Goal: Information Seeking & Learning: Learn about a topic

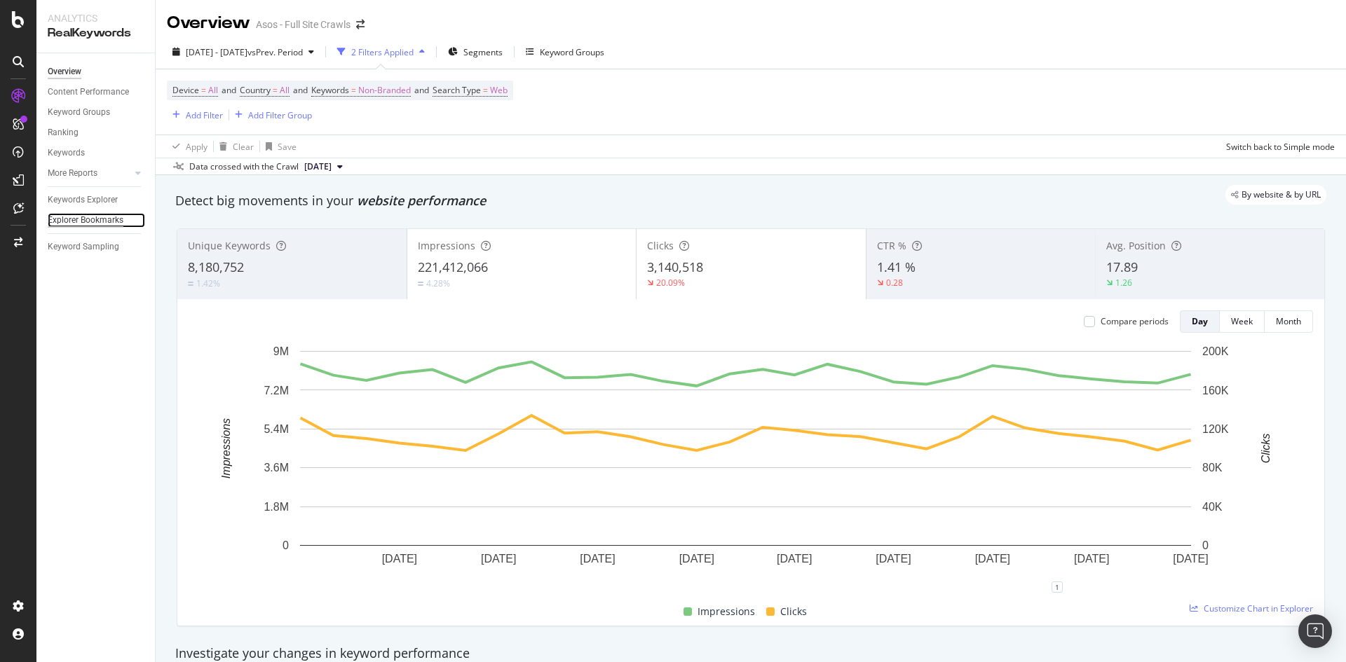
click at [82, 221] on div "Explorer Bookmarks" at bounding box center [86, 220] width 76 height 15
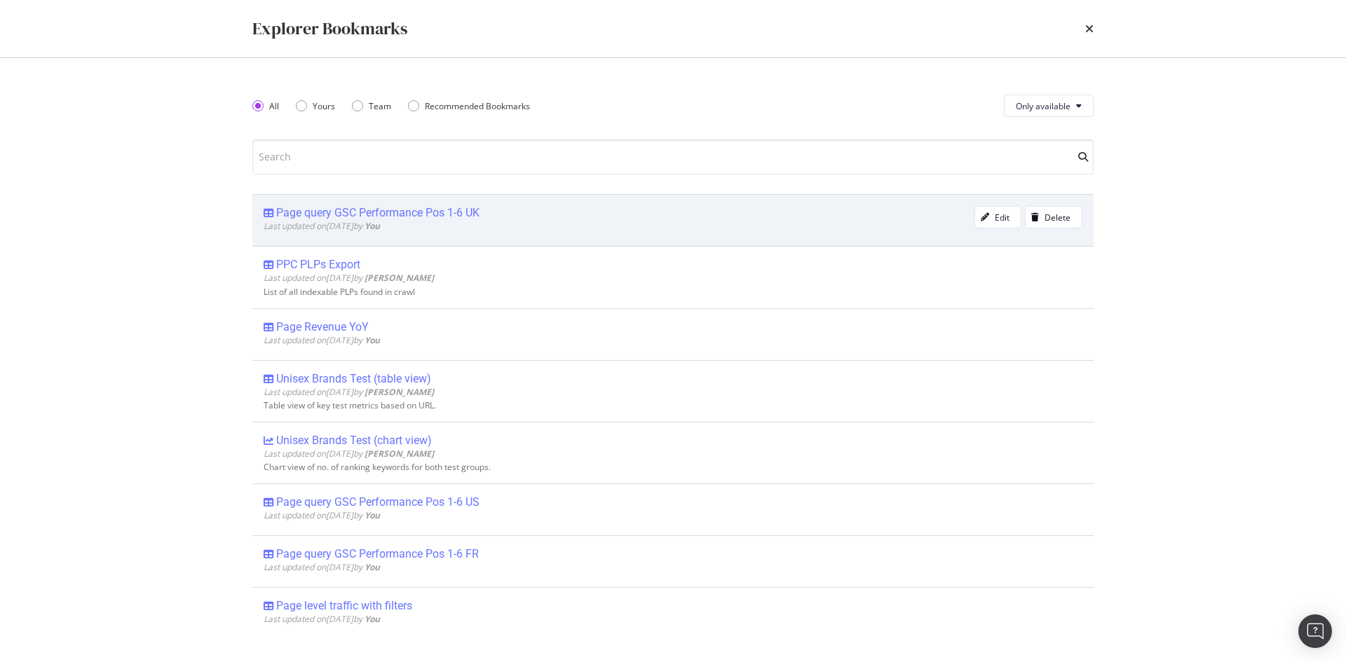
click at [411, 208] on div "Page query GSC Performance Pos 1-6 UK" at bounding box center [377, 213] width 203 height 14
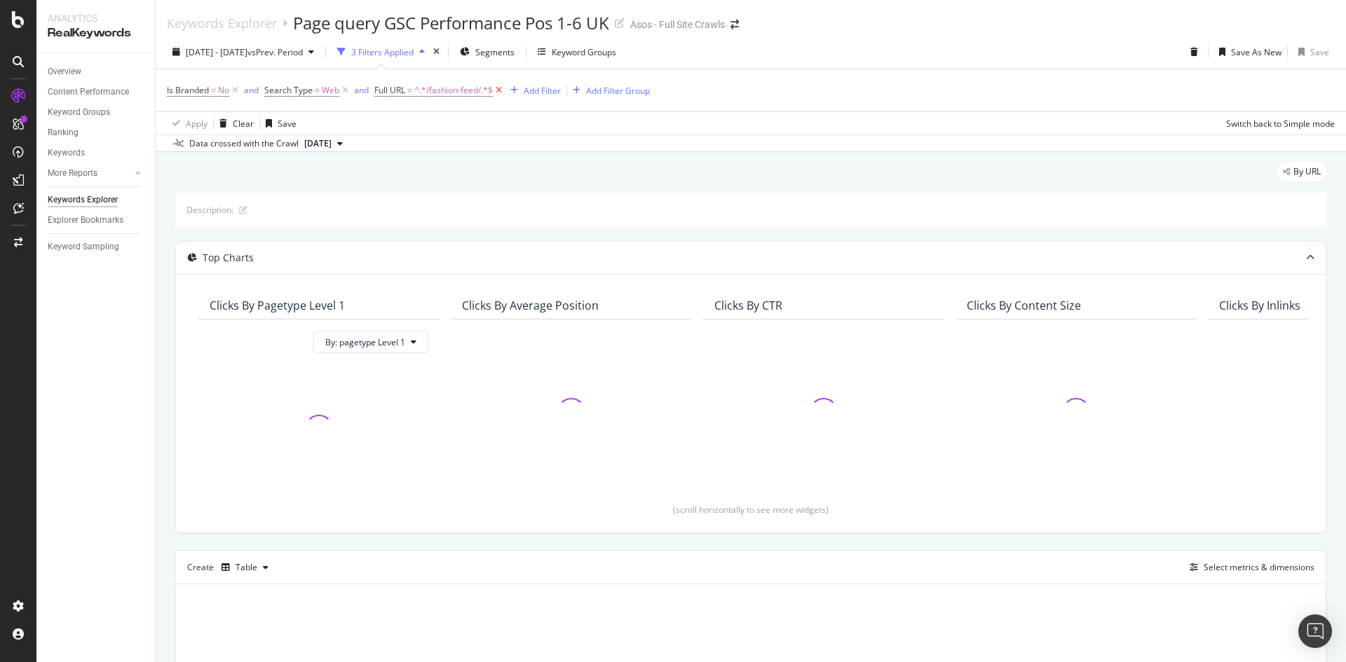
click at [501, 91] on icon at bounding box center [499, 90] width 12 height 14
click at [391, 92] on div "Add Filter" at bounding box center [388, 91] width 37 height 12
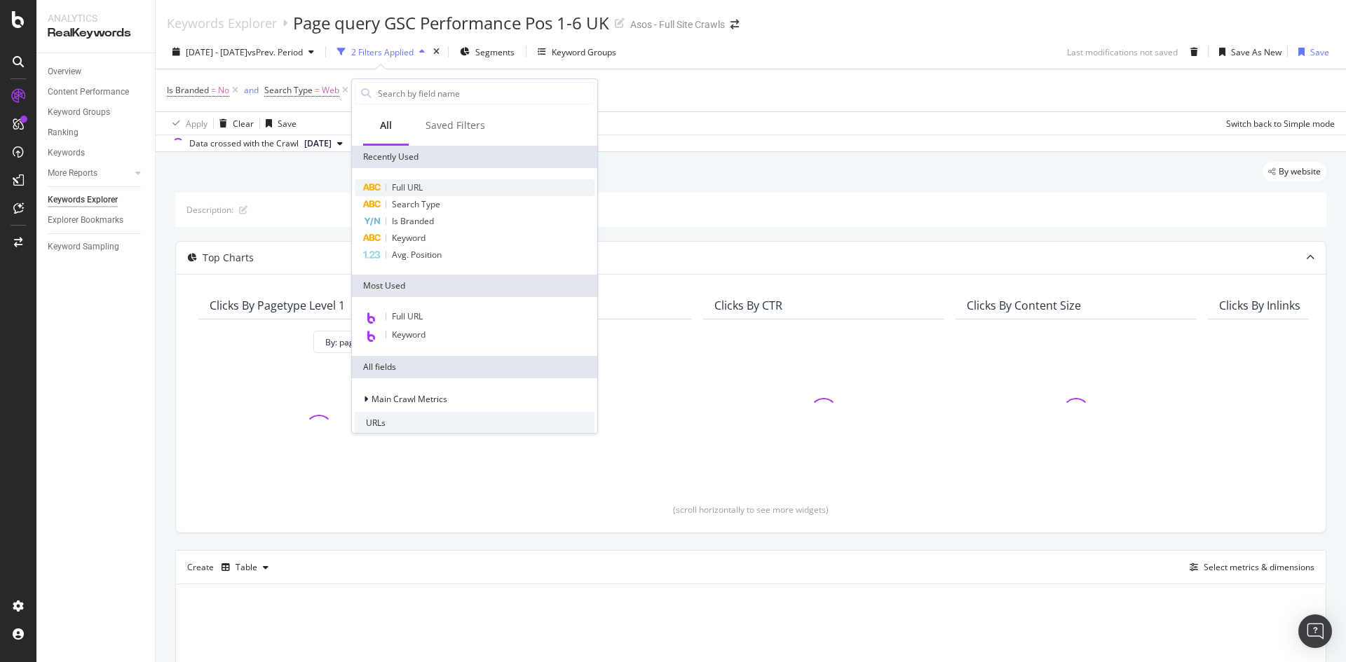
click at [423, 183] on span "Full URL" at bounding box center [407, 188] width 31 height 12
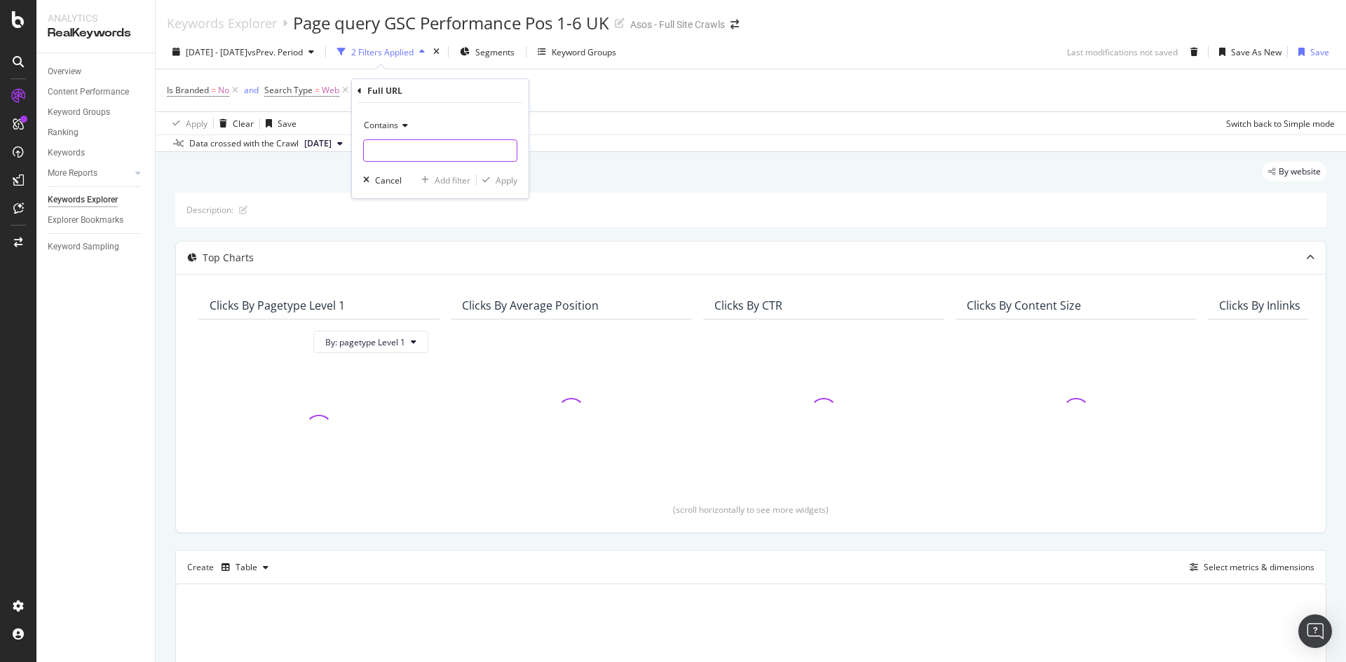
click at [404, 156] on input "text" at bounding box center [440, 150] width 153 height 22
type input "/cat/"
click at [508, 178] on div "Apply" at bounding box center [507, 181] width 22 height 12
click at [510, 92] on div "Add Filter" at bounding box center [504, 91] width 37 height 12
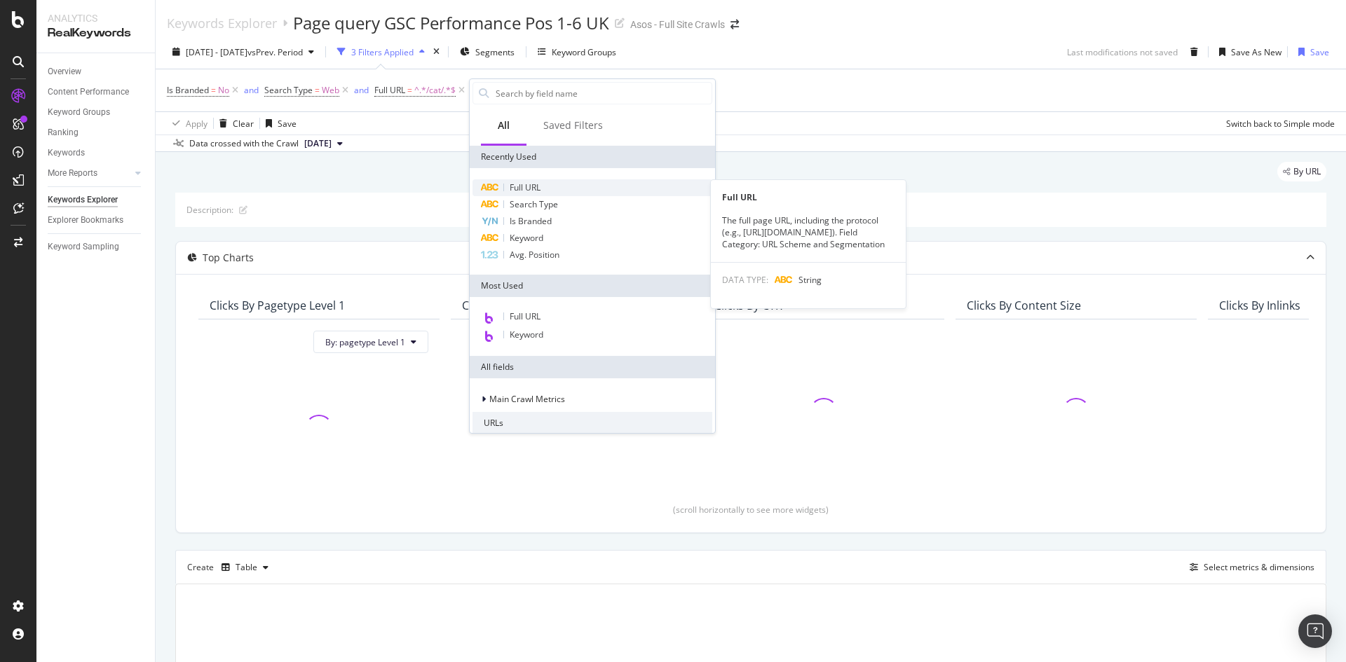
click at [552, 185] on div "Full URL" at bounding box center [592, 187] width 240 height 17
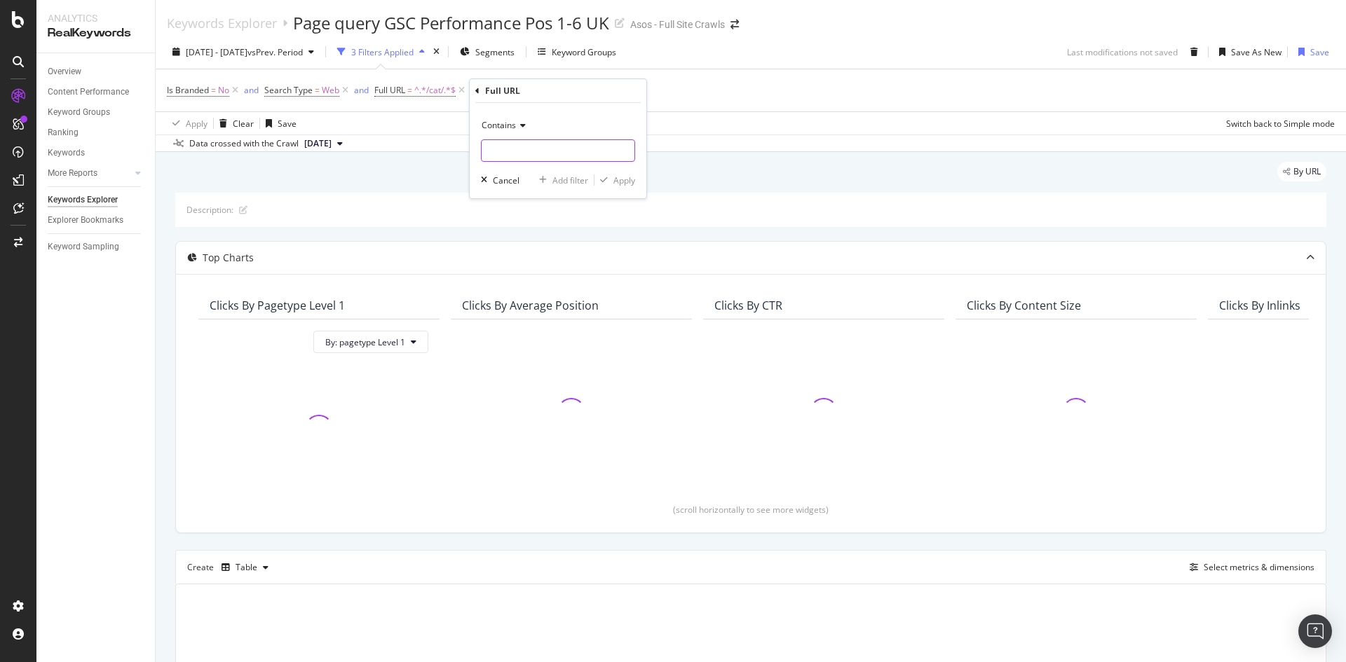
click at [545, 157] on input "text" at bounding box center [558, 150] width 153 height 22
type input "/"
click at [507, 133] on div "Contains" at bounding box center [558, 125] width 154 height 22
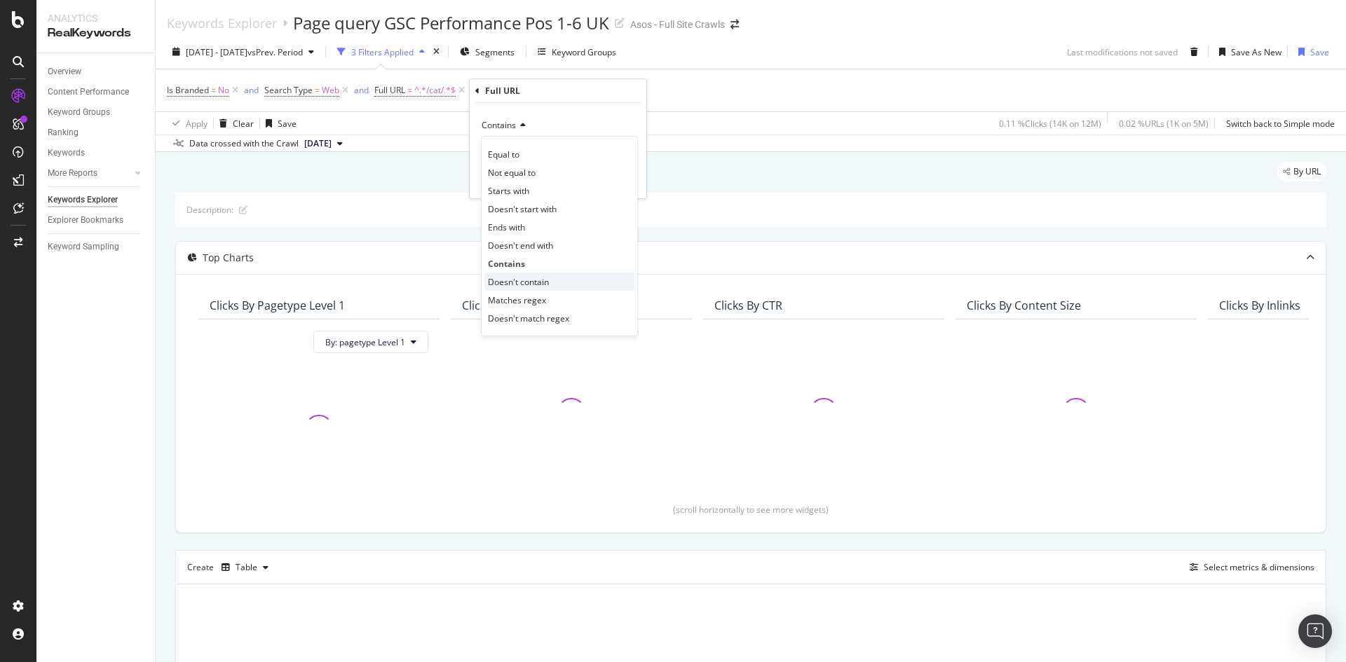
click at [547, 279] on span "Doesn't contain" at bounding box center [518, 282] width 61 height 12
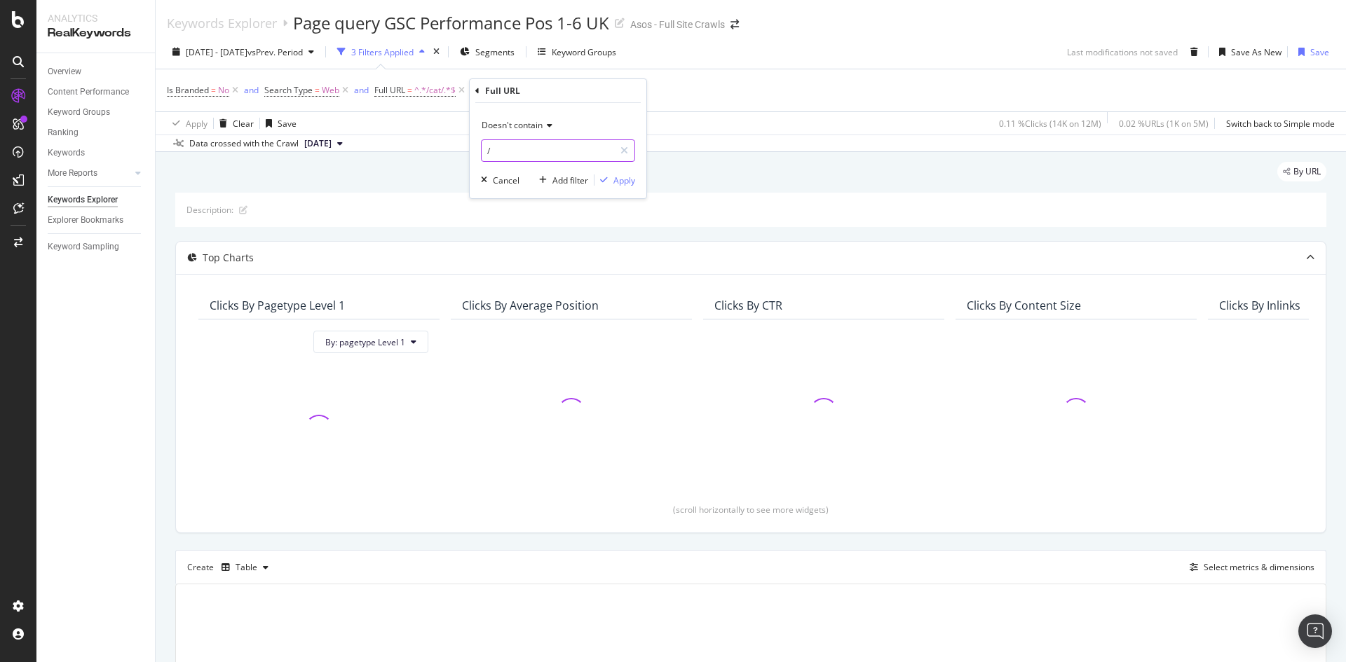
click at [538, 156] on input "/" at bounding box center [548, 150] width 132 height 22
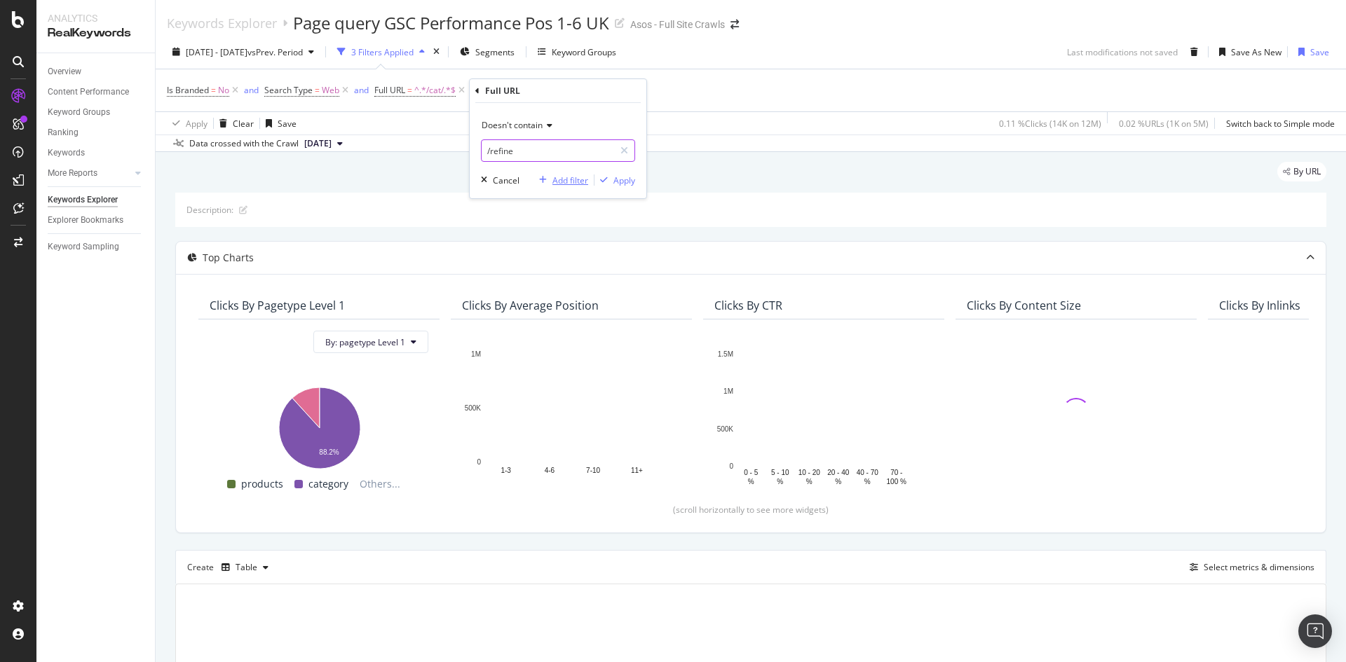
type input "/refine/"
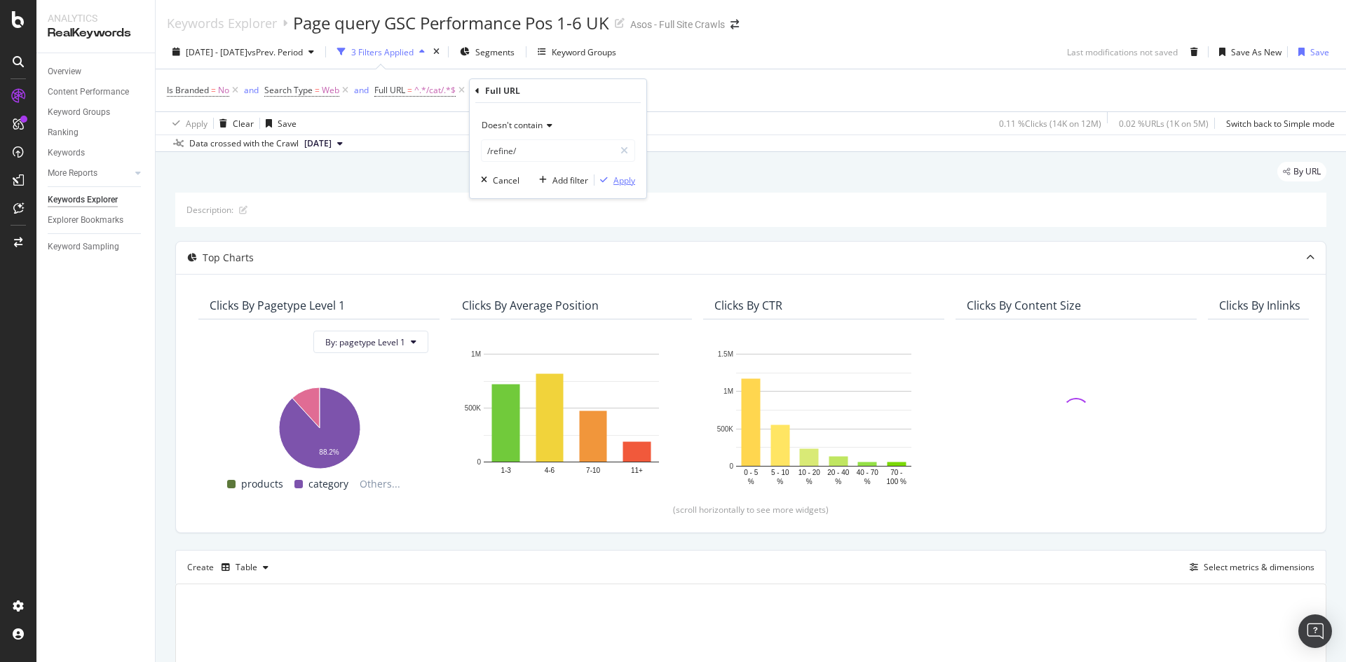
click at [619, 179] on div "Apply" at bounding box center [624, 181] width 22 height 12
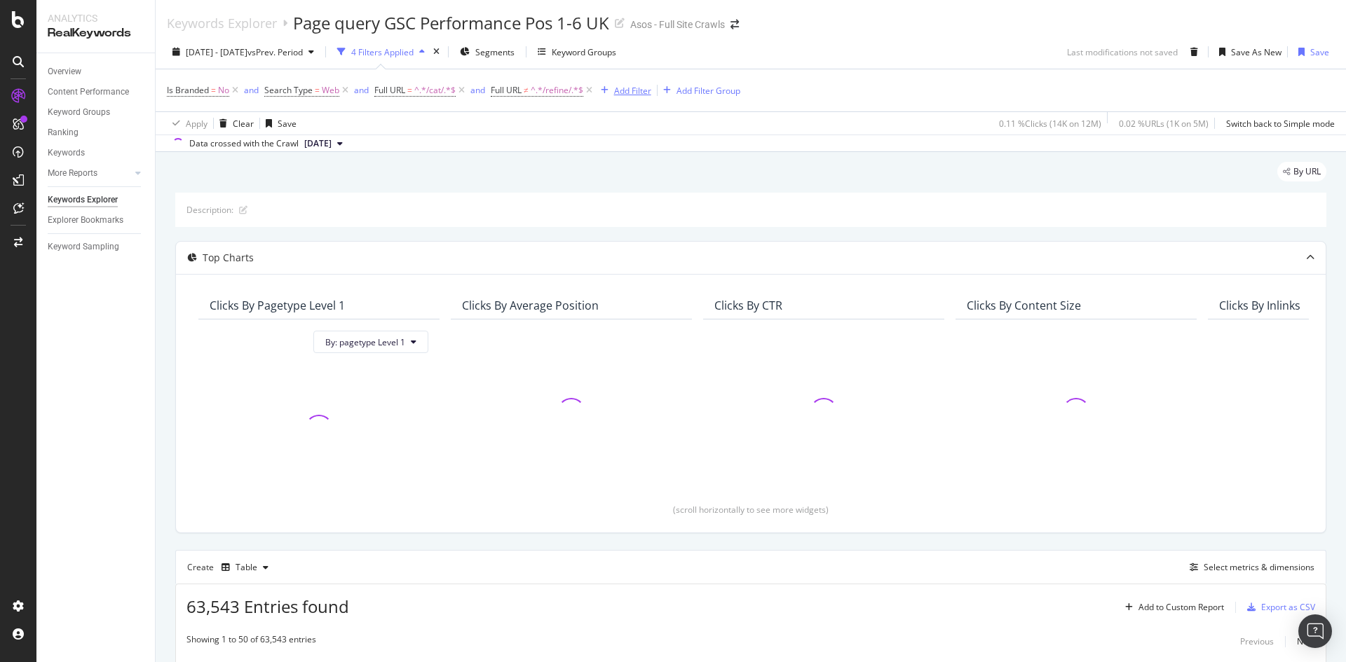
click at [637, 93] on div "Add Filter" at bounding box center [632, 91] width 37 height 12
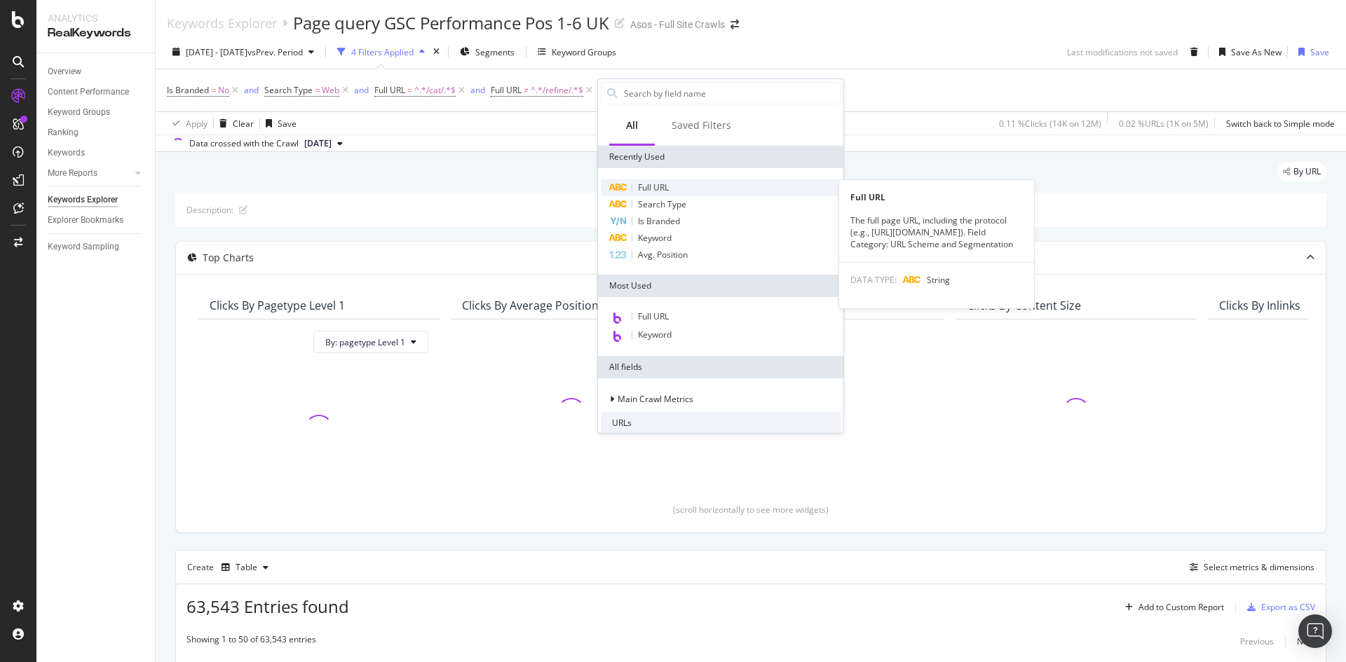
click at [668, 187] on span "Full URL" at bounding box center [653, 188] width 31 height 12
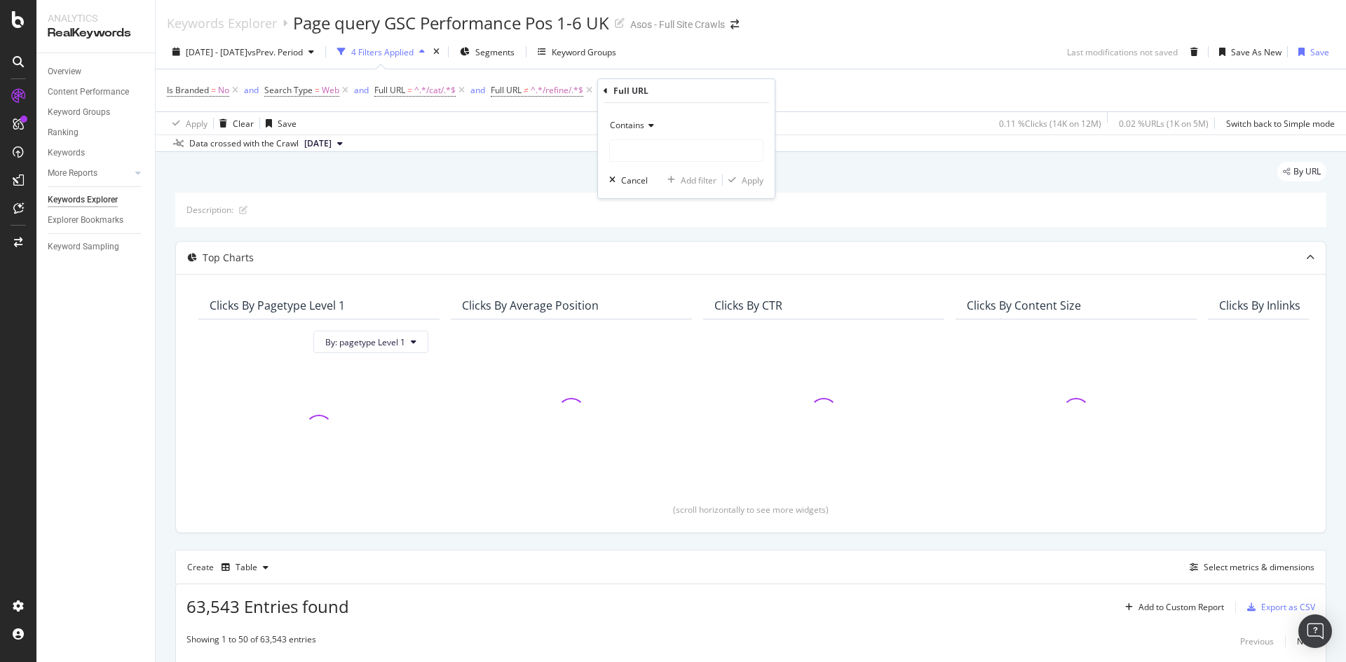
click at [643, 123] on span "Contains" at bounding box center [627, 125] width 34 height 12
click at [658, 152] on input "text" at bounding box center [686, 150] width 153 height 22
click at [654, 129] on div "Contains" at bounding box center [686, 125] width 154 height 22
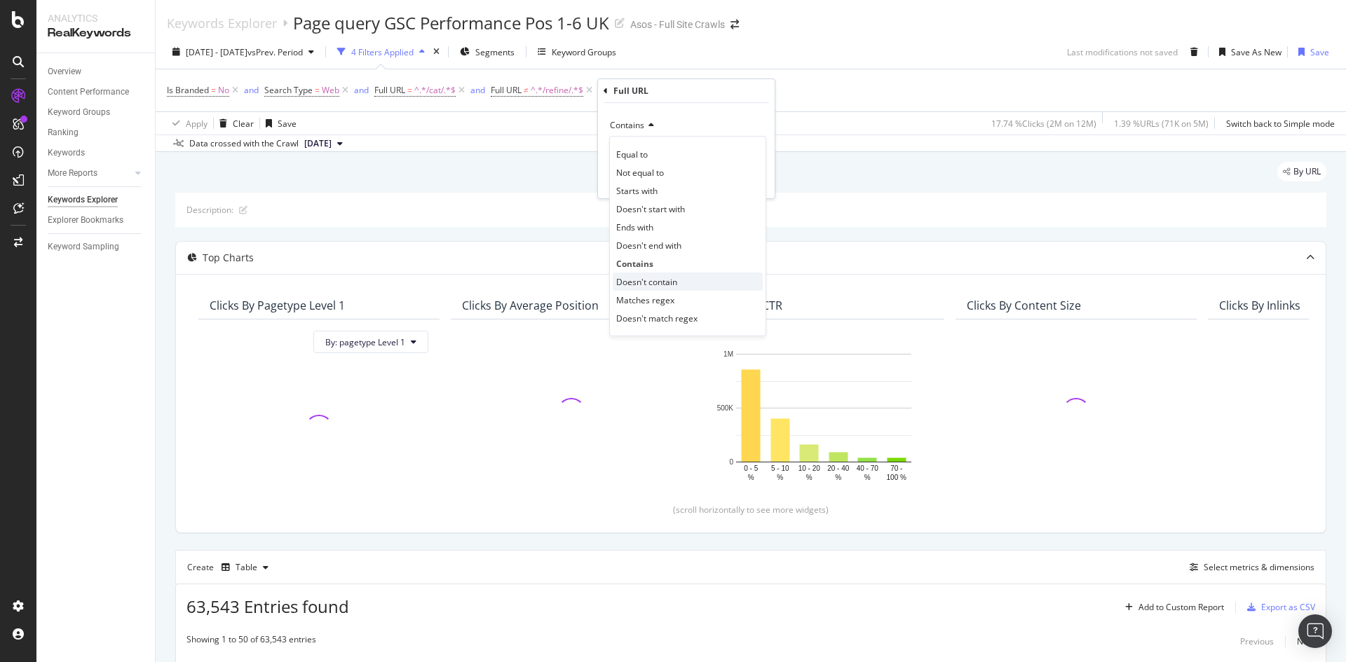
click at [684, 279] on div "Doesn't contain" at bounding box center [688, 282] width 150 height 18
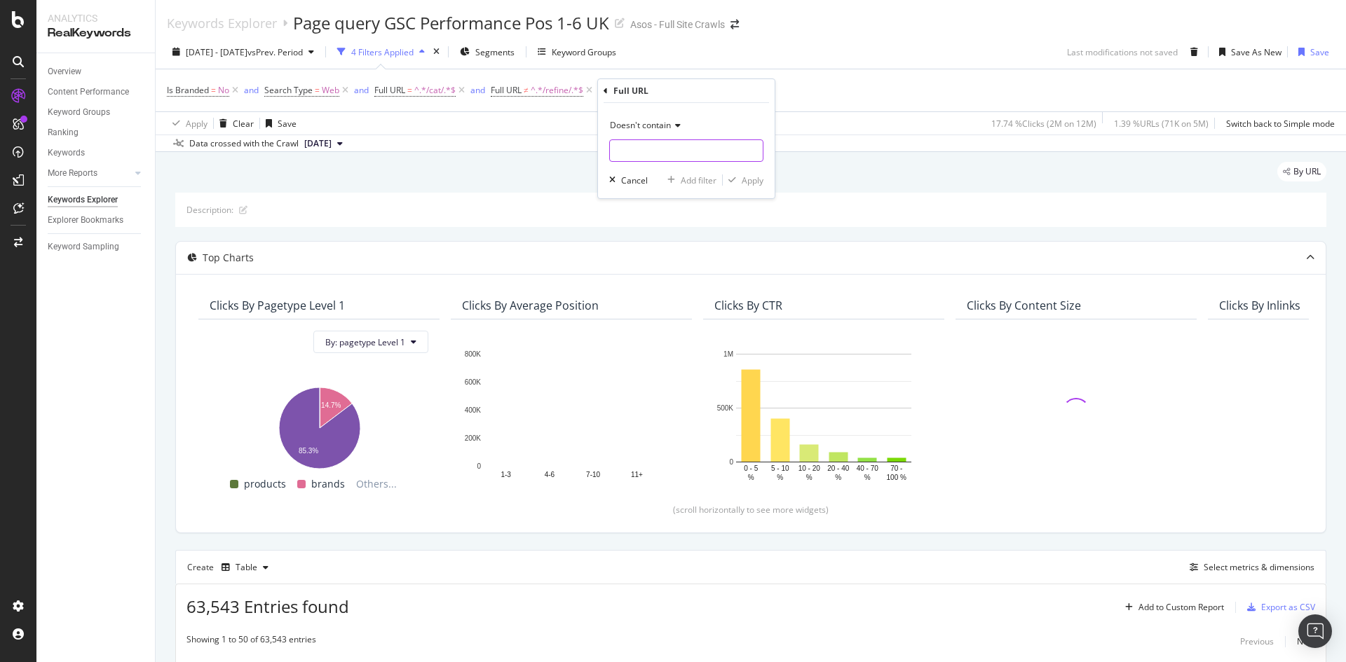
click at [665, 141] on input "text" at bounding box center [686, 150] width 153 height 22
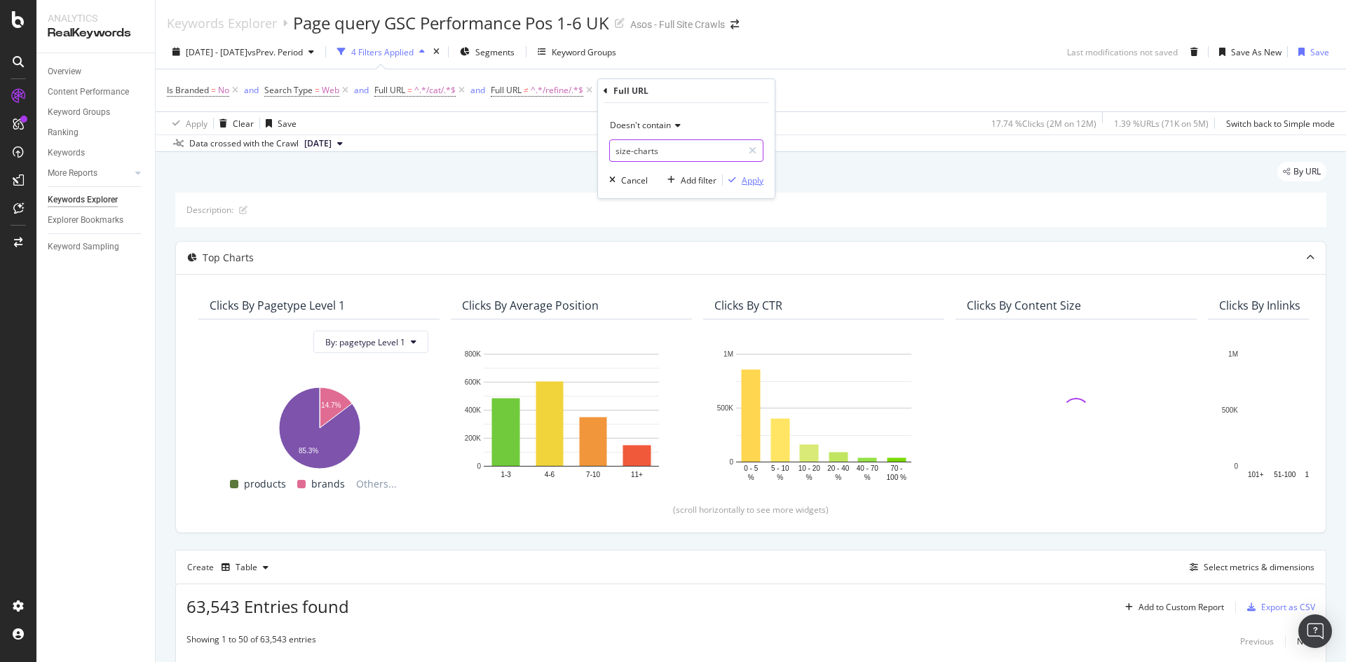
type input "size-charts"
click at [743, 176] on div "Apply" at bounding box center [753, 181] width 22 height 12
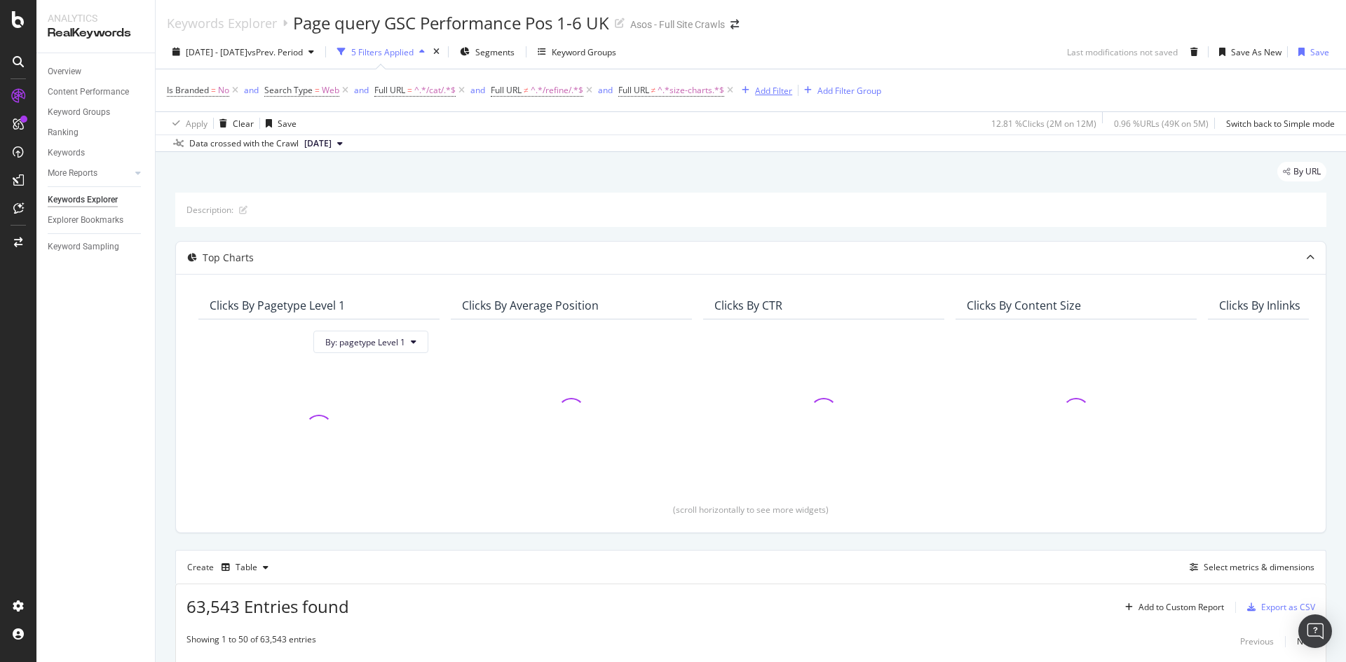
click at [761, 93] on div "Add Filter" at bounding box center [773, 91] width 37 height 12
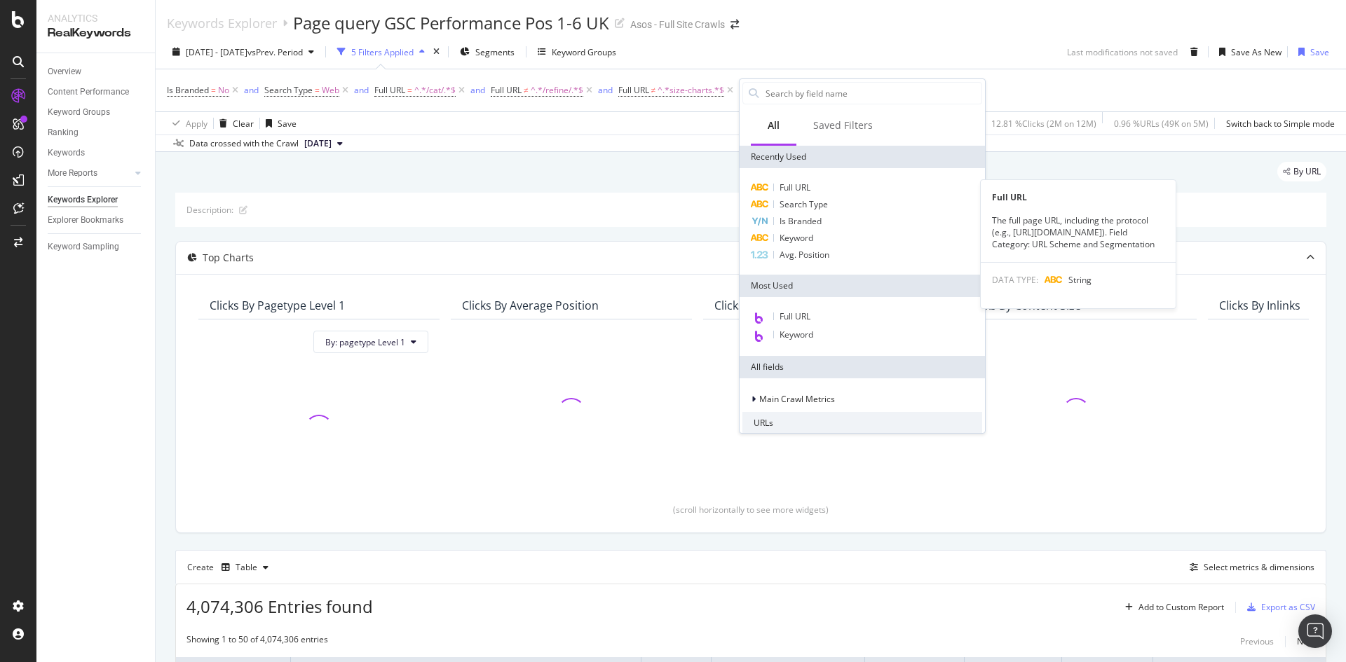
click at [797, 190] on span "Full URL" at bounding box center [794, 188] width 31 height 12
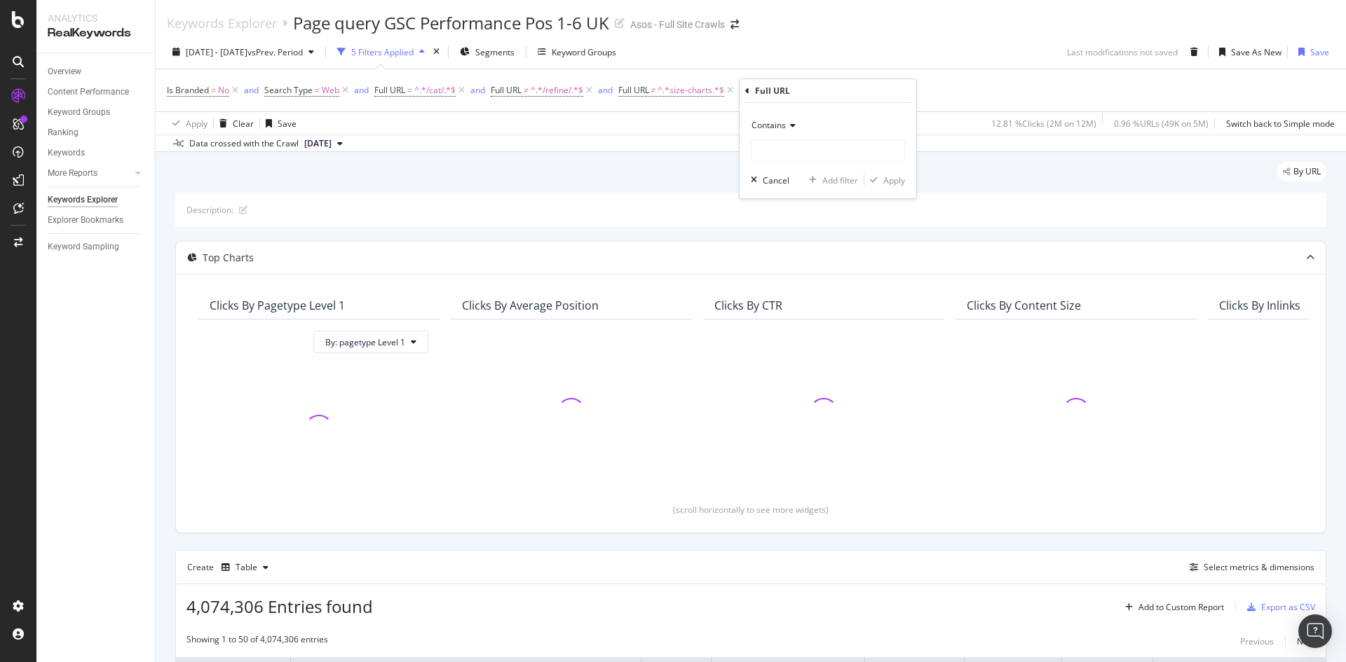
click at [786, 132] on div "Contains" at bounding box center [828, 125] width 154 height 22
click at [812, 282] on span "Doesn't contain" at bounding box center [788, 282] width 61 height 12
click at [804, 147] on input "text" at bounding box center [827, 150] width 153 height 22
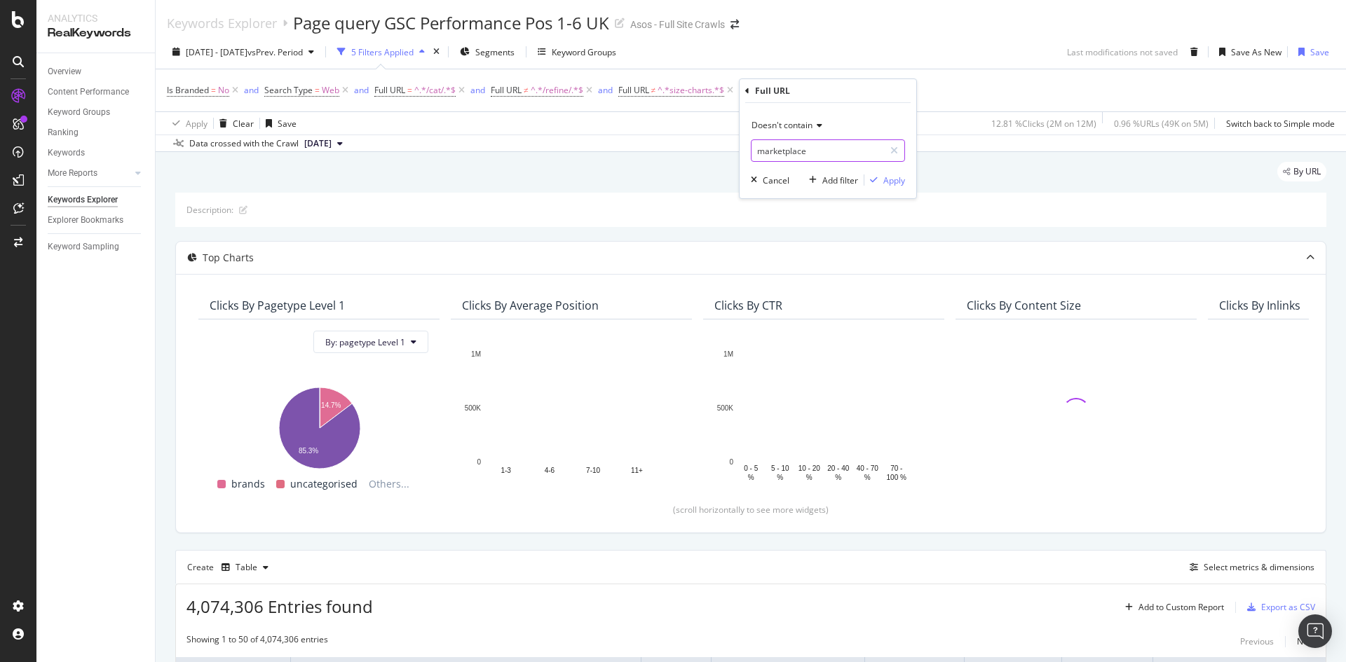
type input "marketplace"
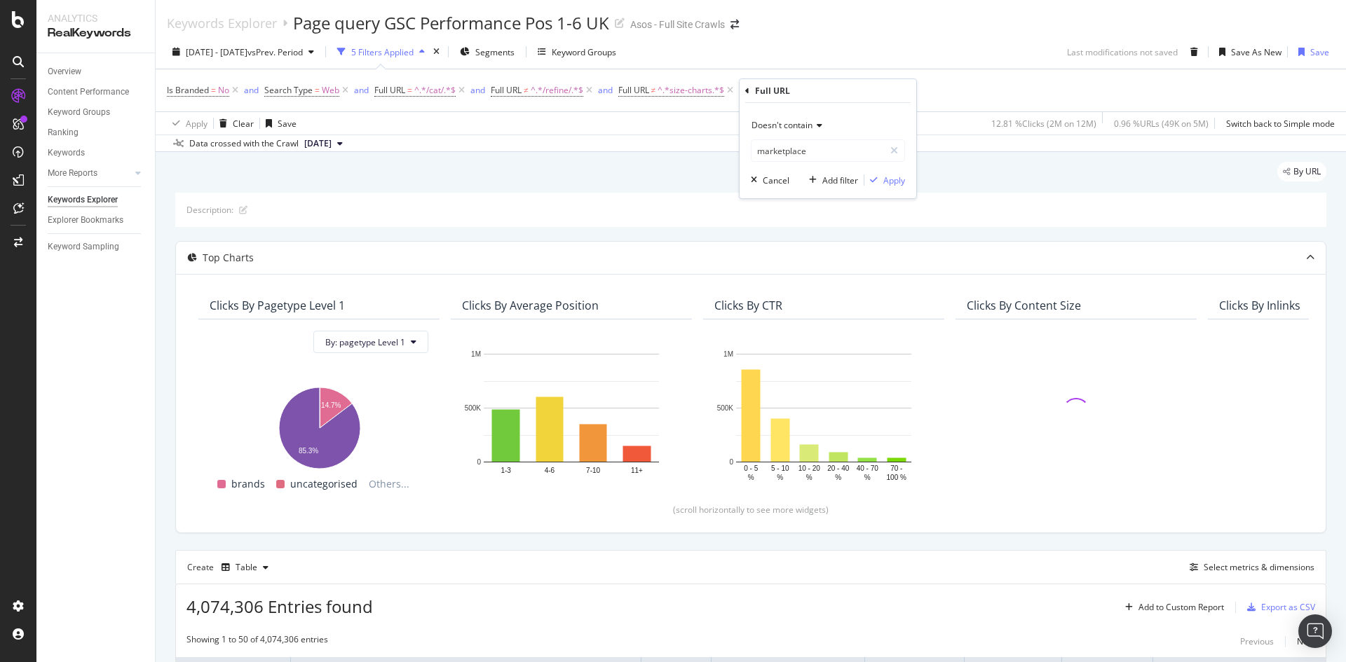
click at [894, 189] on div "Doesn't contain marketplace Cancel Add filter Apply" at bounding box center [828, 150] width 177 height 95
click at [892, 179] on div "Apply" at bounding box center [894, 181] width 22 height 12
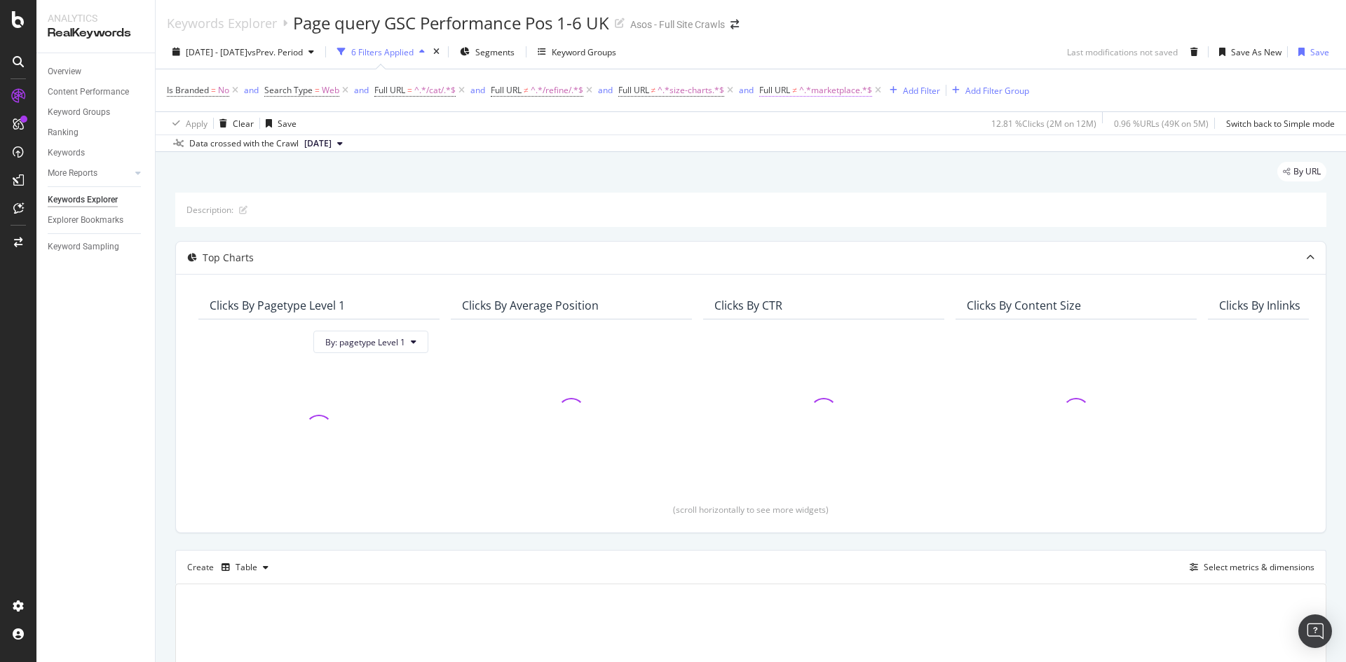
click at [790, 95] on span "Full URL" at bounding box center [774, 90] width 31 height 12
click at [794, 179] on div "Cancel" at bounding box center [799, 178] width 27 height 12
click at [682, 88] on span "^.*size-charts.*$" at bounding box center [691, 91] width 67 height 20
click at [647, 171] on button "Cancel" at bounding box center [649, 178] width 44 height 14
click at [528, 88] on span "≠" at bounding box center [526, 90] width 5 height 12
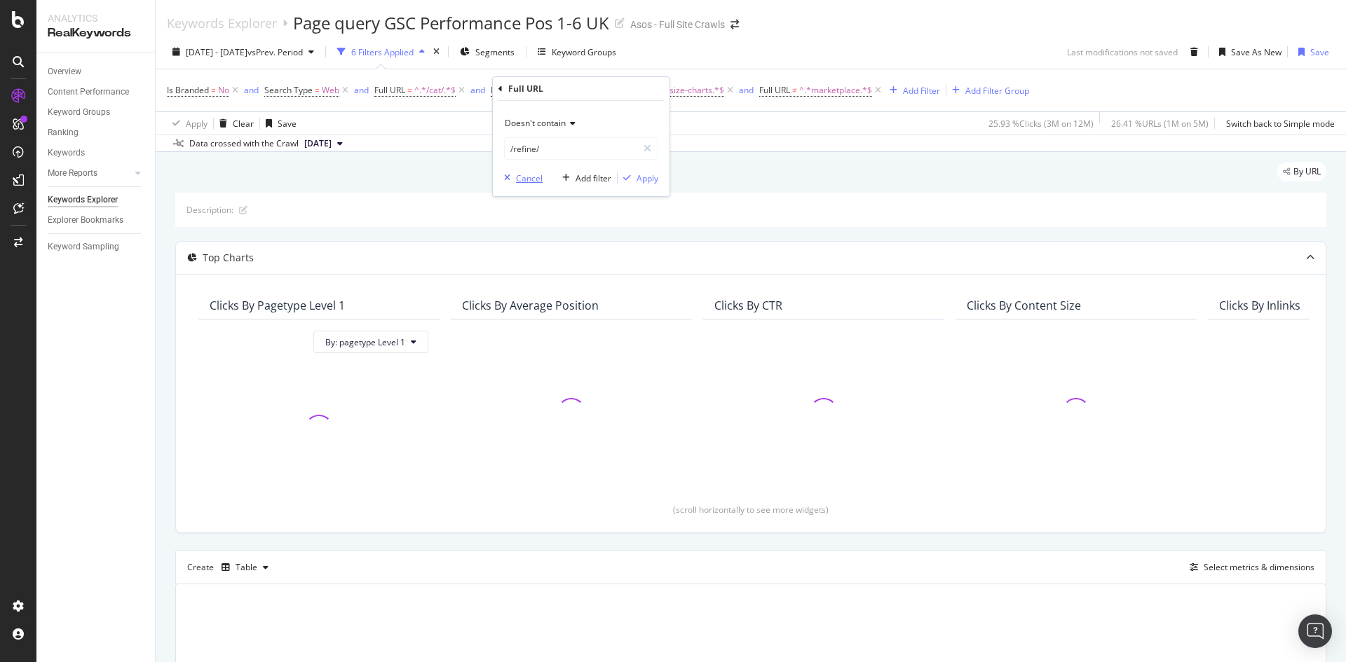
click at [534, 177] on div "Cancel" at bounding box center [529, 178] width 27 height 12
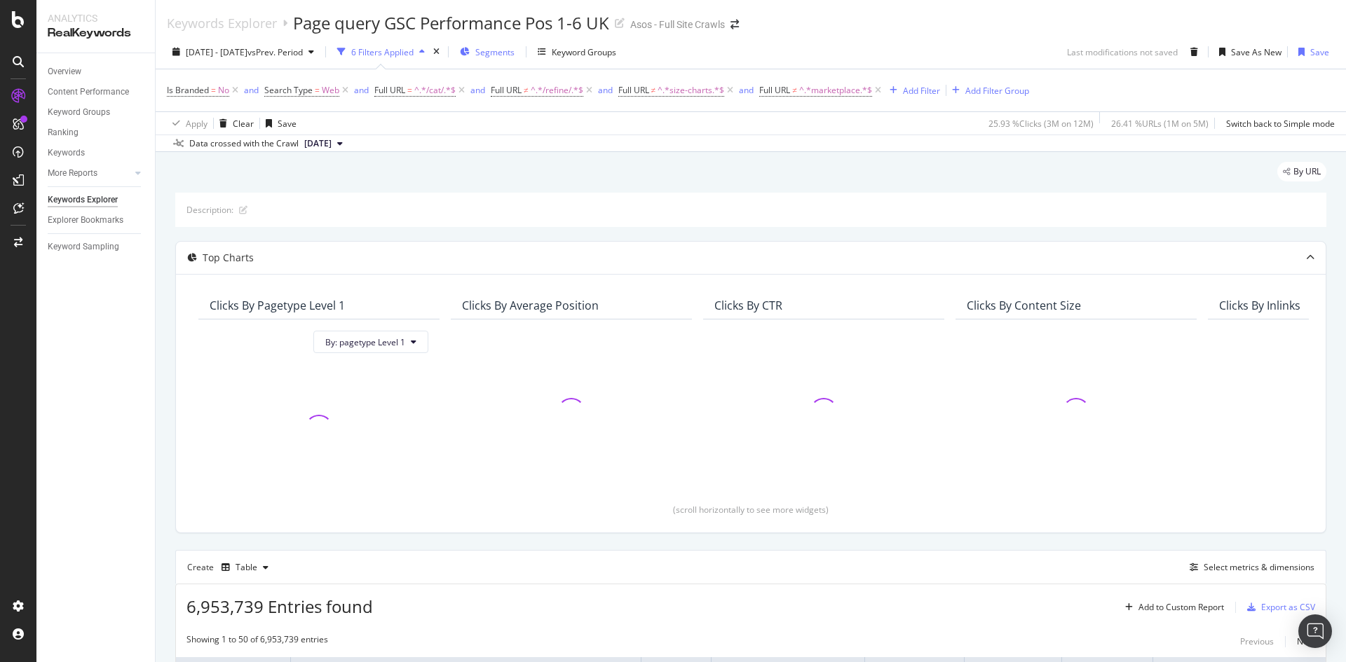
click at [515, 56] on span "Segments" at bounding box center [494, 52] width 39 height 12
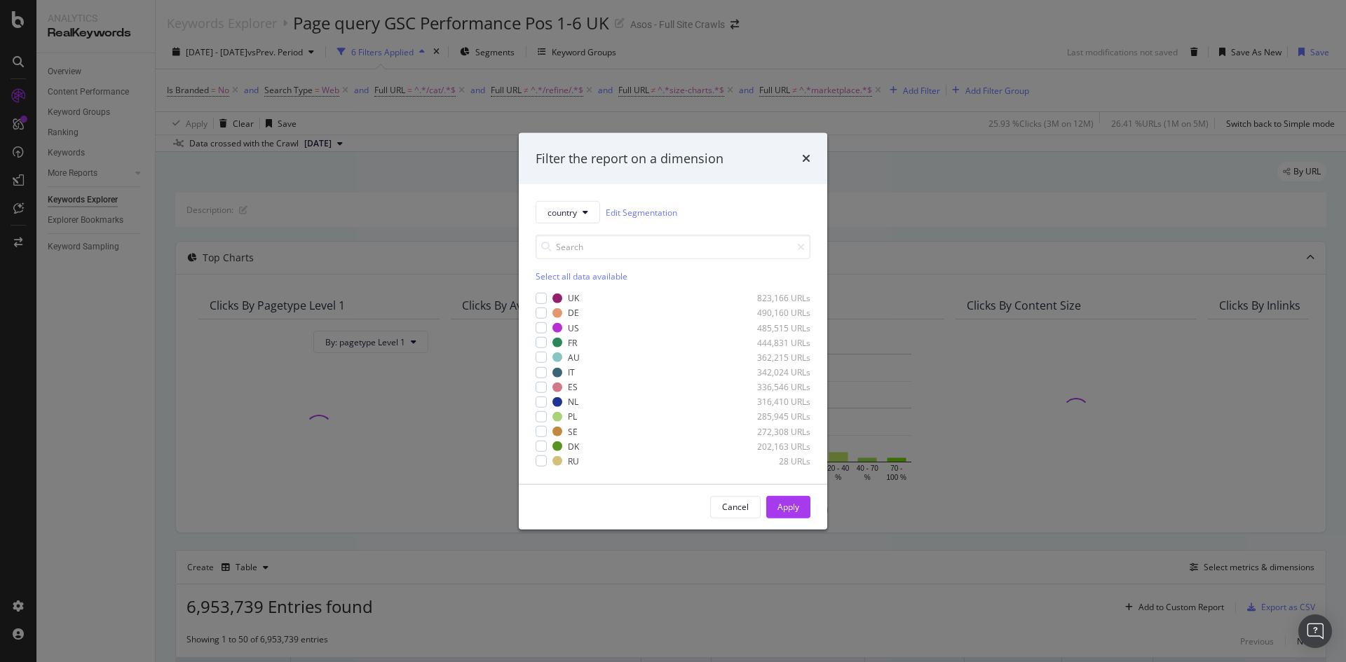
click at [570, 292] on div "UK 823,166 URLs DE 490,160 URLs US 485,515 URLs FR 444,831 URLs AU 362,215 URLs…" at bounding box center [673, 379] width 275 height 178
click at [547, 295] on div "UK 823,166 URLs" at bounding box center [673, 298] width 275 height 12
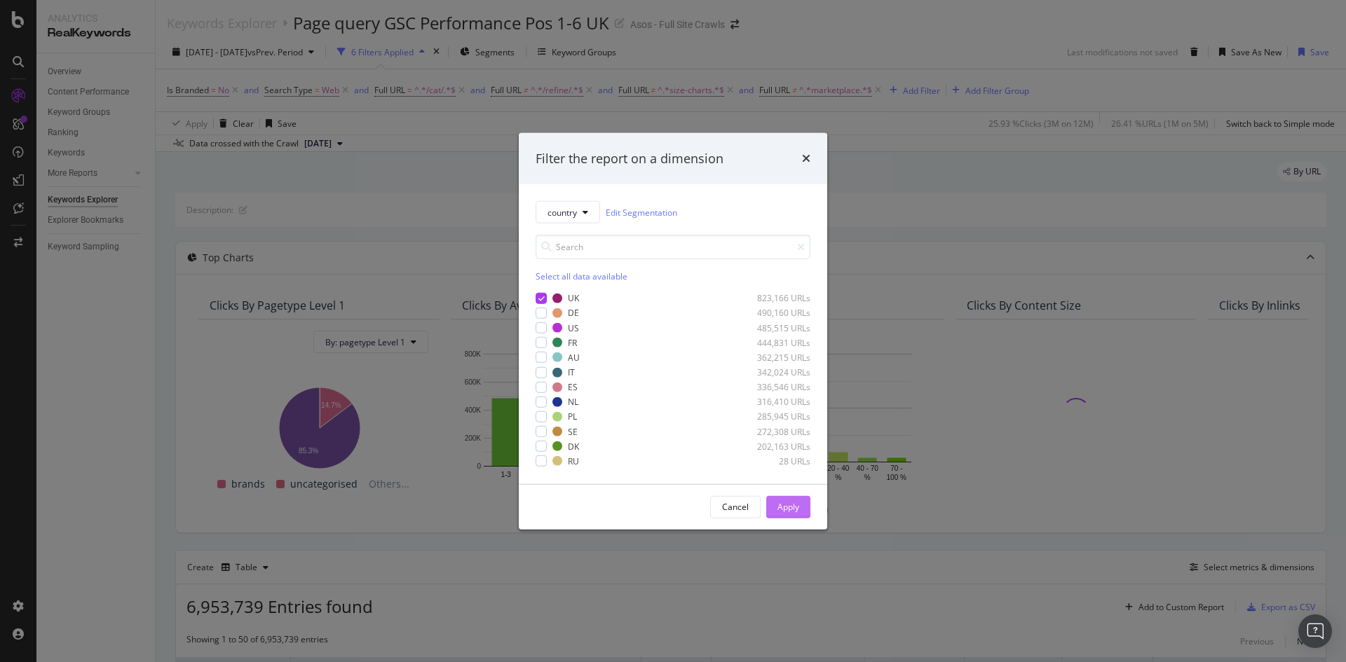
click at [792, 512] on div "Apply" at bounding box center [788, 507] width 22 height 12
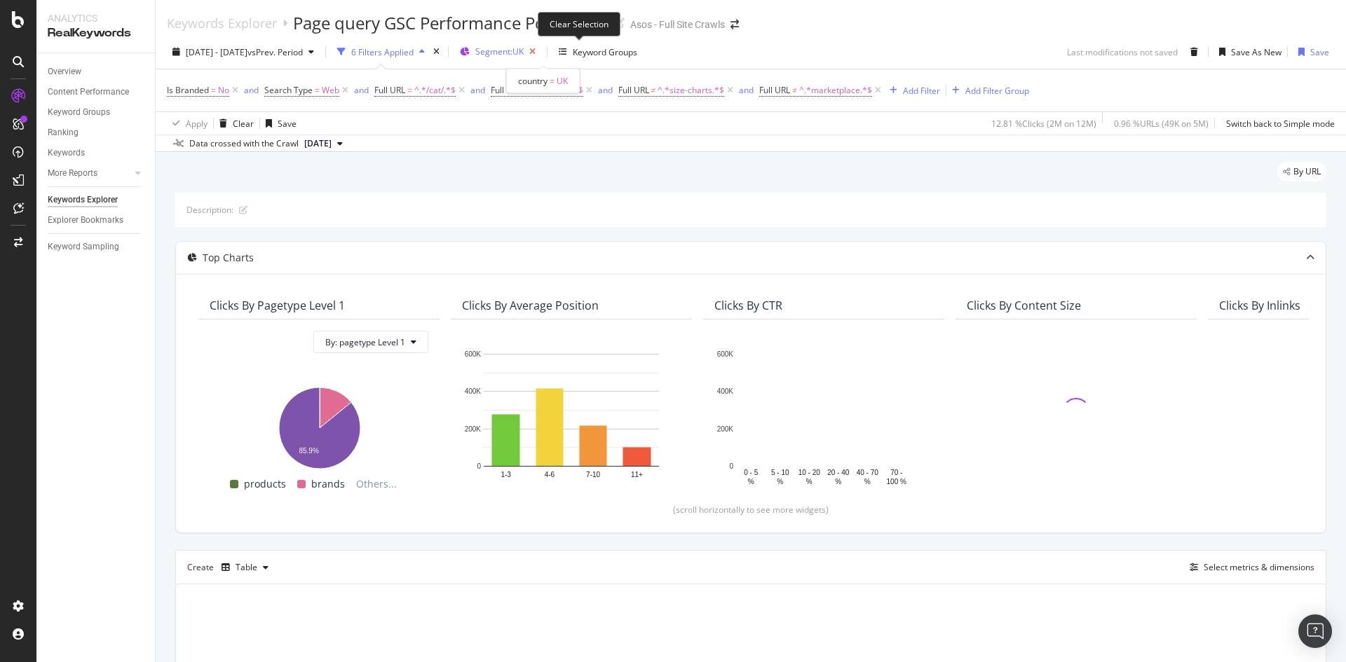
click at [541, 50] on icon "button" at bounding box center [533, 52] width 18 height 20
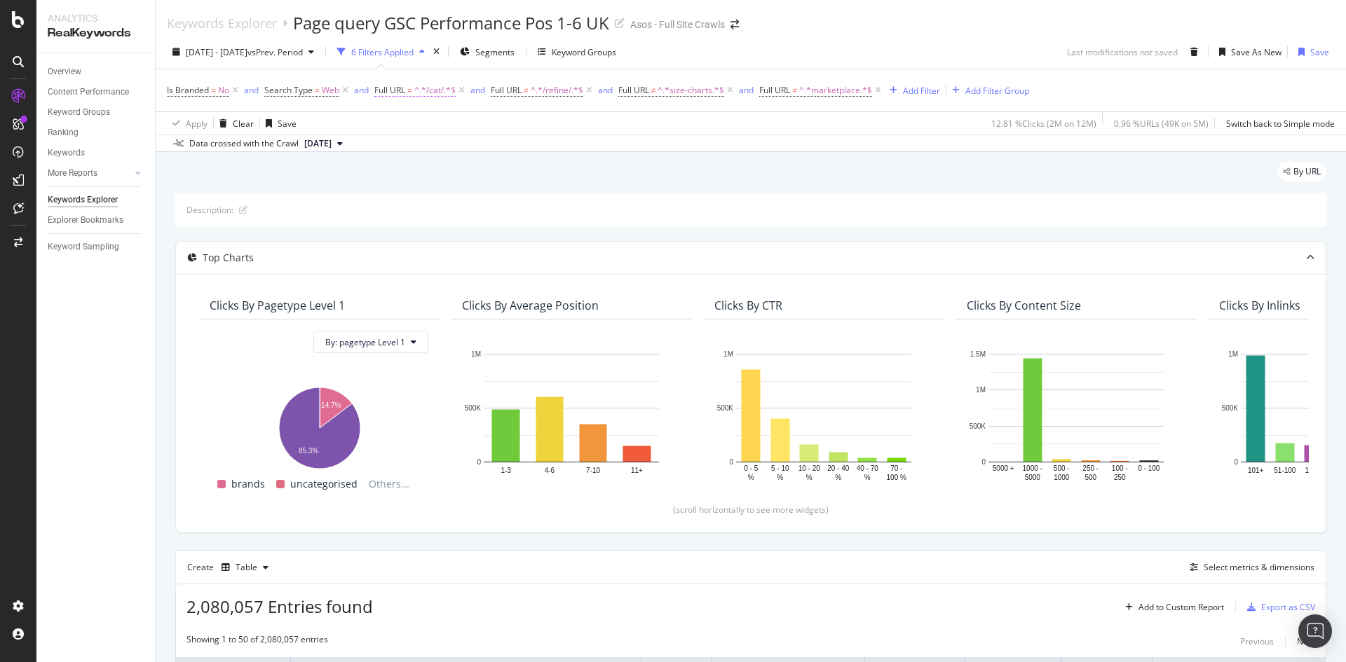
click at [405, 90] on span "Full URL" at bounding box center [389, 90] width 31 height 12
click at [603, 116] on div "Apply Clear Save 12.81 % Clicks ( 2M on 12M ) 0.96 % URLs ( 49K on 5M ) Switch …" at bounding box center [751, 122] width 1190 height 23
click at [557, 91] on span "^.*/refine/.*$" at bounding box center [557, 91] width 53 height 20
click at [767, 146] on div "Data crossed with the Crawl 2025 Mar. 26th" at bounding box center [751, 143] width 1190 height 17
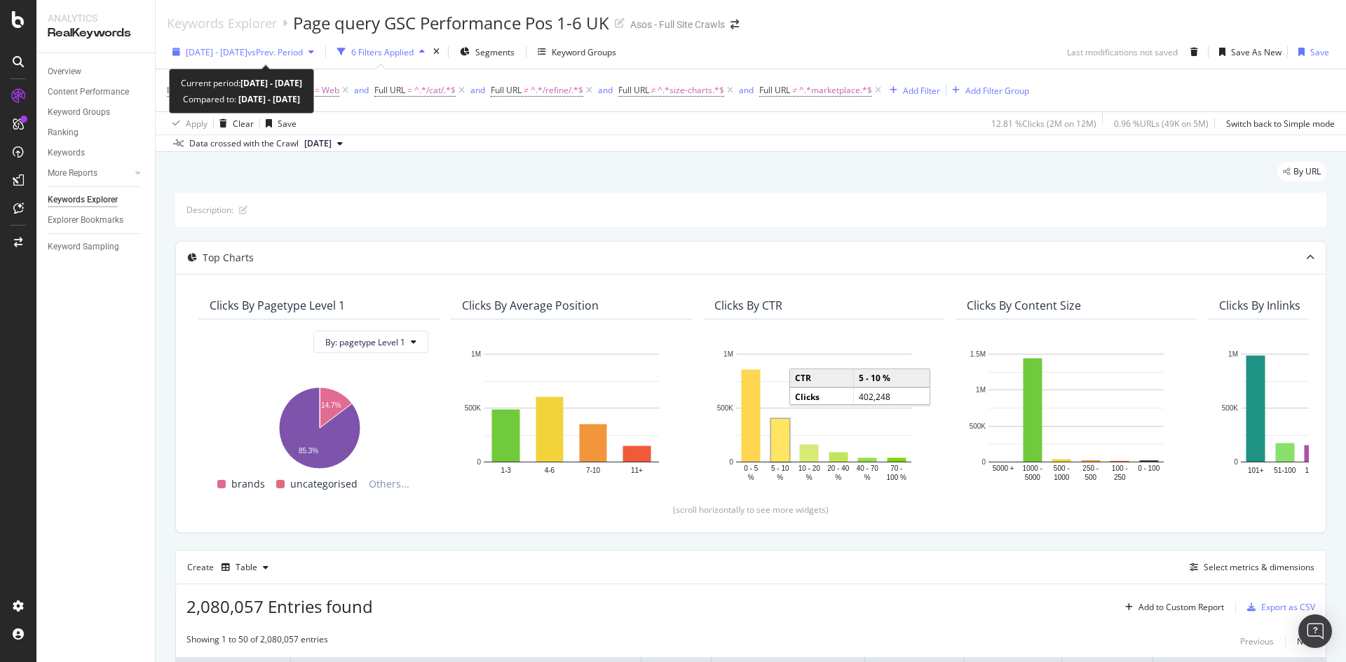
click at [247, 55] on span "2025 Mar. 16th - Apr. 12th" at bounding box center [217, 52] width 62 height 12
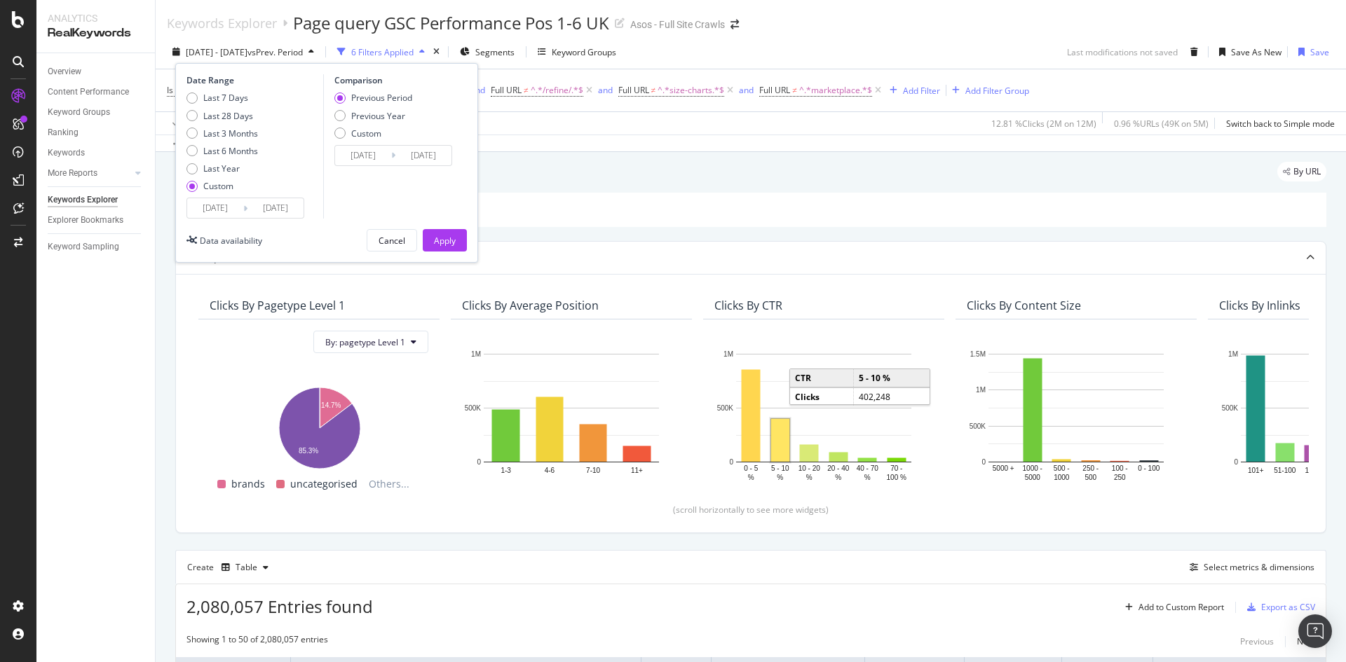
click at [252, 205] on input "2025/04/12" at bounding box center [275, 208] width 56 height 20
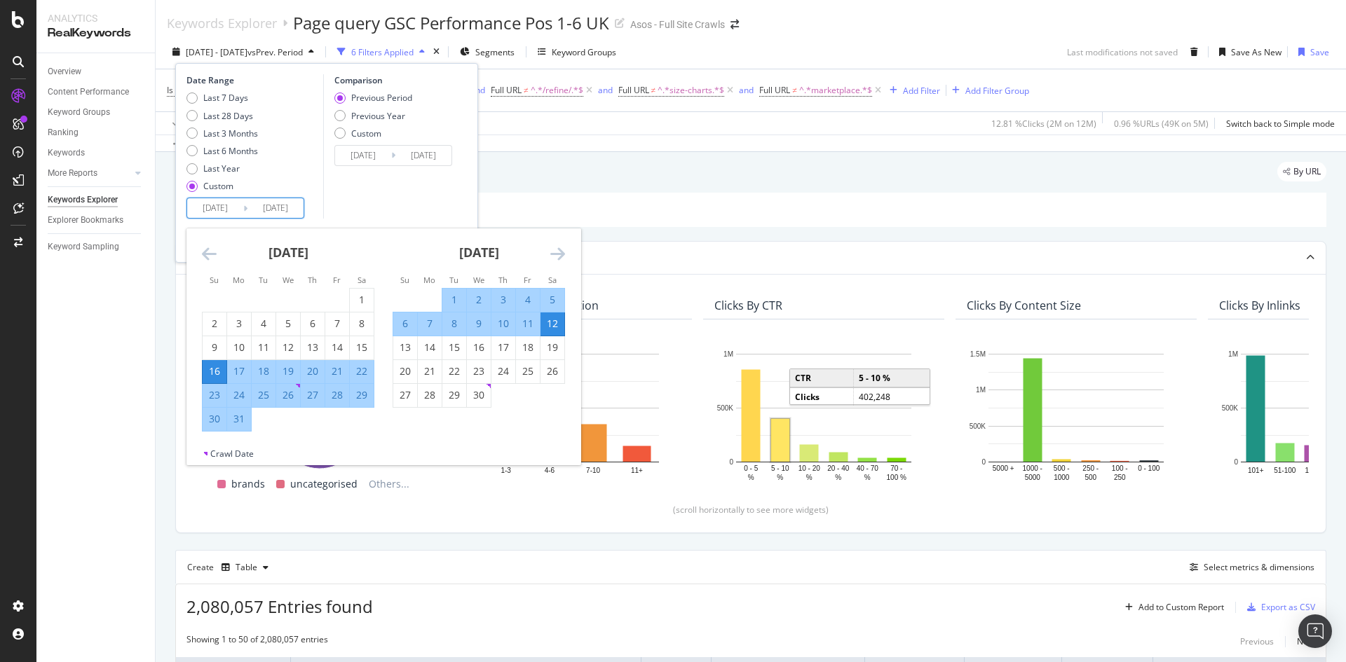
click at [559, 255] on icon "Move forward to switch to the next month." at bounding box center [557, 253] width 15 height 17
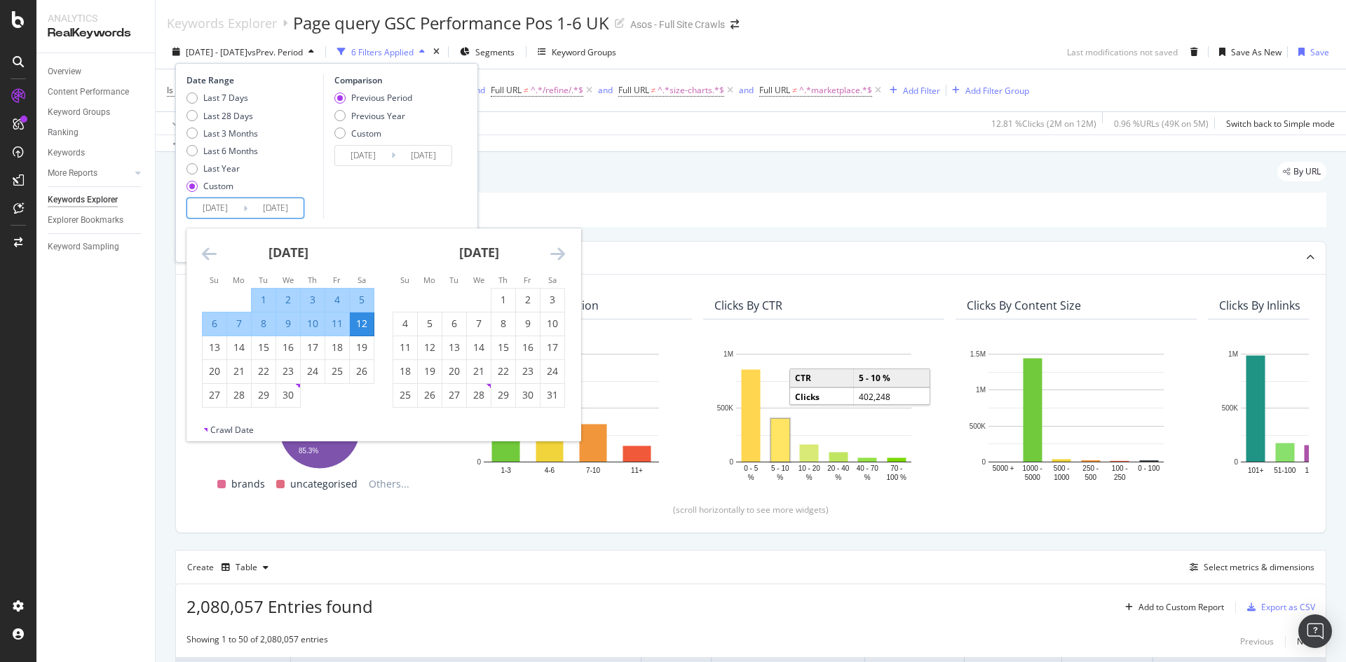
click at [559, 255] on icon "Move forward to switch to the next month." at bounding box center [557, 253] width 15 height 17
drag, startPoint x: 310, startPoint y: 299, endPoint x: 550, endPoint y: 277, distance: 240.8
click at [313, 299] on div "1" at bounding box center [313, 300] width 24 height 14
type input "2025/05/01"
type input "2025/01/28"
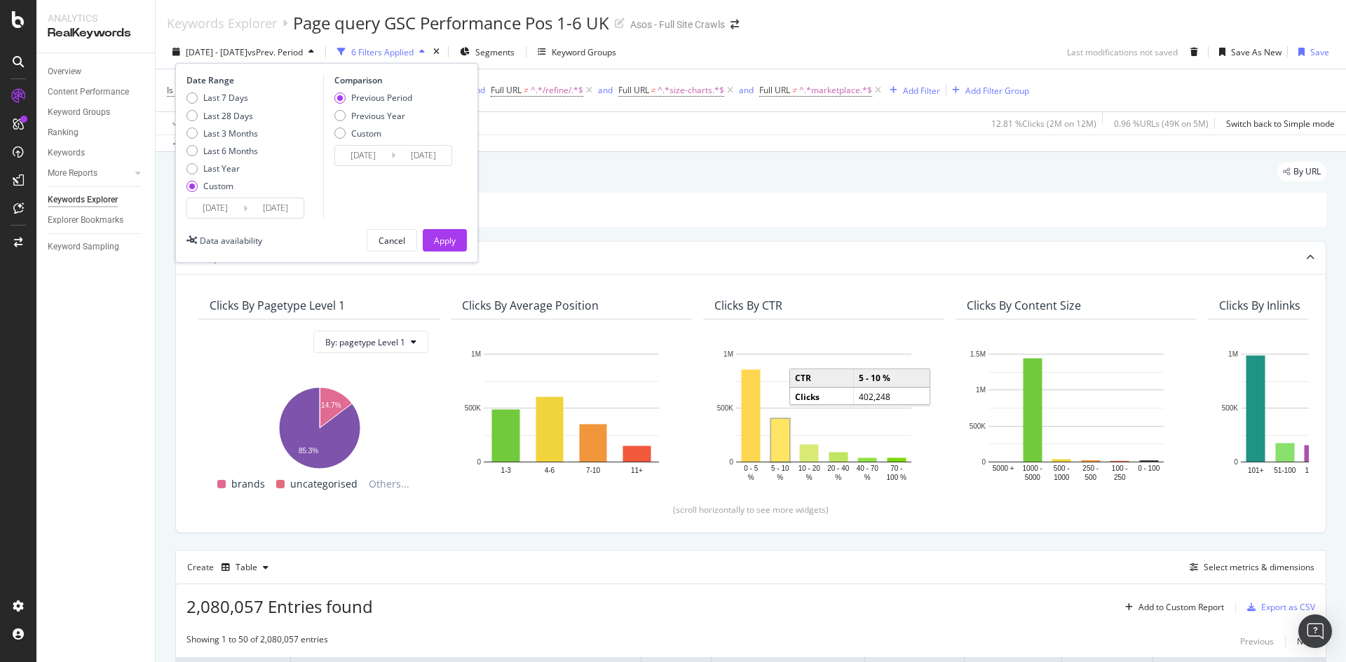
click at [264, 207] on input "2025/05/01" at bounding box center [275, 208] width 56 height 20
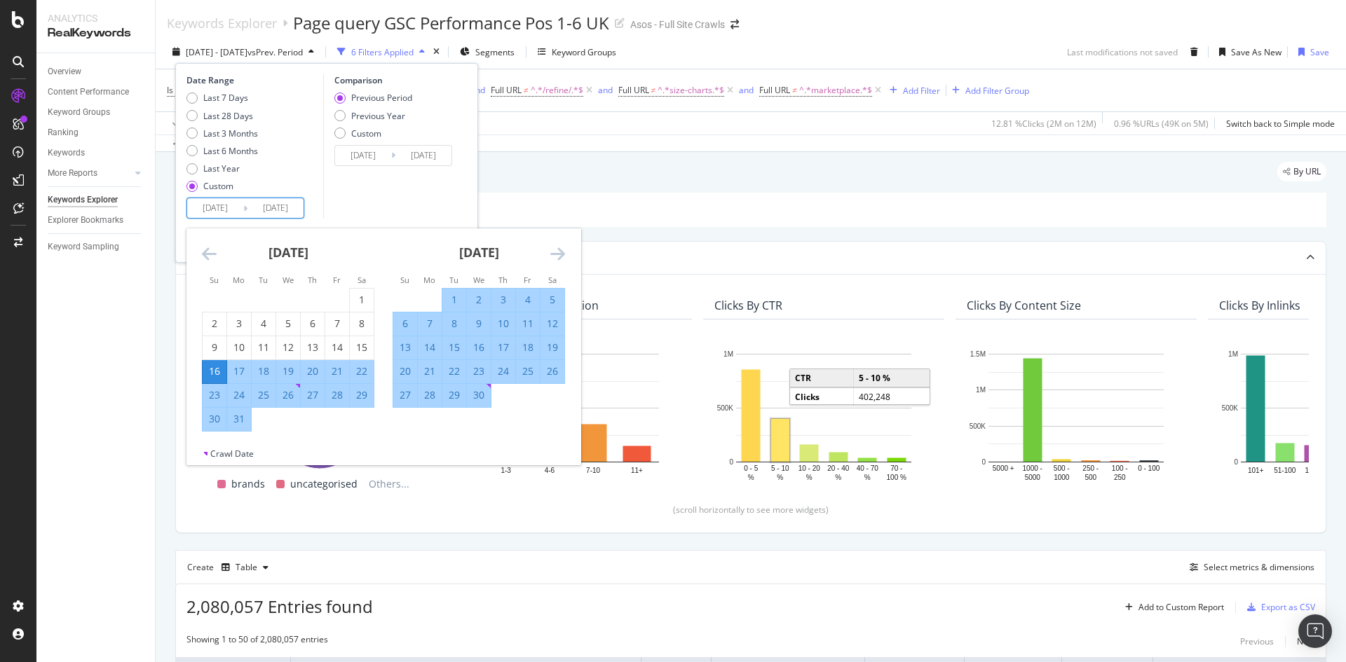
click at [559, 252] on icon "Move forward to switch to the next month." at bounding box center [557, 253] width 15 height 17
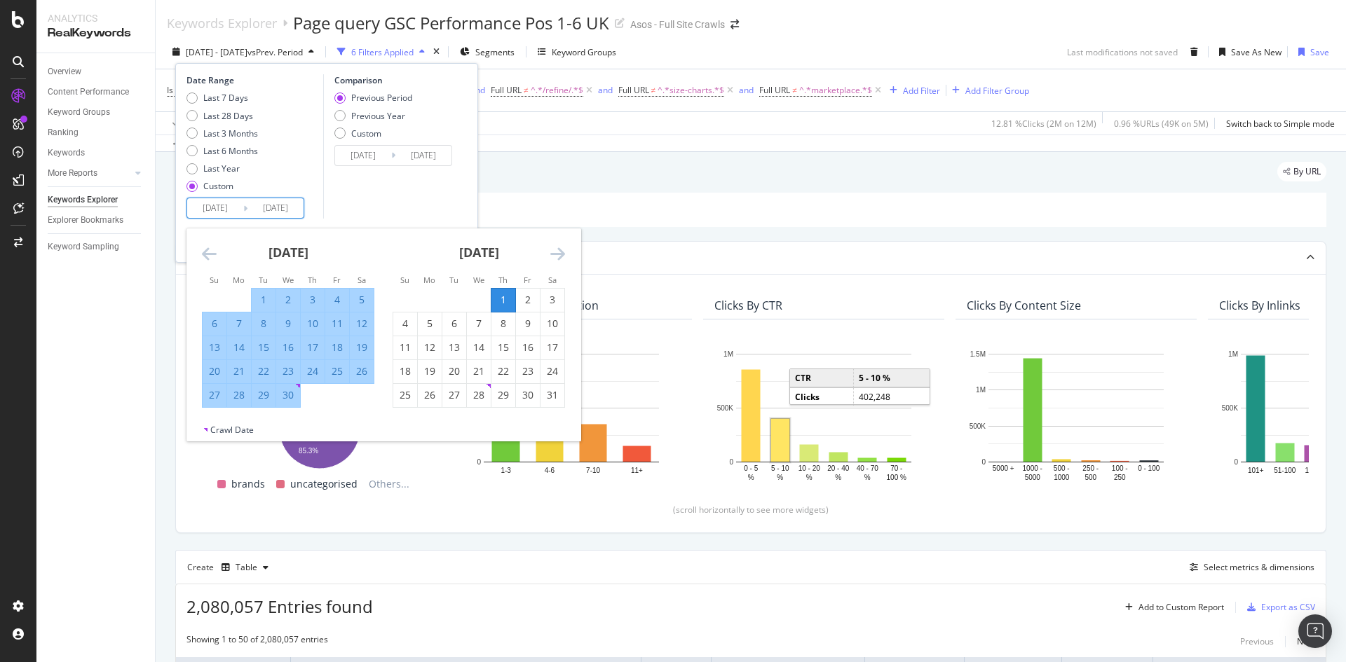
click at [223, 210] on input "2025/03/16" at bounding box center [215, 208] width 56 height 20
type input "2025/03/16"
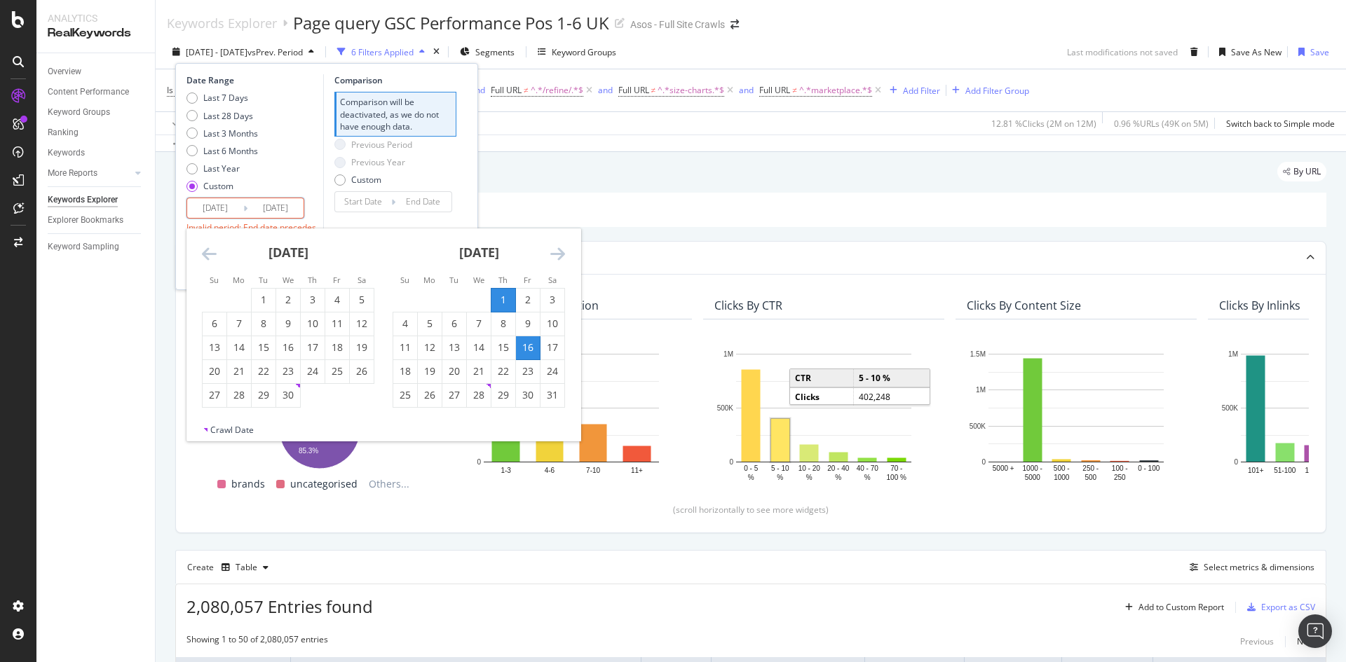
drag, startPoint x: 238, startPoint y: 207, endPoint x: 222, endPoint y: 207, distance: 16.1
click at [222, 207] on input "2025/05/16" at bounding box center [215, 208] width 56 height 20
click at [232, 208] on input "2025/05/16" at bounding box center [215, 208] width 56 height 20
click at [239, 208] on input "2025/05/16" at bounding box center [215, 208] width 56 height 20
type input "2025/05/04"
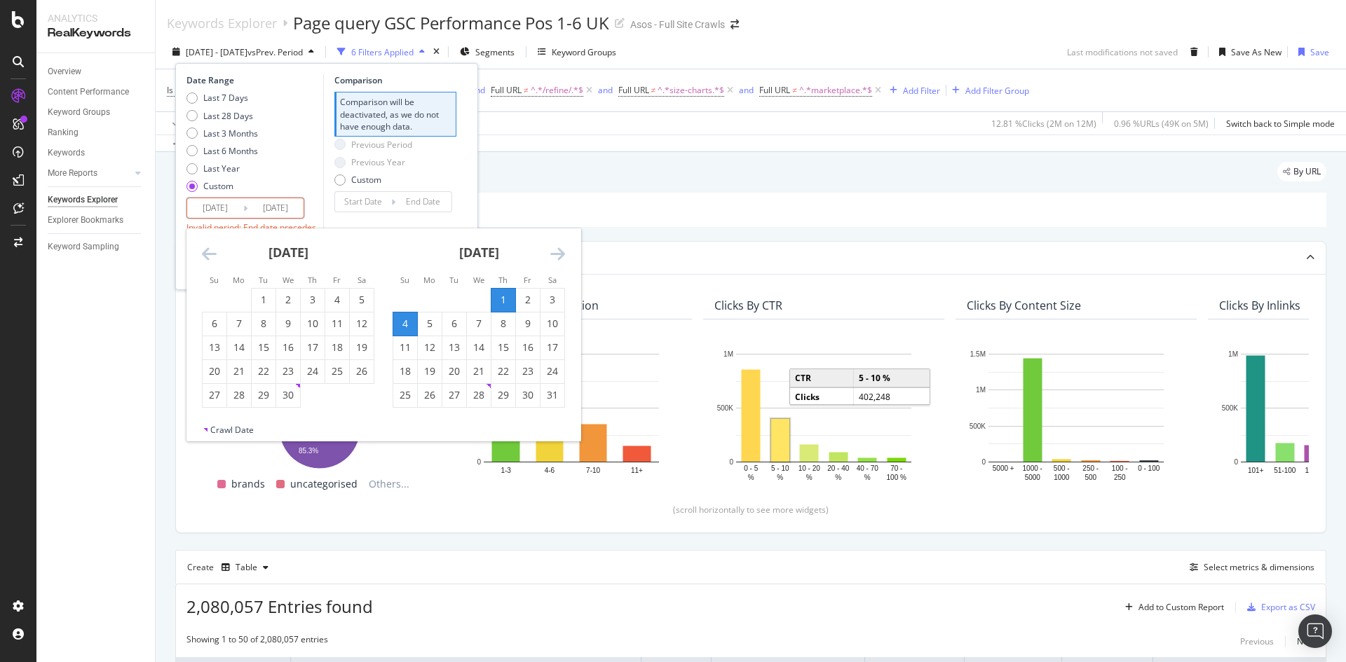
click at [562, 257] on icon "Move forward to switch to the next month." at bounding box center [557, 253] width 15 height 17
click at [562, 258] on icon "Move forward to switch to the next month." at bounding box center [557, 253] width 15 height 17
click at [557, 259] on icon "Move forward to switch to the next month." at bounding box center [557, 253] width 15 height 17
click at [400, 420] on div "31" at bounding box center [405, 419] width 24 height 14
type input "2025/08/31"
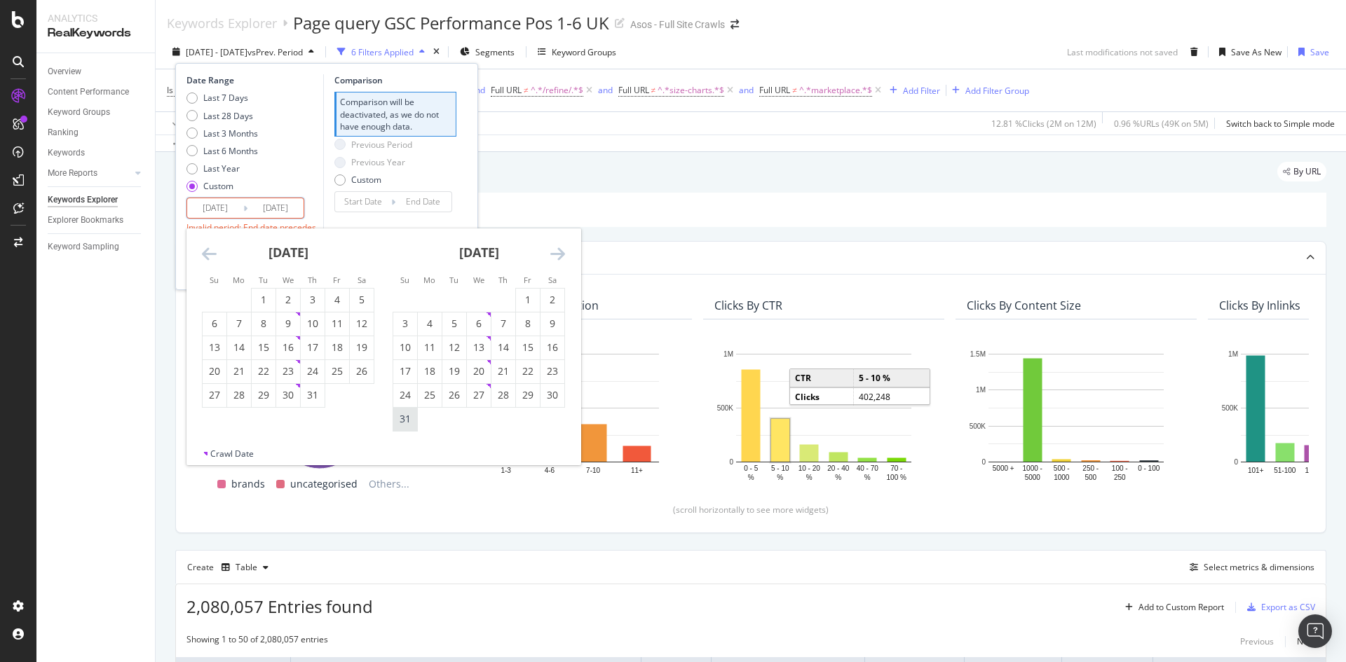
type input "2025/01/04"
type input "2025/05/03"
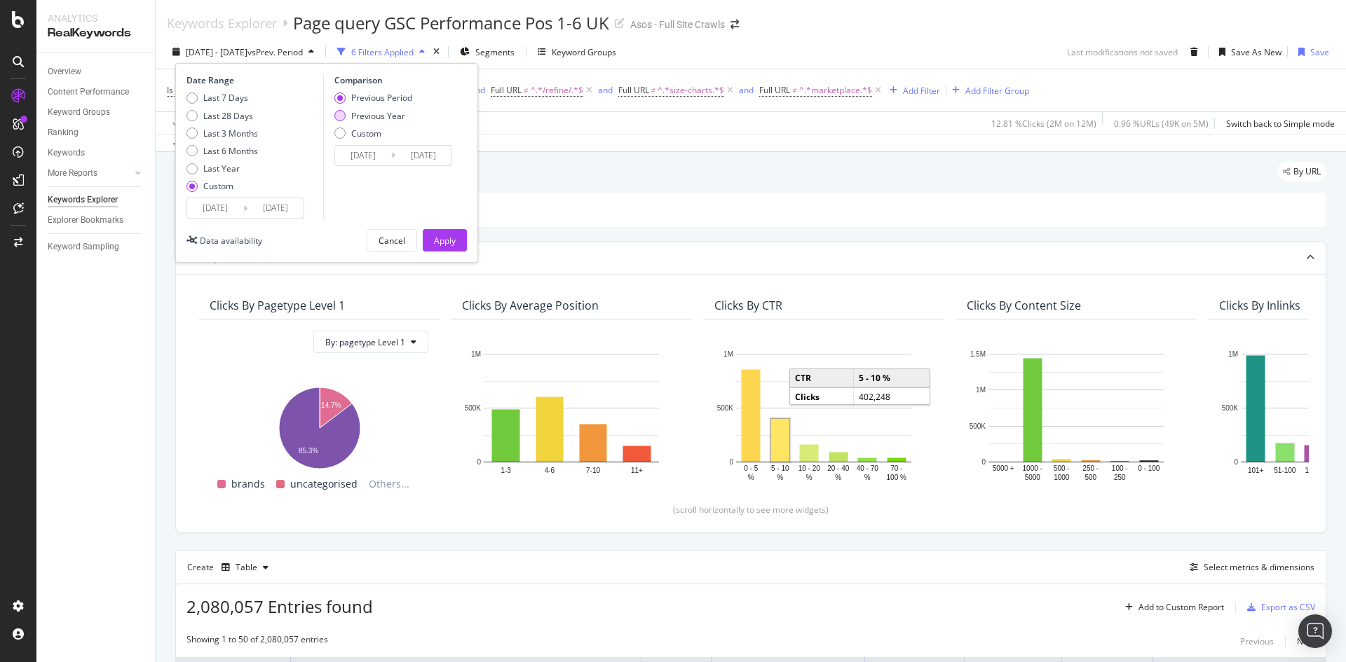
click at [383, 114] on div "Previous Year" at bounding box center [378, 116] width 54 height 12
type input "2024/05/05"
type input "2024/09/01"
click at [456, 243] on button "Apply" at bounding box center [445, 240] width 44 height 22
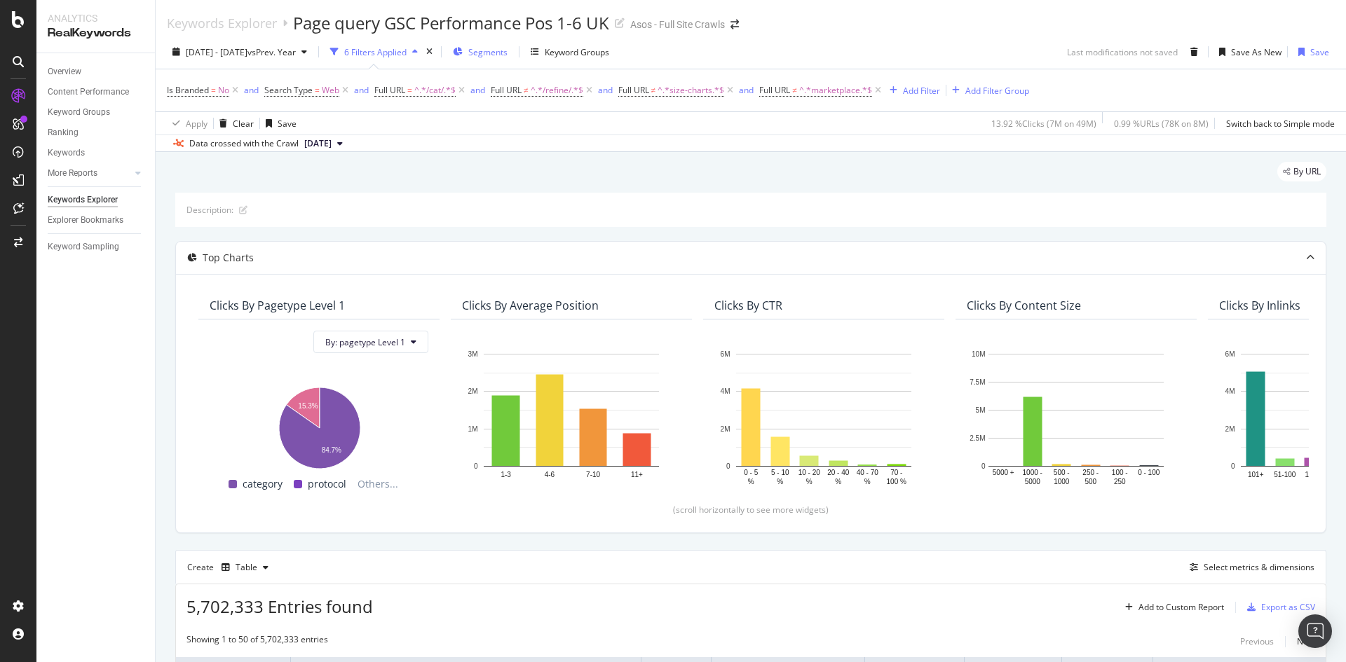
click at [508, 57] on span "Segments" at bounding box center [487, 52] width 39 height 12
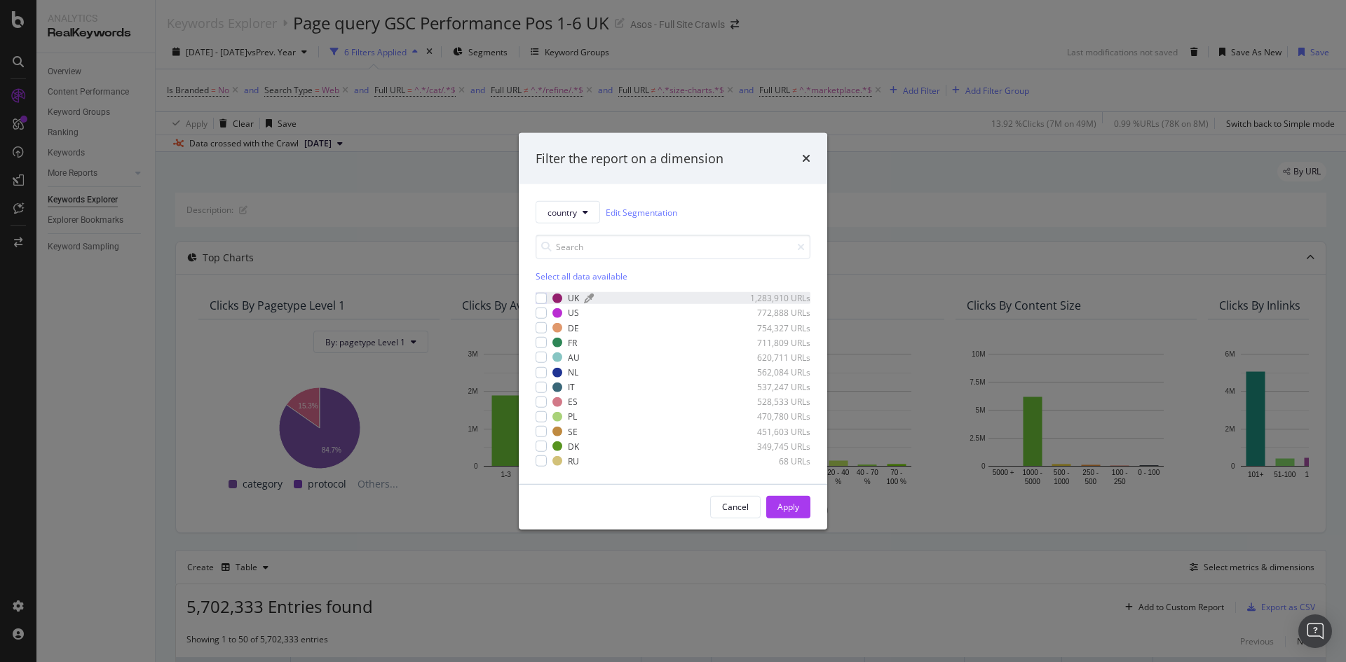
click at [574, 301] on div "UK" at bounding box center [573, 298] width 11 height 12
click at [793, 512] on div "Apply" at bounding box center [788, 507] width 22 height 12
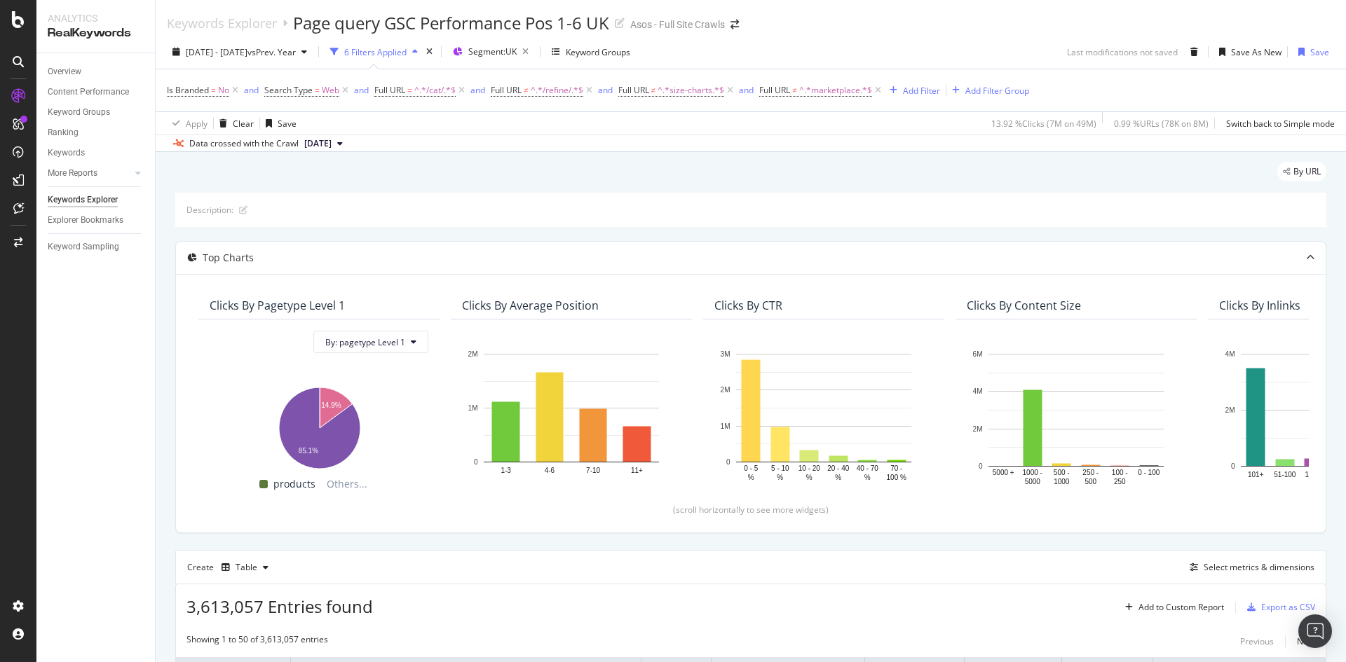
click at [407, 54] on div "6 Filters Applied" at bounding box center [375, 52] width 62 height 12
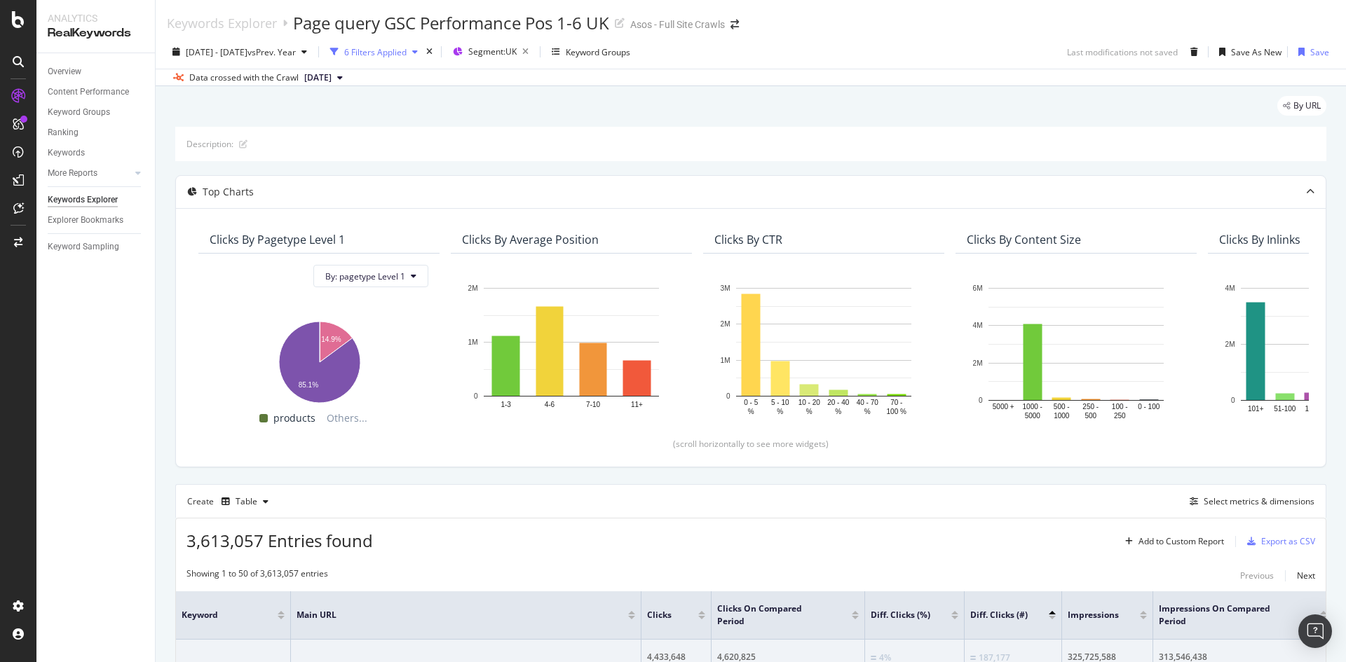
click at [407, 54] on div "6 Filters Applied" at bounding box center [375, 52] width 62 height 12
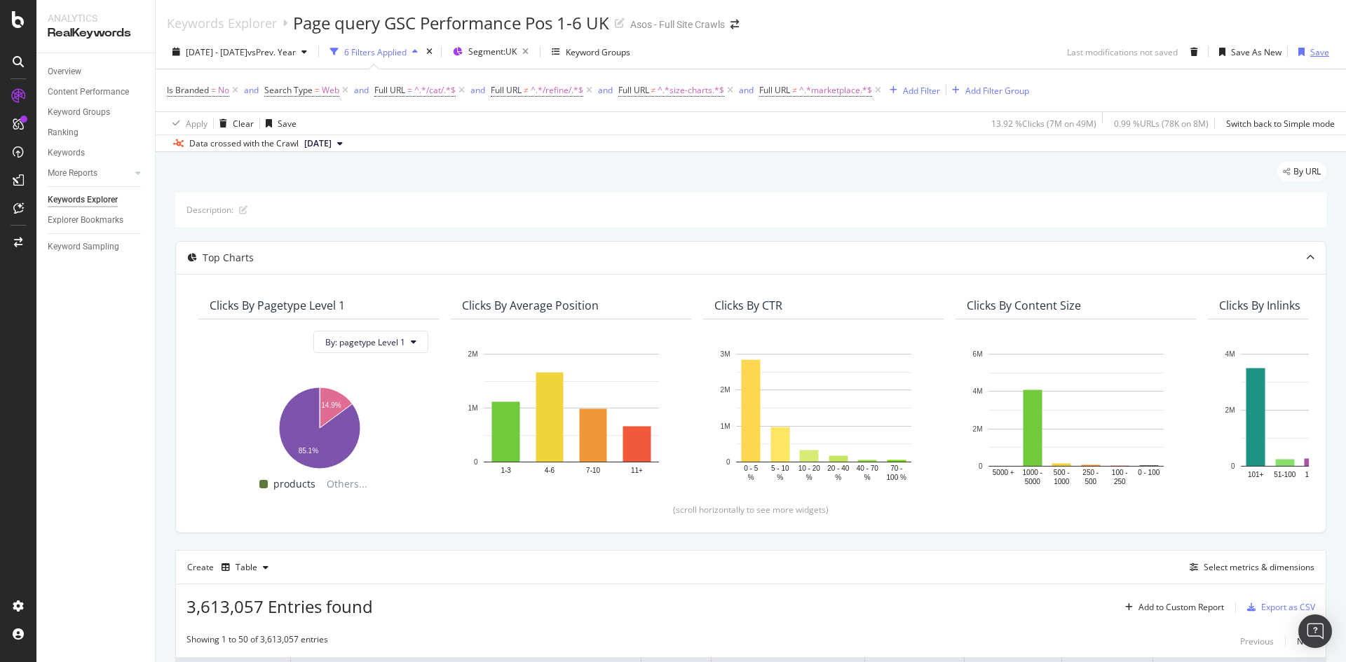
click at [1314, 52] on div "Save" at bounding box center [1319, 52] width 19 height 12
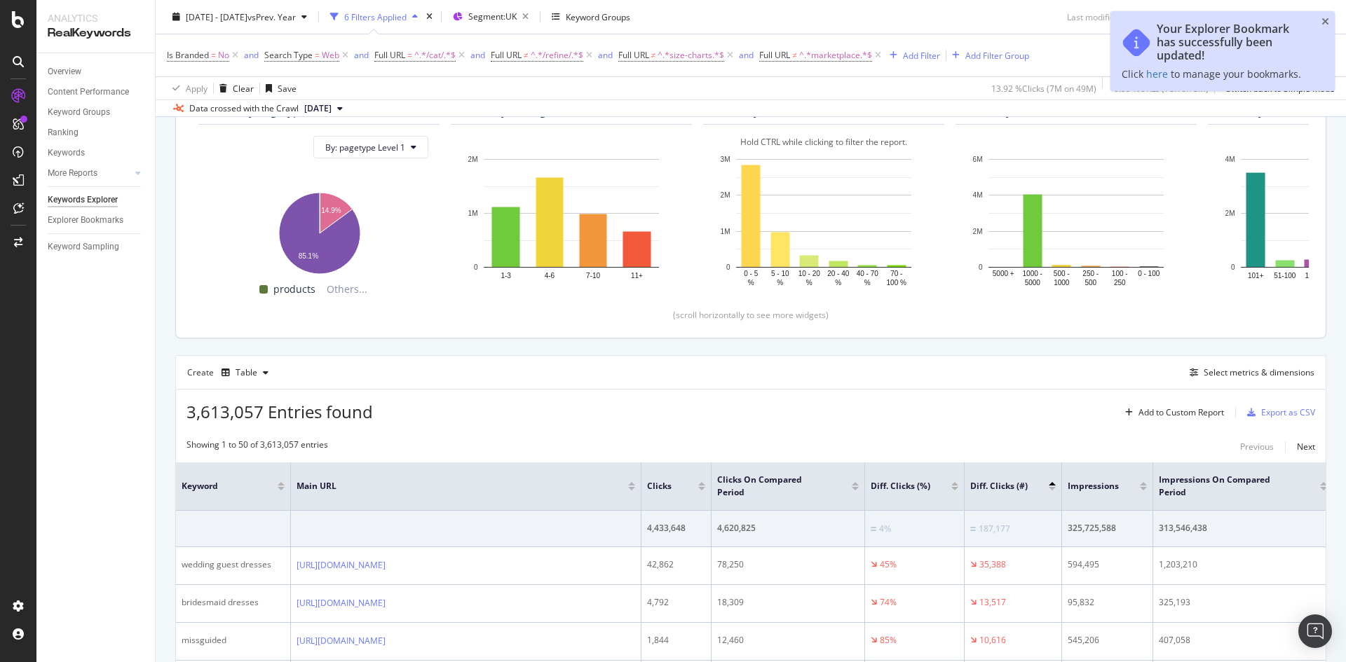
scroll to position [210, 0]
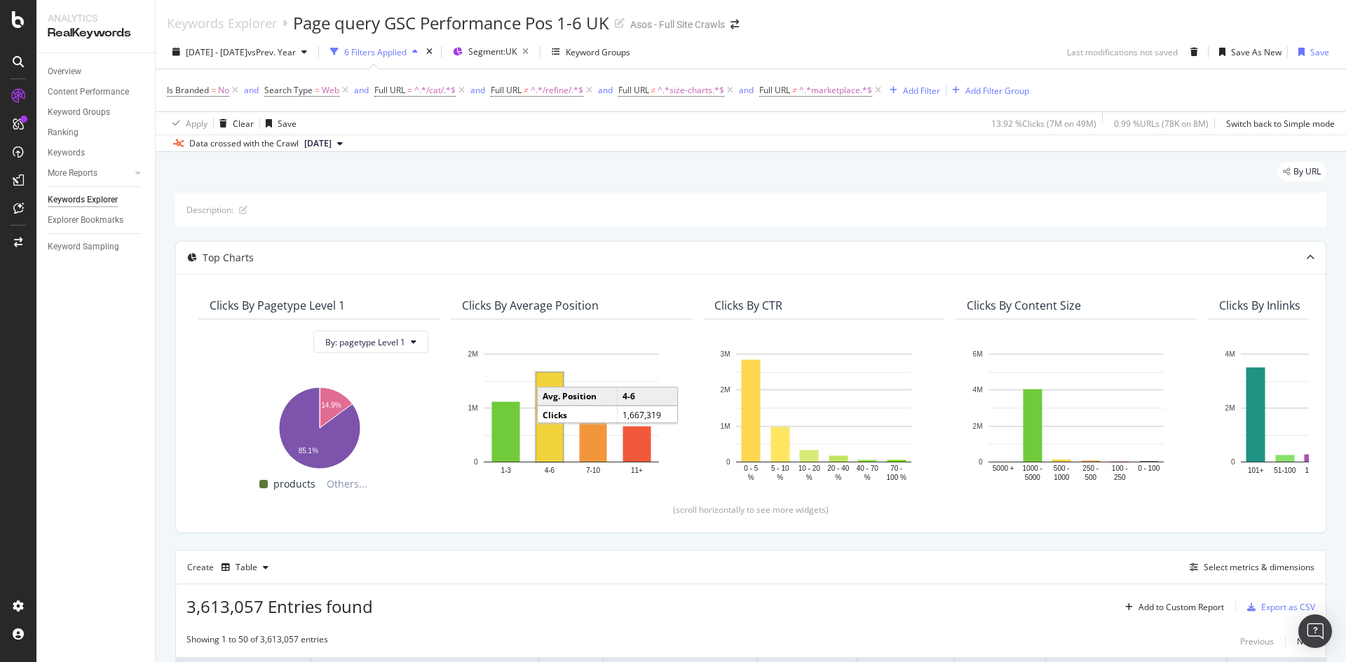
click at [416, 74] on div "Is Branded = No and Search Type = Web and Full URL = ^.*/cat/.*$ and Full URL ≠…" at bounding box center [751, 90] width 1168 height 42
click at [518, 90] on span "Full URL" at bounding box center [506, 90] width 31 height 12
click at [576, 144] on input "/refine/" at bounding box center [571, 148] width 132 height 22
click at [410, 75] on div "Is Branded = No and Search Type = Web and Full URL = ^.*/cat/.*$ and Full URL ≠…" at bounding box center [751, 90] width 1168 height 42
click at [421, 86] on span "^.*/cat/.*$" at bounding box center [434, 91] width 41 height 20
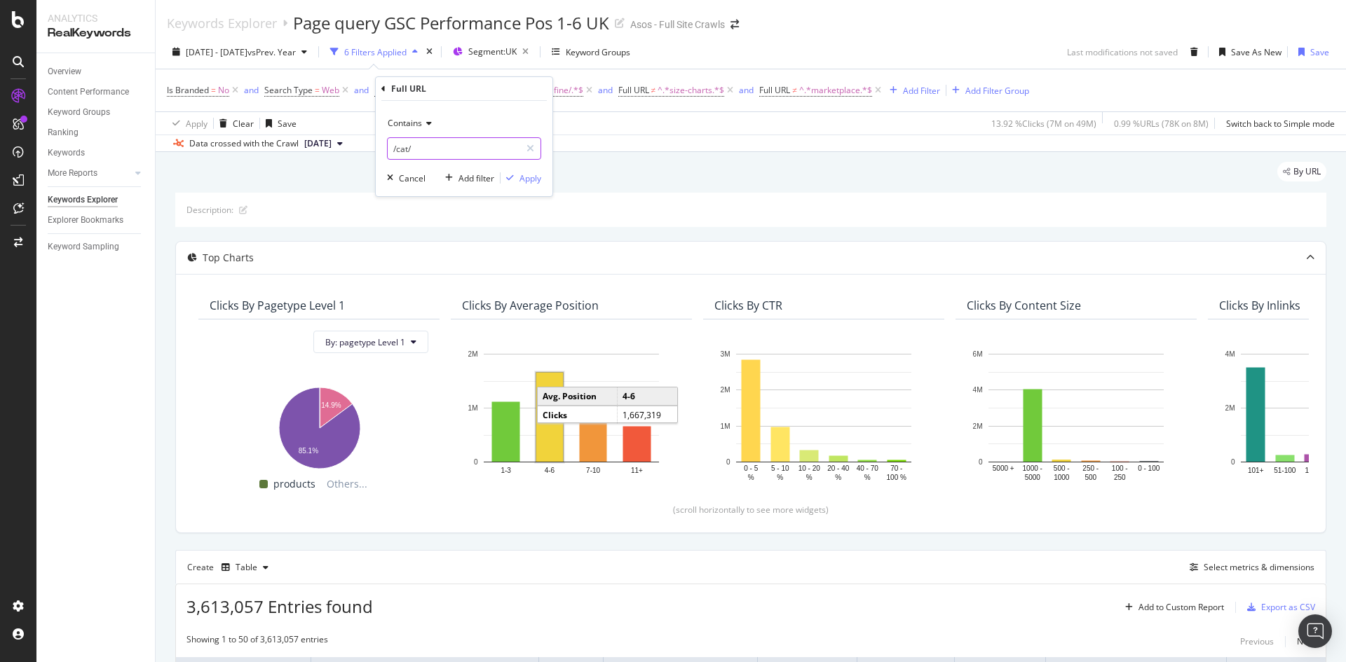
click at [475, 145] on input "/cat/" at bounding box center [454, 148] width 132 height 22
click at [669, 172] on div "By URL" at bounding box center [750, 177] width 1151 height 31
click at [677, 94] on span "^.*size-charts.*$" at bounding box center [691, 91] width 67 height 20
click at [833, 92] on span "^.*marketplace.*$" at bounding box center [835, 91] width 73 height 20
click at [988, 132] on div "13.92 % Clicks ( 7M on 49M )" at bounding box center [1041, 123] width 111 height 22
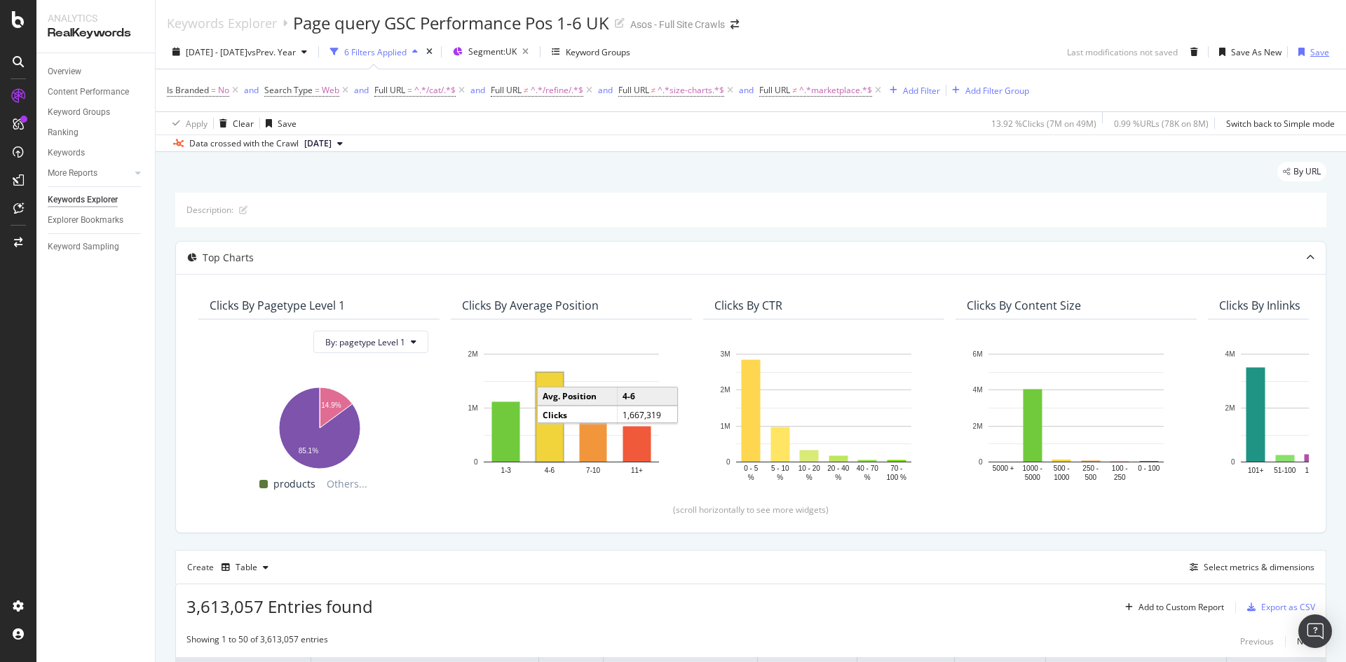
drag, startPoint x: 1303, startPoint y: 48, endPoint x: 1294, endPoint y: 48, distance: 9.1
click at [1310, 48] on div "Save" at bounding box center [1319, 52] width 19 height 12
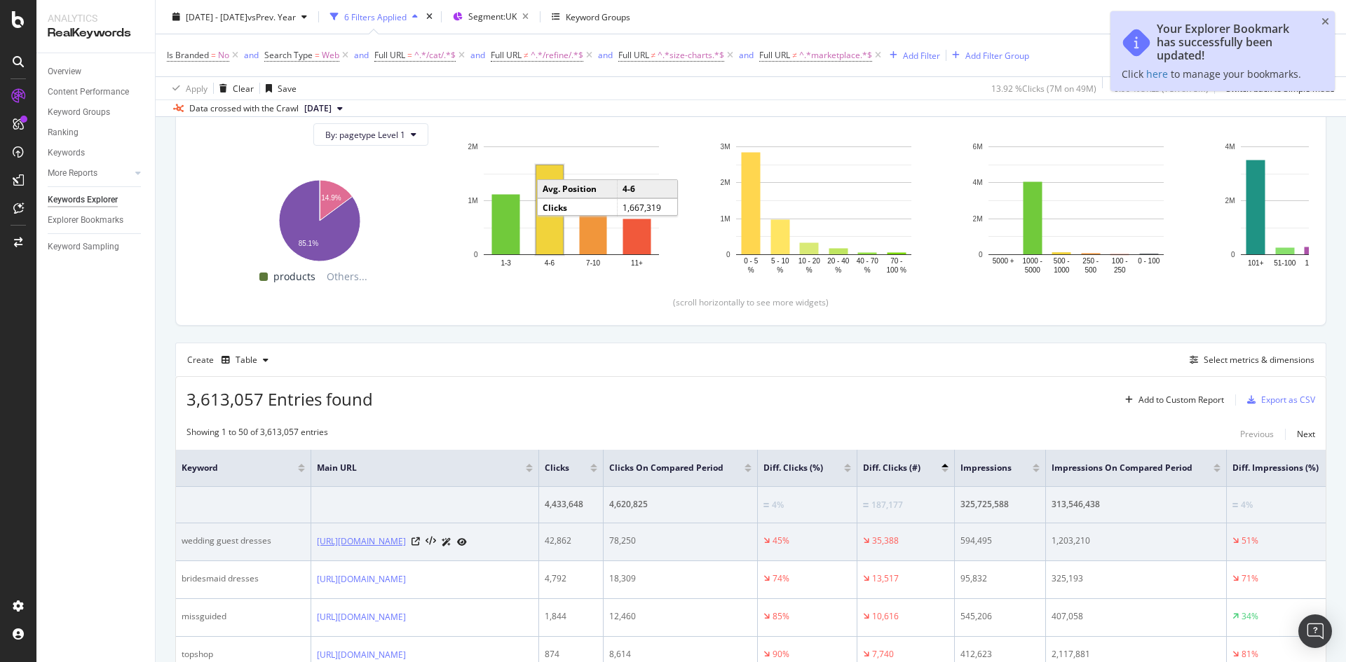
scroll to position [421, 0]
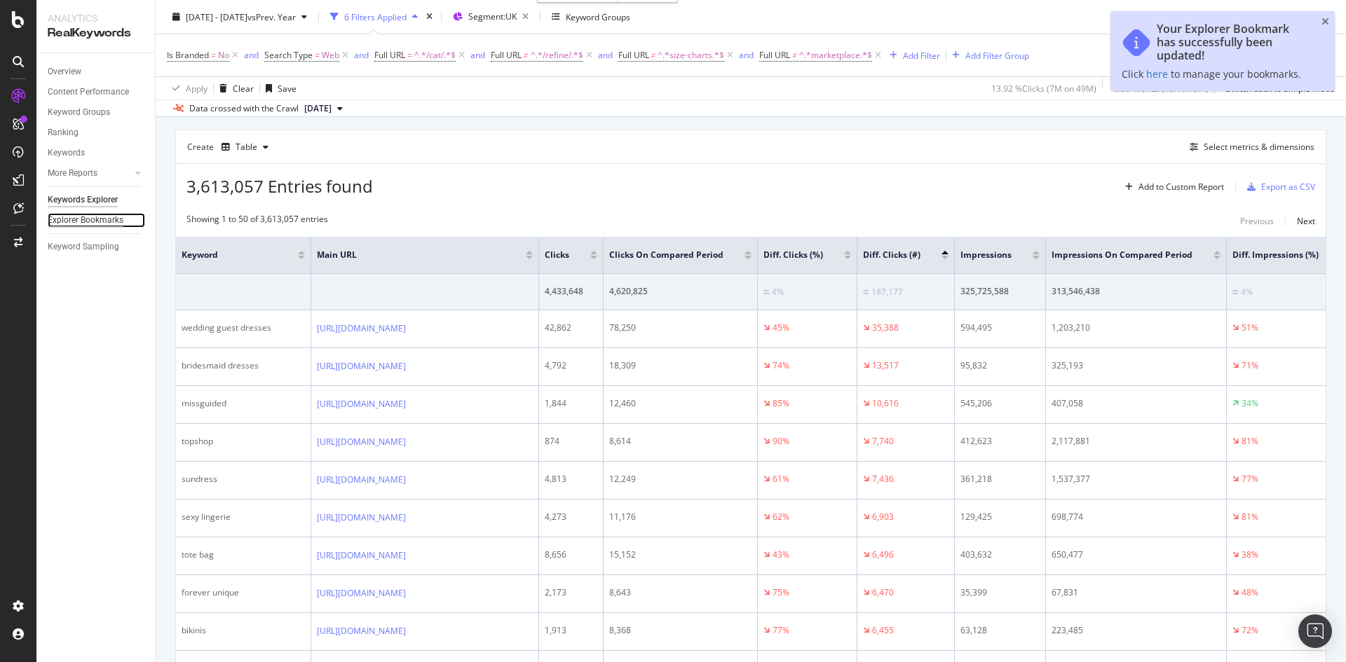
click at [72, 224] on div "Explorer Bookmarks" at bounding box center [86, 220] width 76 height 15
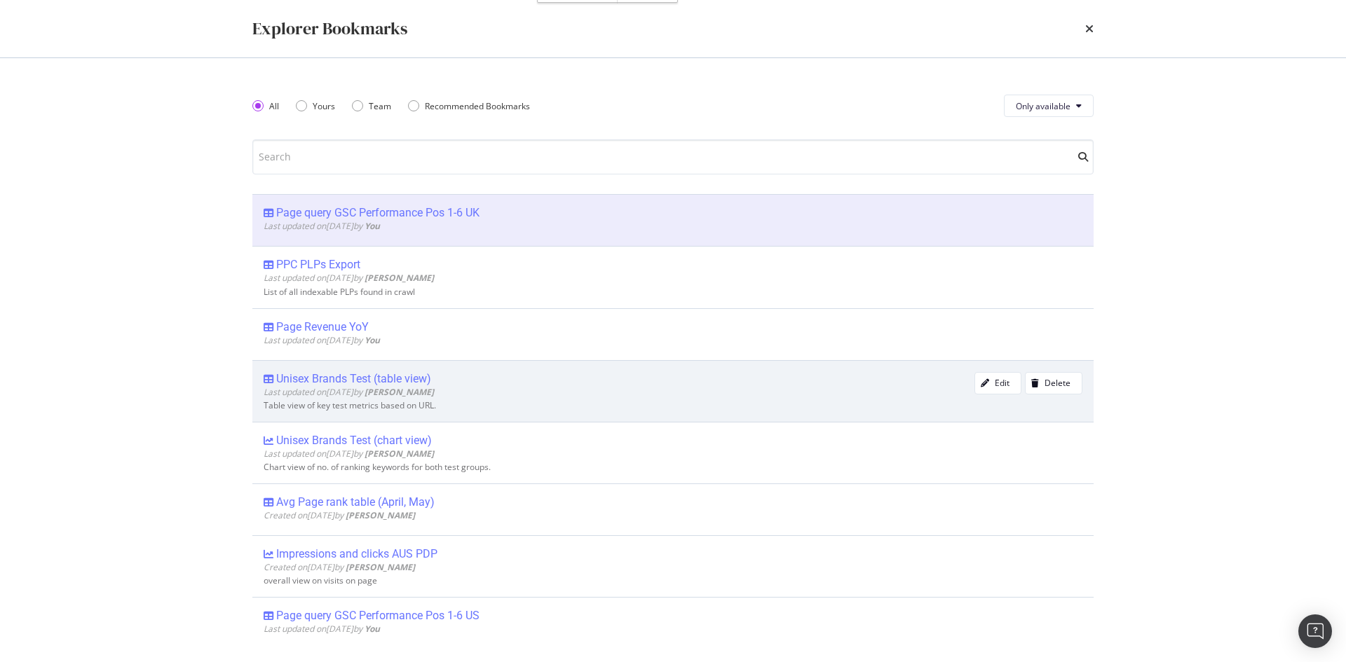
click at [420, 367] on div "Unisex Brands Test (table view) Last updated on [DATE] by [PERSON_NAME] Edit De…" at bounding box center [672, 391] width 841 height 62
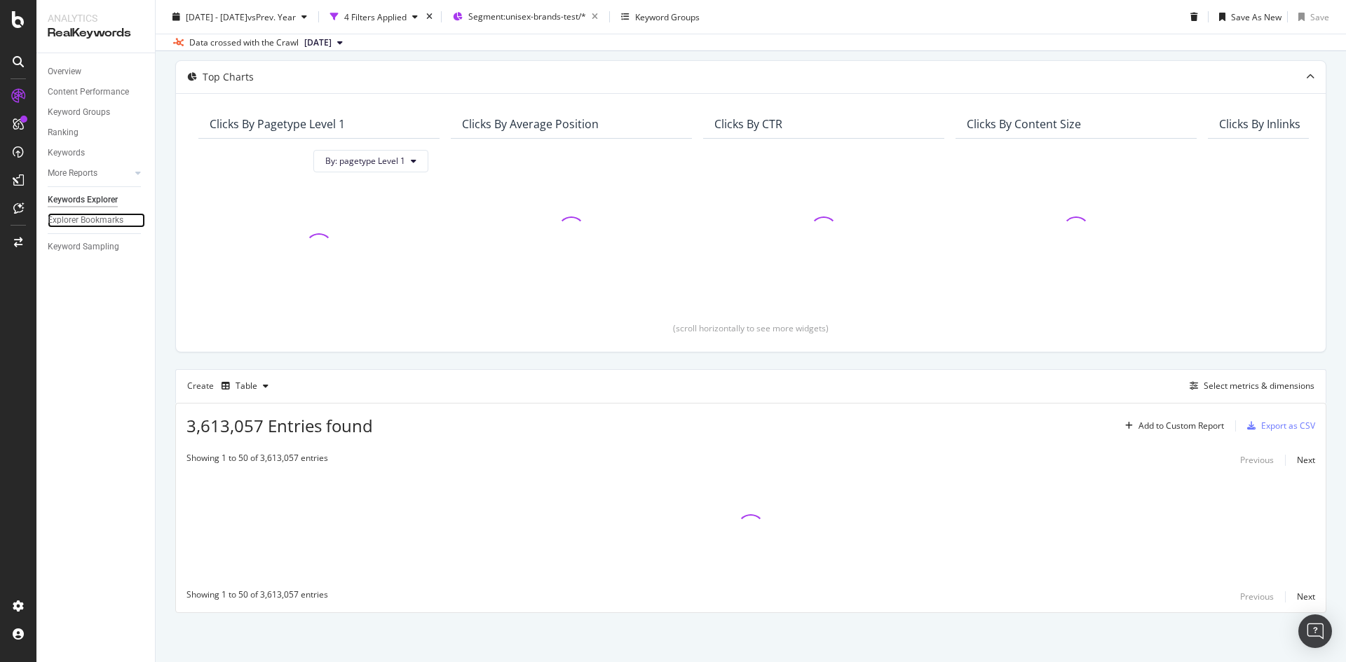
scroll to position [128, 0]
click at [79, 214] on div "Explorer Bookmarks" at bounding box center [86, 220] width 76 height 15
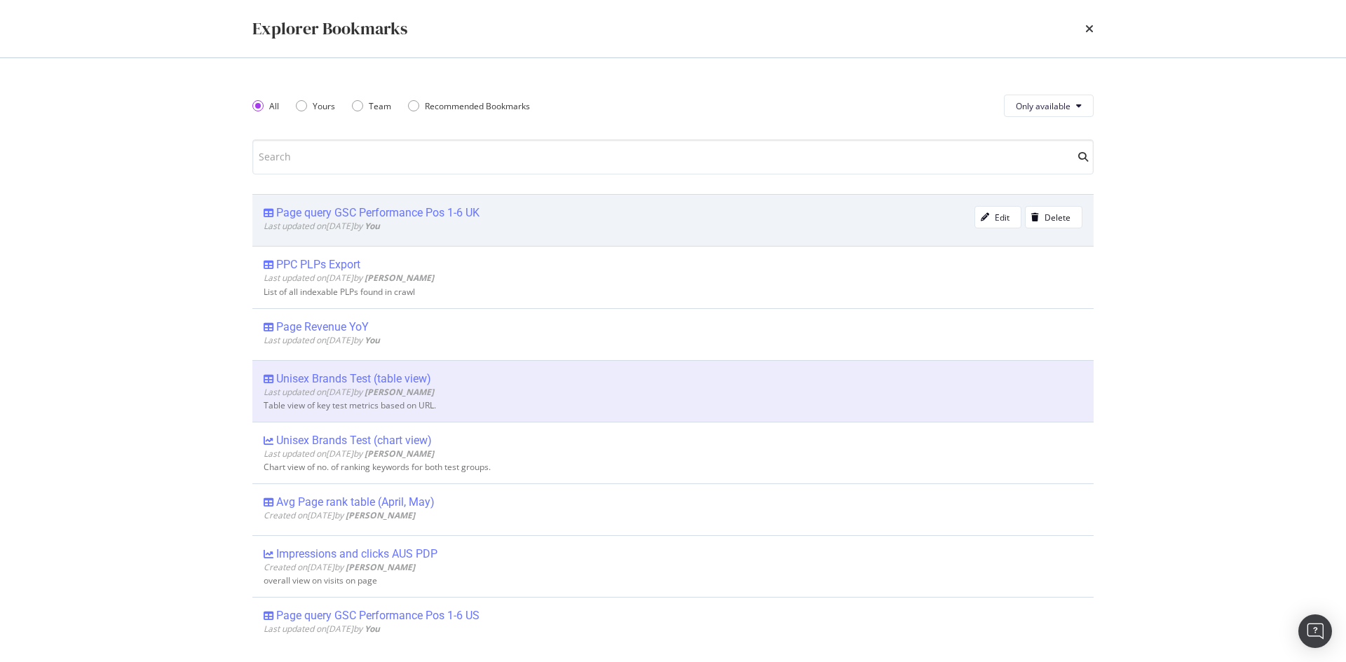
click at [428, 208] on div "Page query GSC Performance Pos 1-6 UK" at bounding box center [377, 213] width 203 height 14
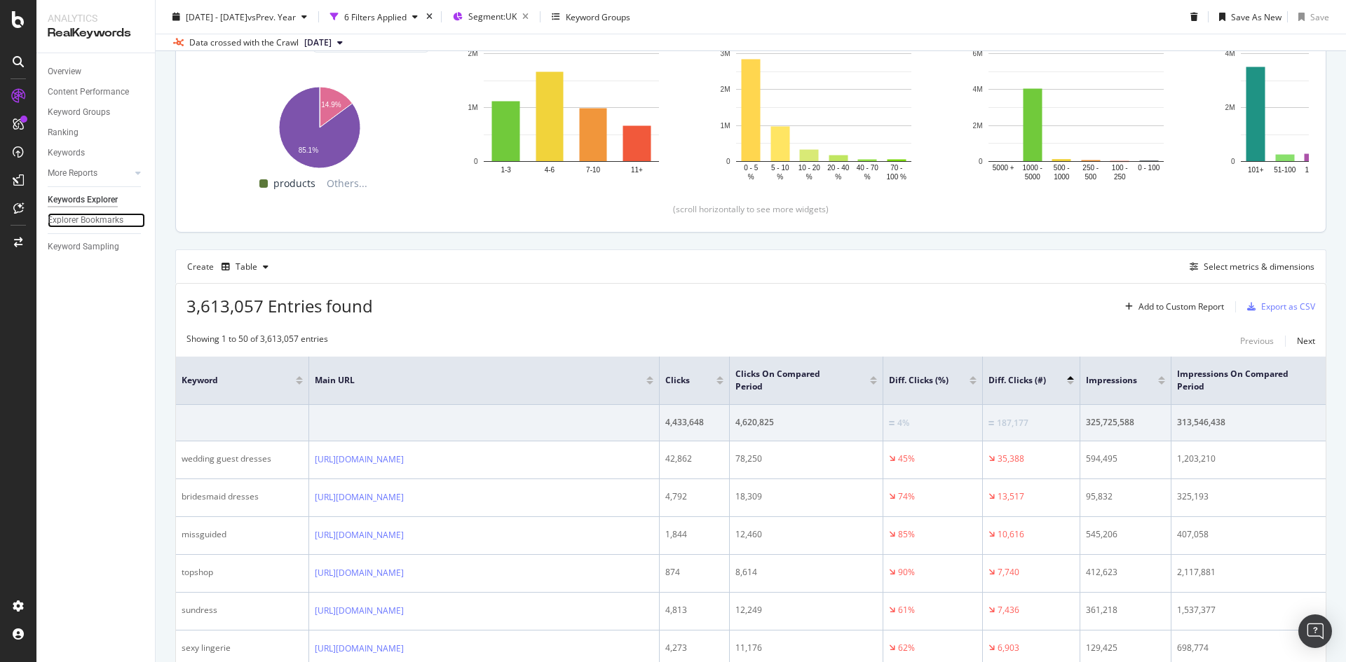
scroll to position [210, 0]
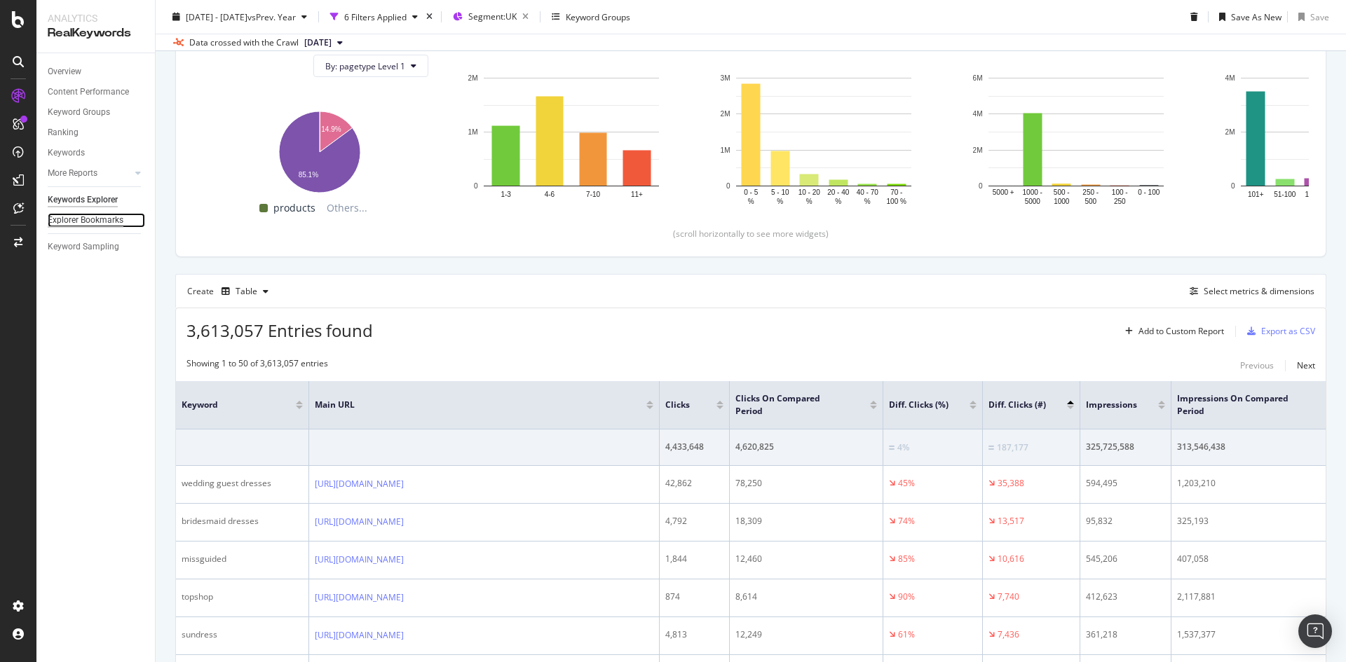
click at [102, 222] on div "Explorer Bookmarks" at bounding box center [86, 220] width 76 height 15
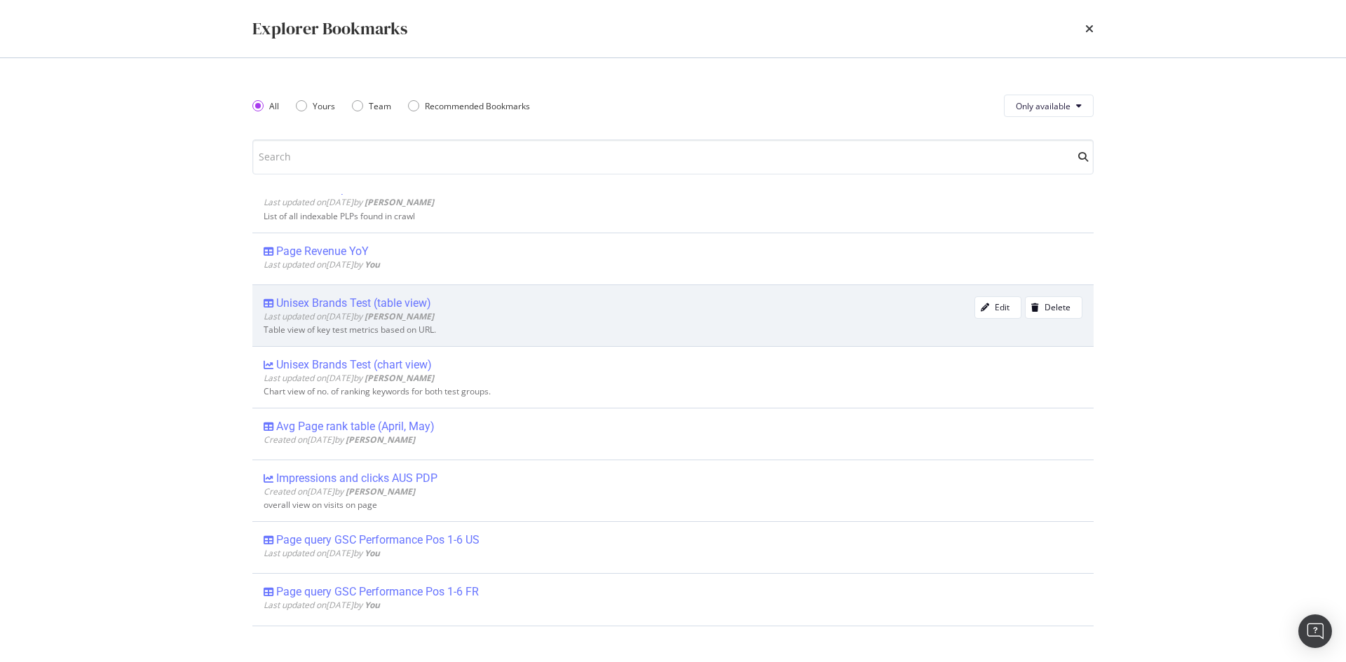
scroll to position [140, 0]
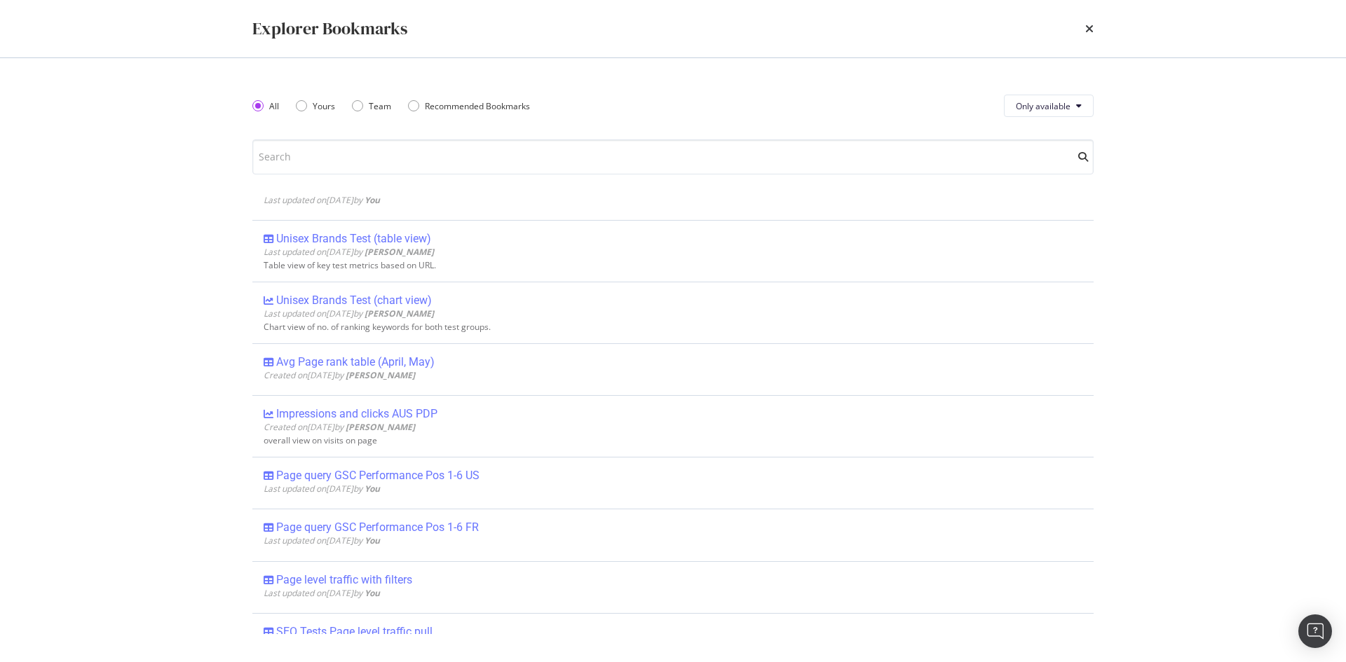
drag, startPoint x: 446, startPoint y: 472, endPoint x: 894, endPoint y: 472, distance: 448.6
click at [447, 472] on div "Page query GSC Performance Pos 1-6 US" at bounding box center [377, 476] width 203 height 14
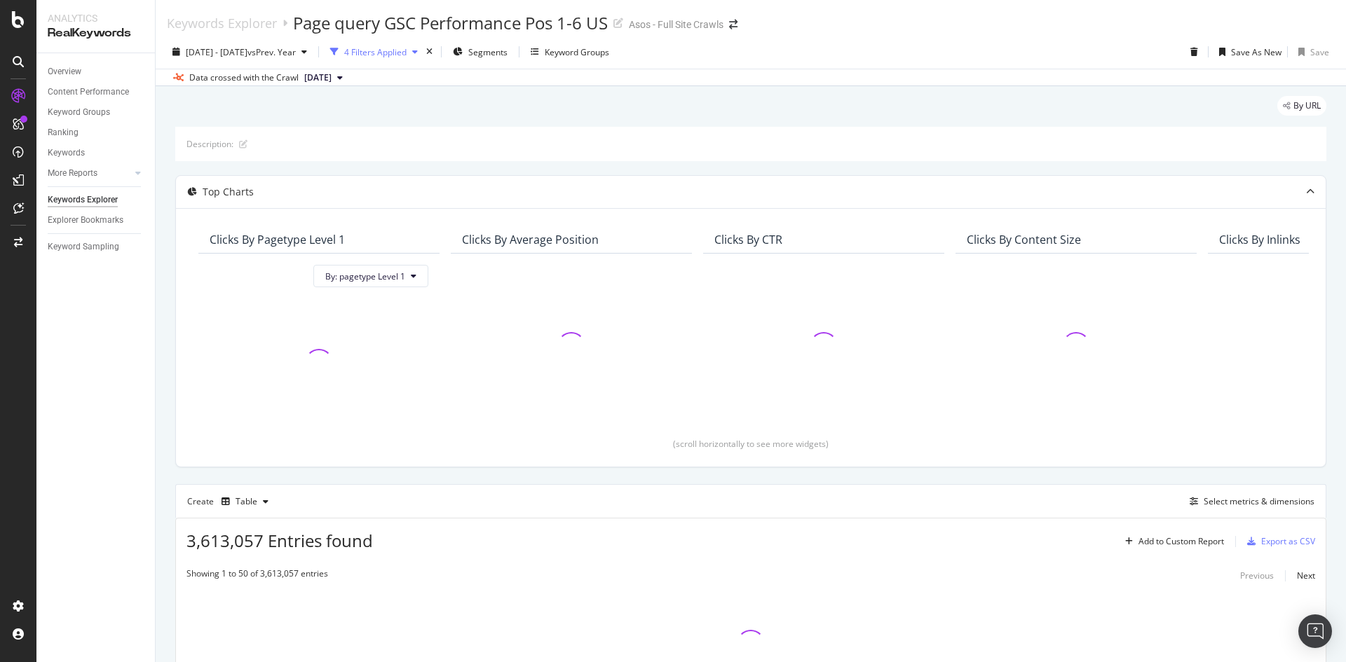
click at [401, 43] on div "4 Filters Applied" at bounding box center [374, 51] width 99 height 21
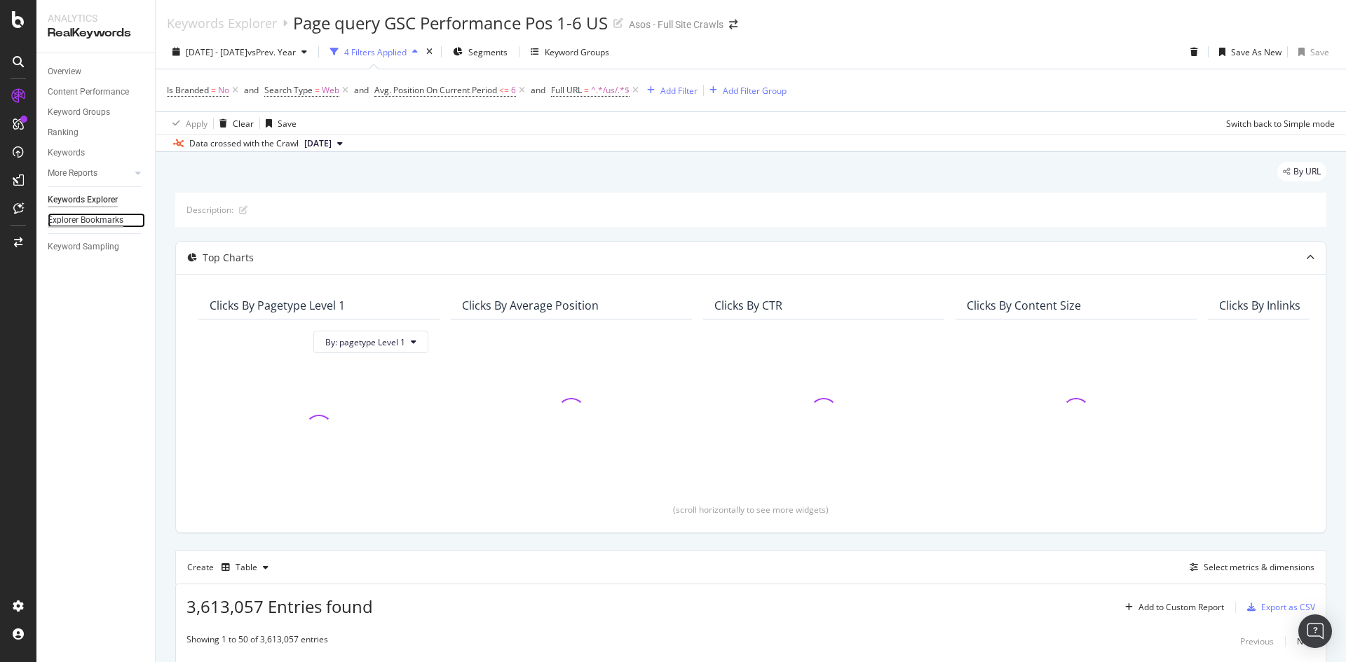
click at [97, 216] on div "Explorer Bookmarks" at bounding box center [86, 220] width 76 height 15
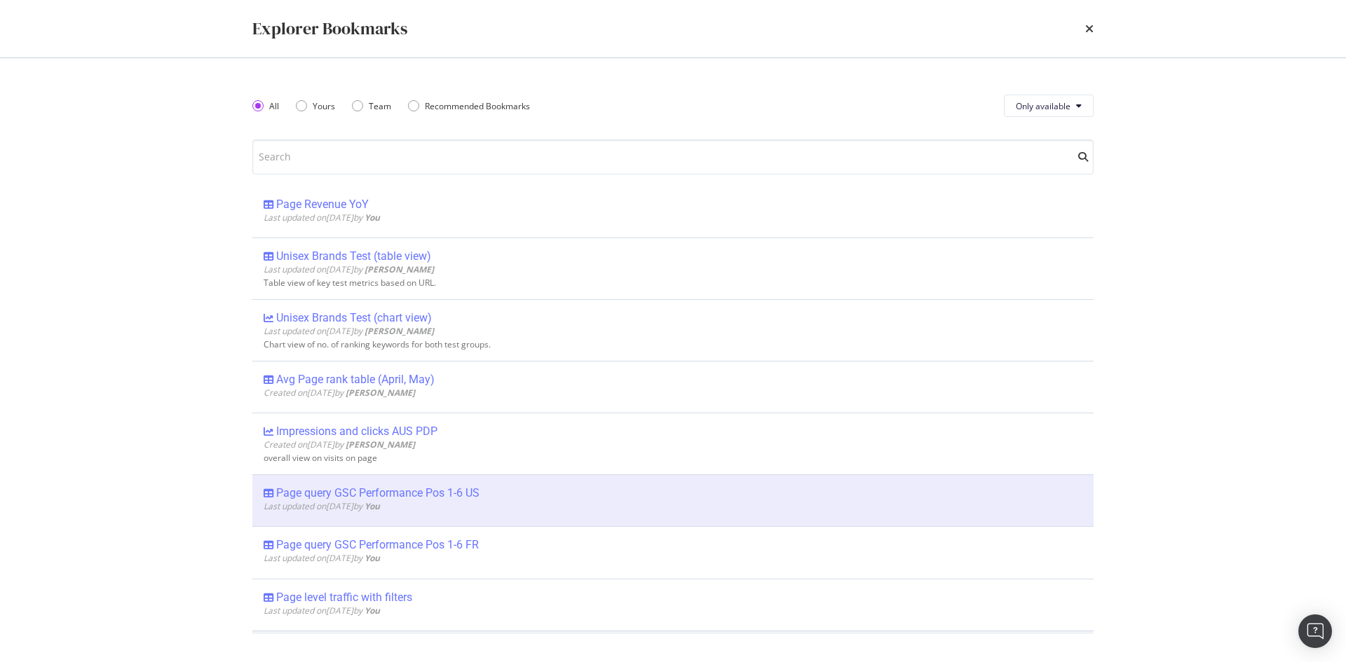
scroll to position [280, 0]
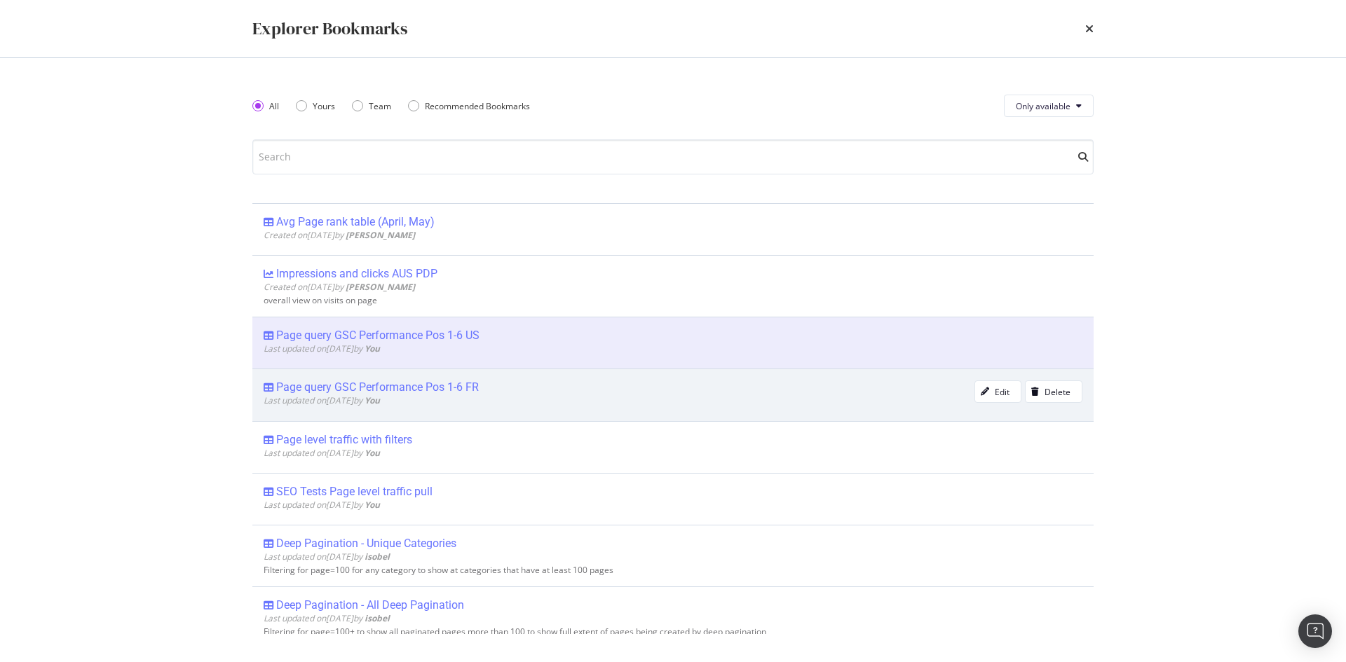
click at [450, 390] on div "Page query GSC Performance Pos 1-6 FR" at bounding box center [377, 388] width 203 height 14
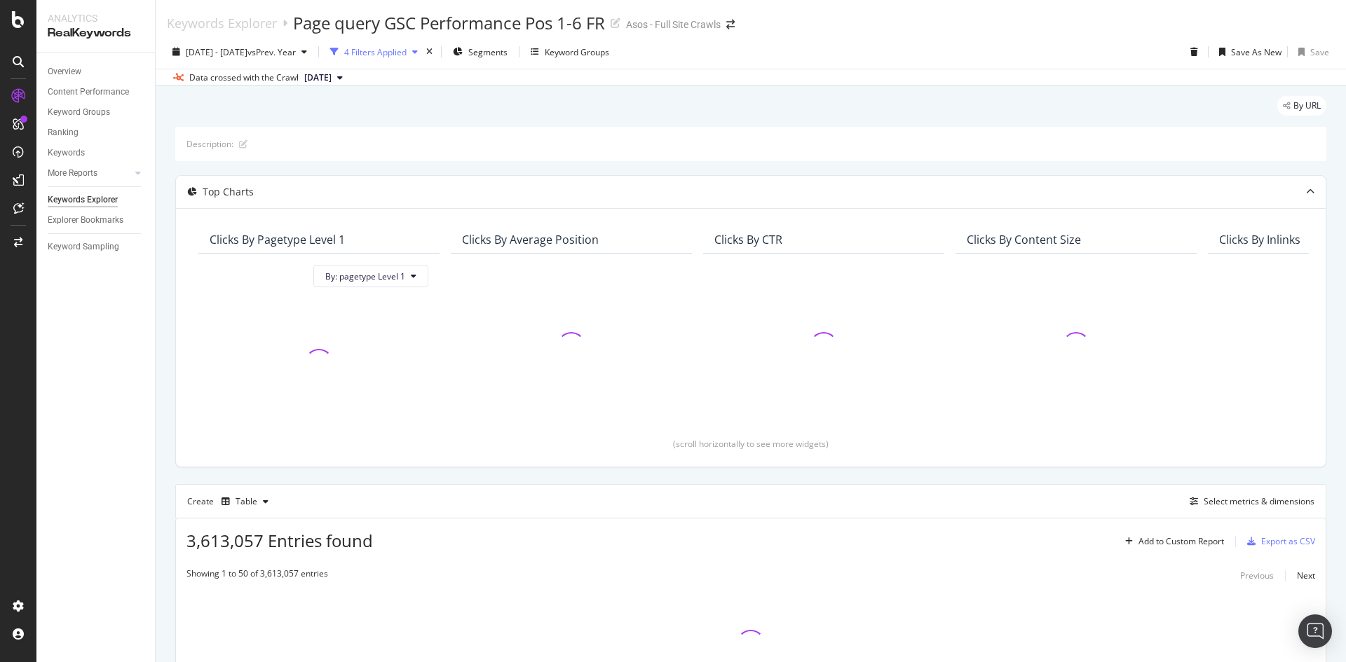
click at [407, 48] on div "4 Filters Applied" at bounding box center [375, 52] width 62 height 12
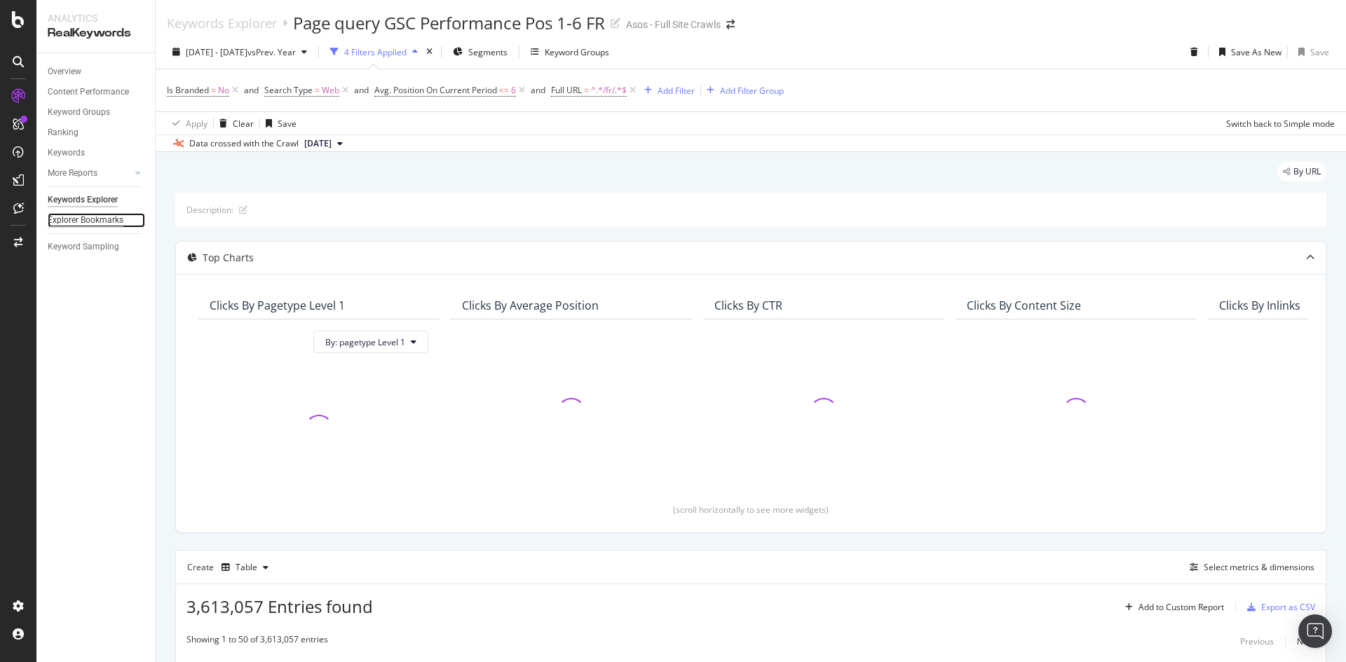
click at [81, 219] on div "Explorer Bookmarks" at bounding box center [86, 220] width 76 height 15
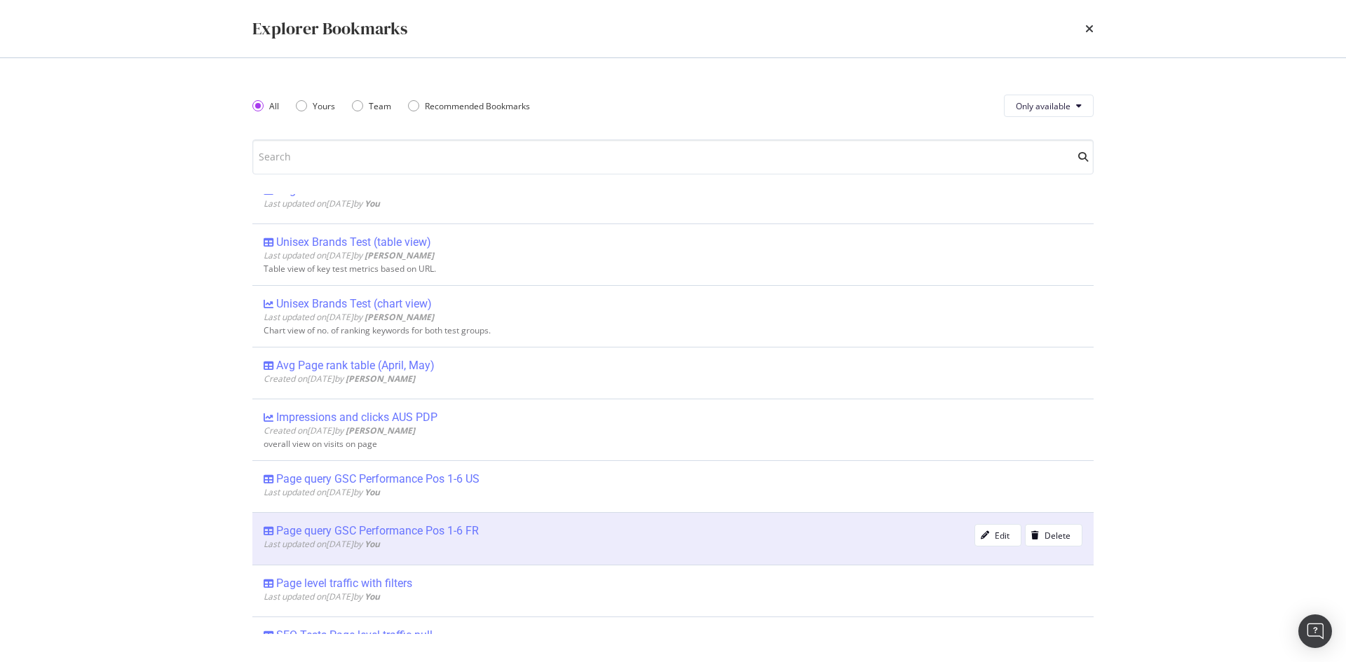
scroll to position [140, 0]
click at [424, 524] on div "Page query GSC Performance Pos 1-6 FR" at bounding box center [377, 528] width 203 height 14
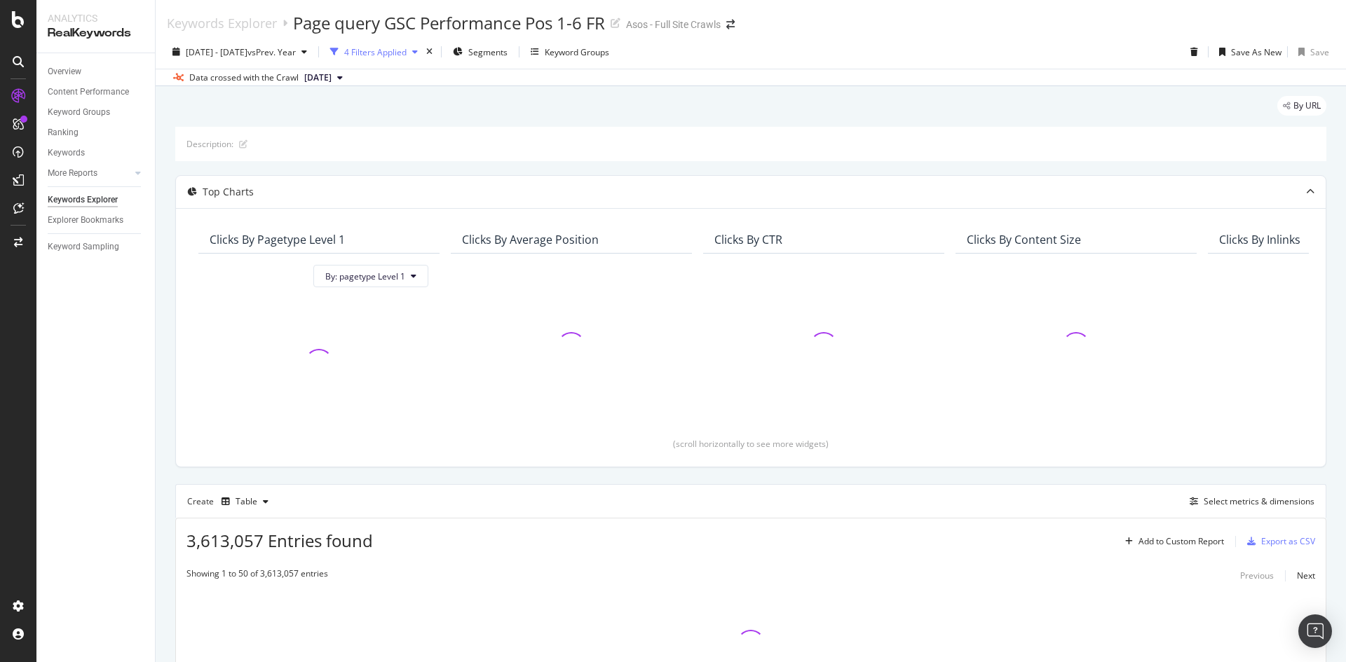
click at [407, 54] on div "4 Filters Applied" at bounding box center [375, 52] width 62 height 12
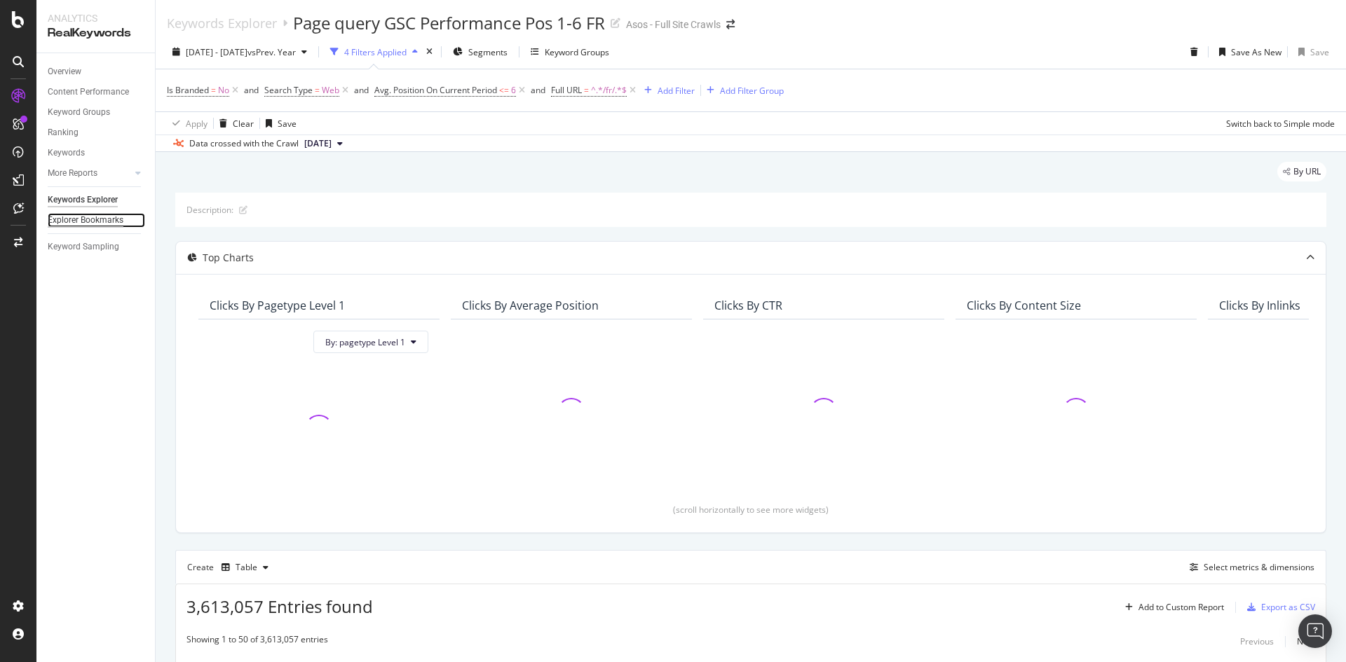
click at [69, 222] on div "Explorer Bookmarks" at bounding box center [86, 220] width 76 height 15
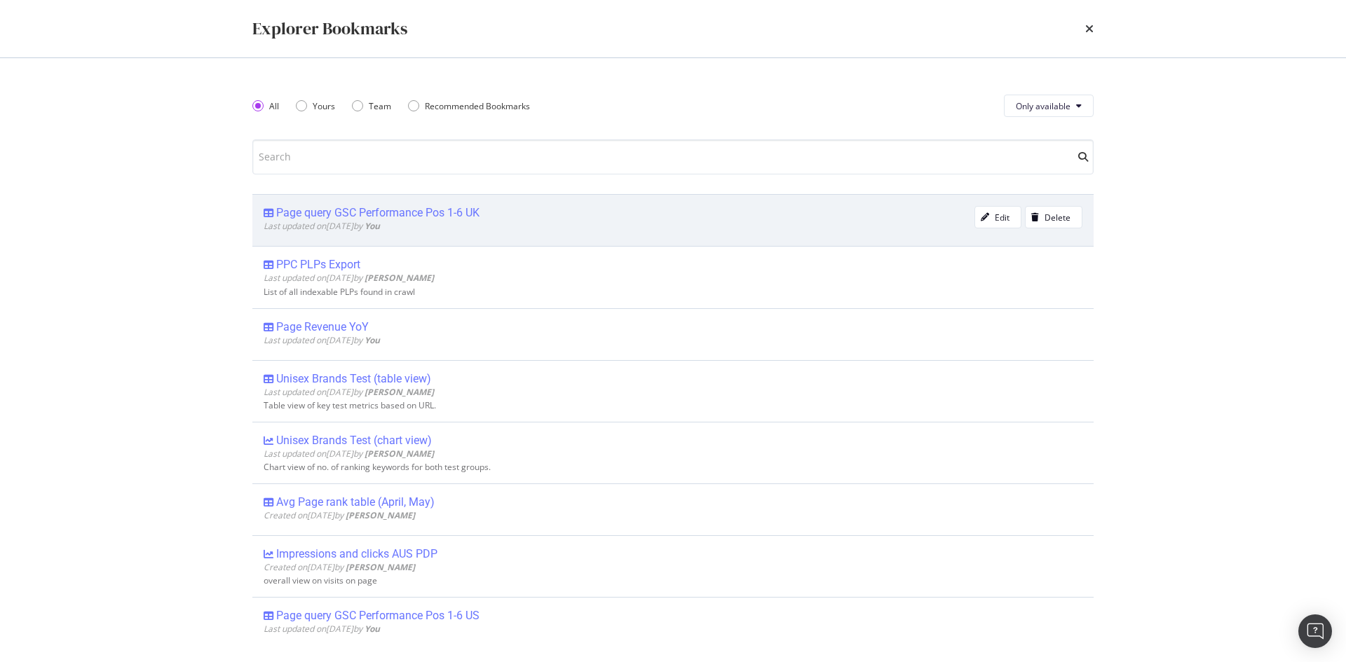
click at [432, 211] on div "Page query GSC Performance Pos 1-6 UK" at bounding box center [377, 213] width 203 height 14
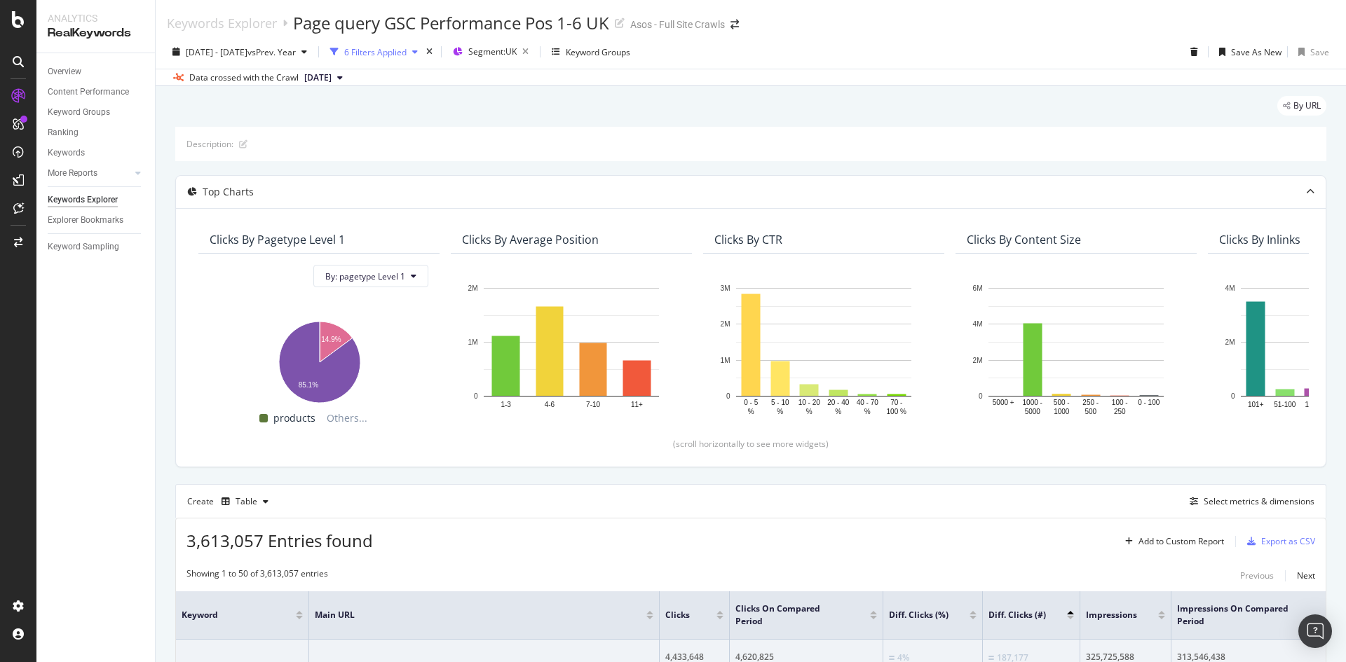
click at [407, 52] on div "6 Filters Applied" at bounding box center [375, 52] width 62 height 12
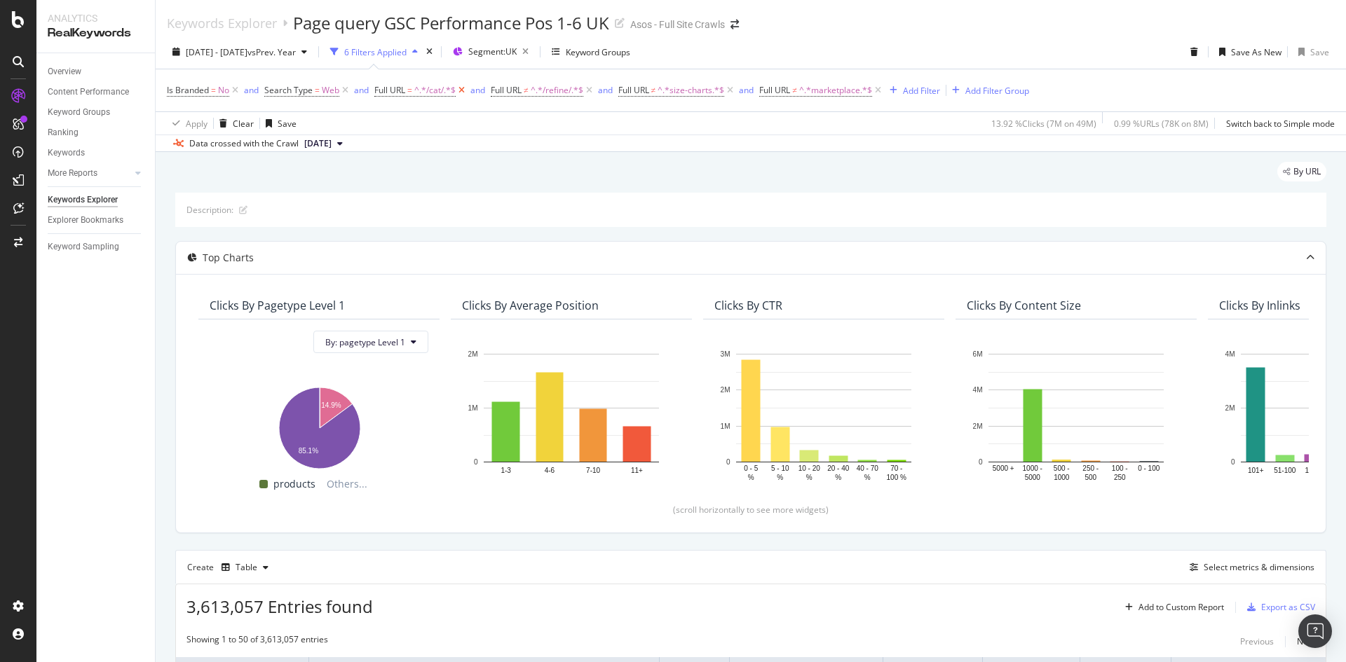
click at [461, 90] on icon at bounding box center [462, 90] width 12 height 14
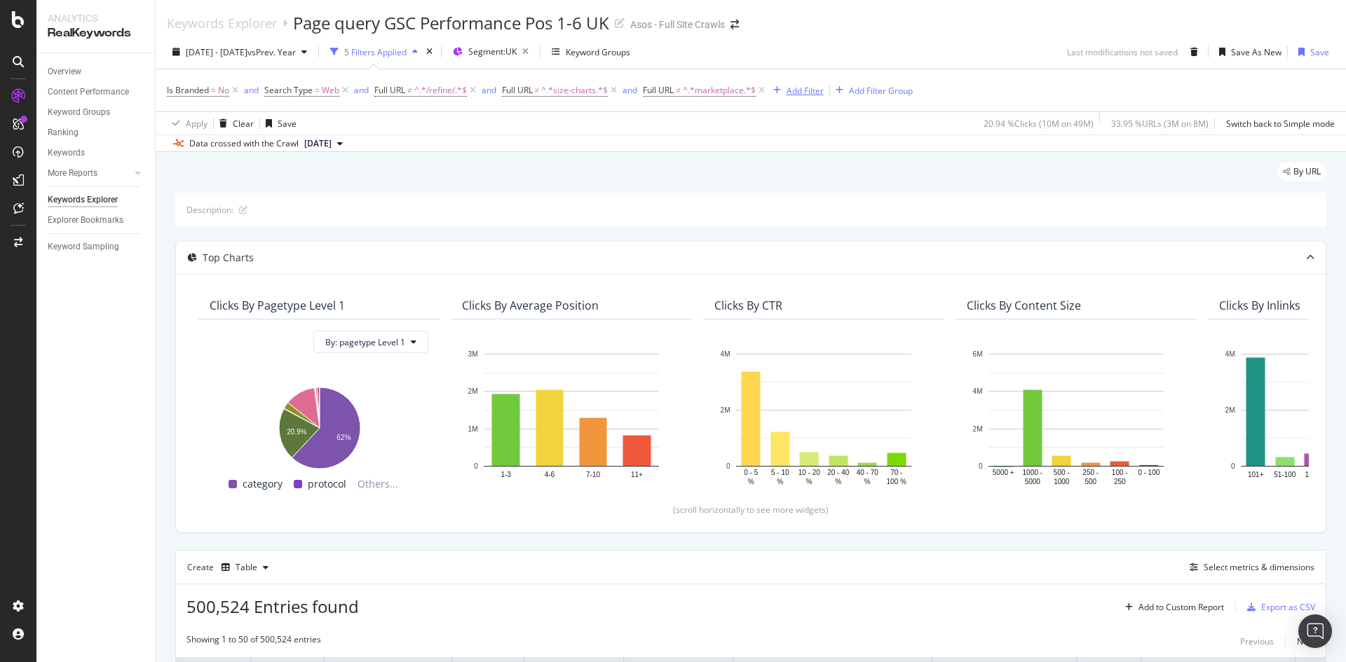
click at [815, 96] on div "Add Filter" at bounding box center [804, 91] width 37 height 12
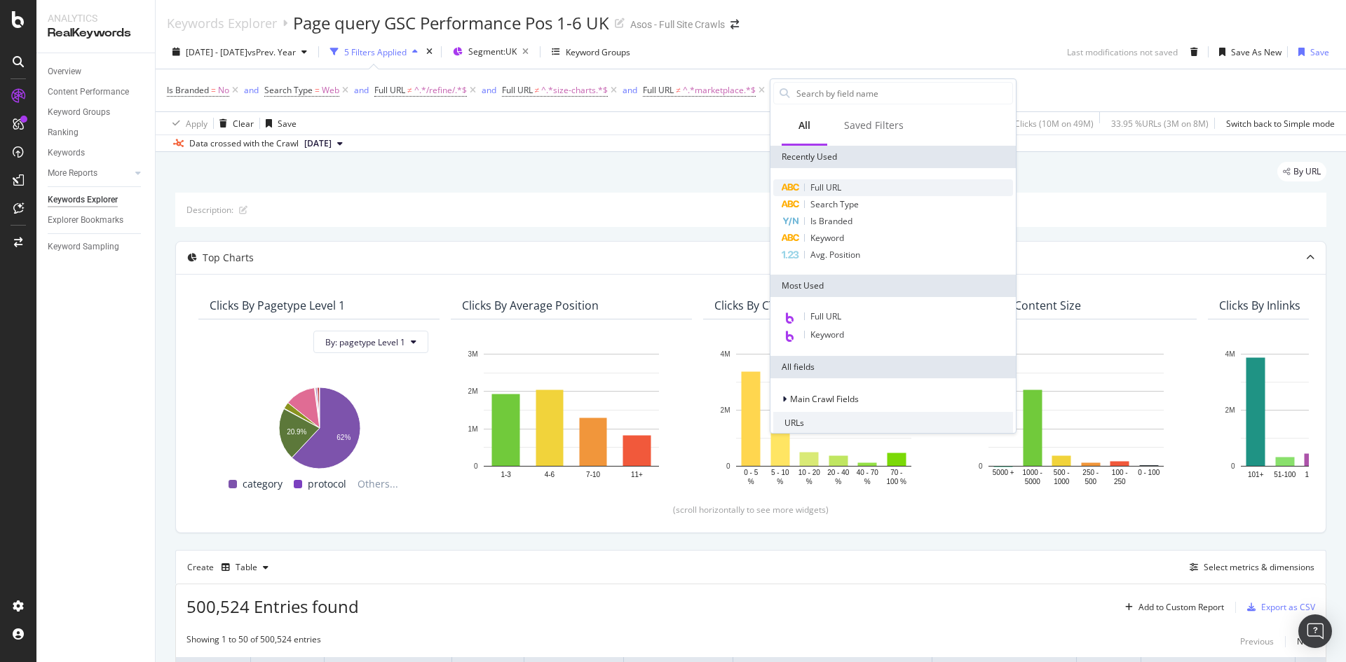
click at [828, 191] on span "Full URL" at bounding box center [825, 188] width 31 height 12
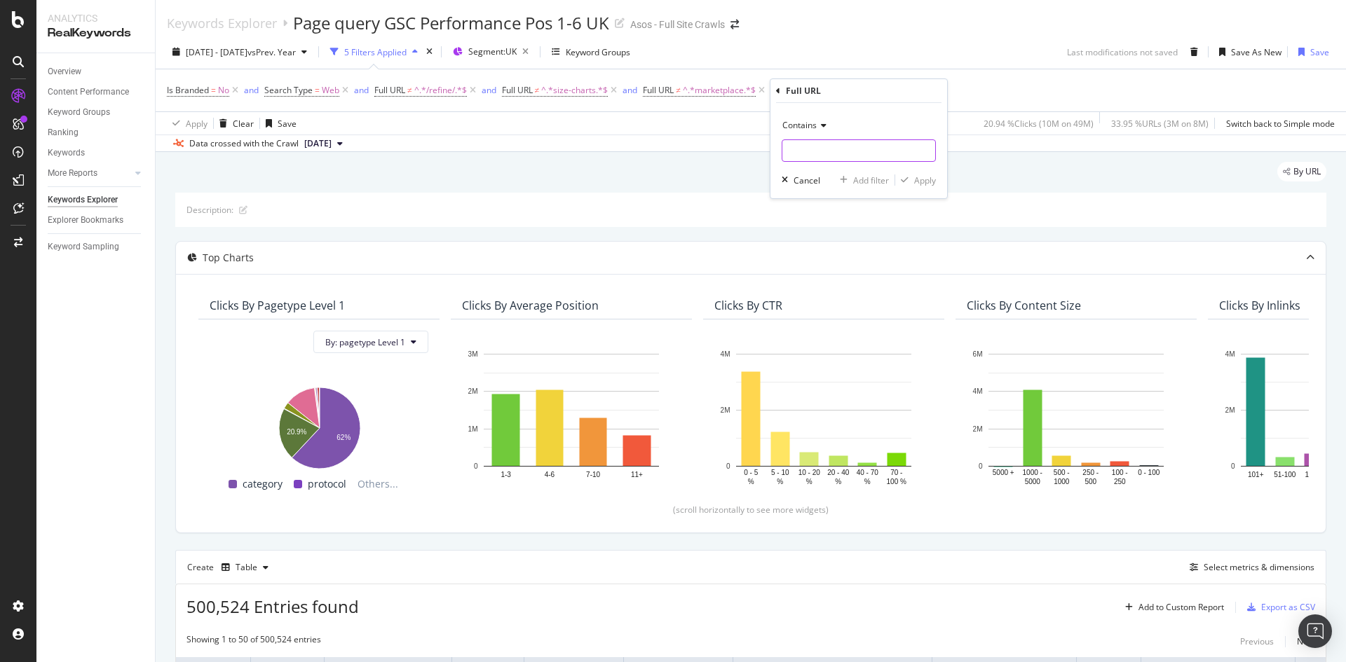
click at [842, 149] on input "text" at bounding box center [858, 150] width 153 height 22
type input "/cat/"
click at [911, 179] on div "button" at bounding box center [904, 180] width 19 height 8
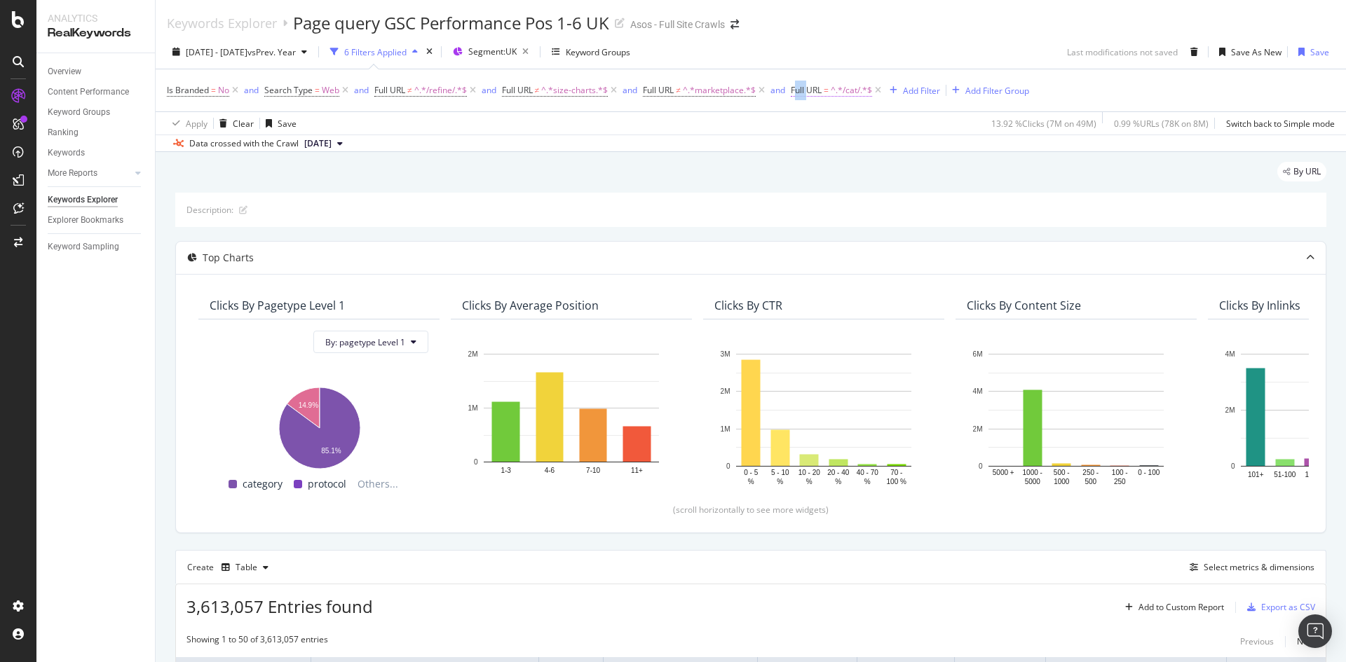
drag, startPoint x: 809, startPoint y: 97, endPoint x: 798, endPoint y: 95, distance: 11.3
click at [798, 95] on span "Full URL = ^.*/cat/.*$" at bounding box center [837, 91] width 93 height 20
click at [417, 90] on span "^.*/refine/.*$" at bounding box center [440, 91] width 53 height 20
click at [436, 125] on span "Doesn't contain" at bounding box center [418, 123] width 61 height 12
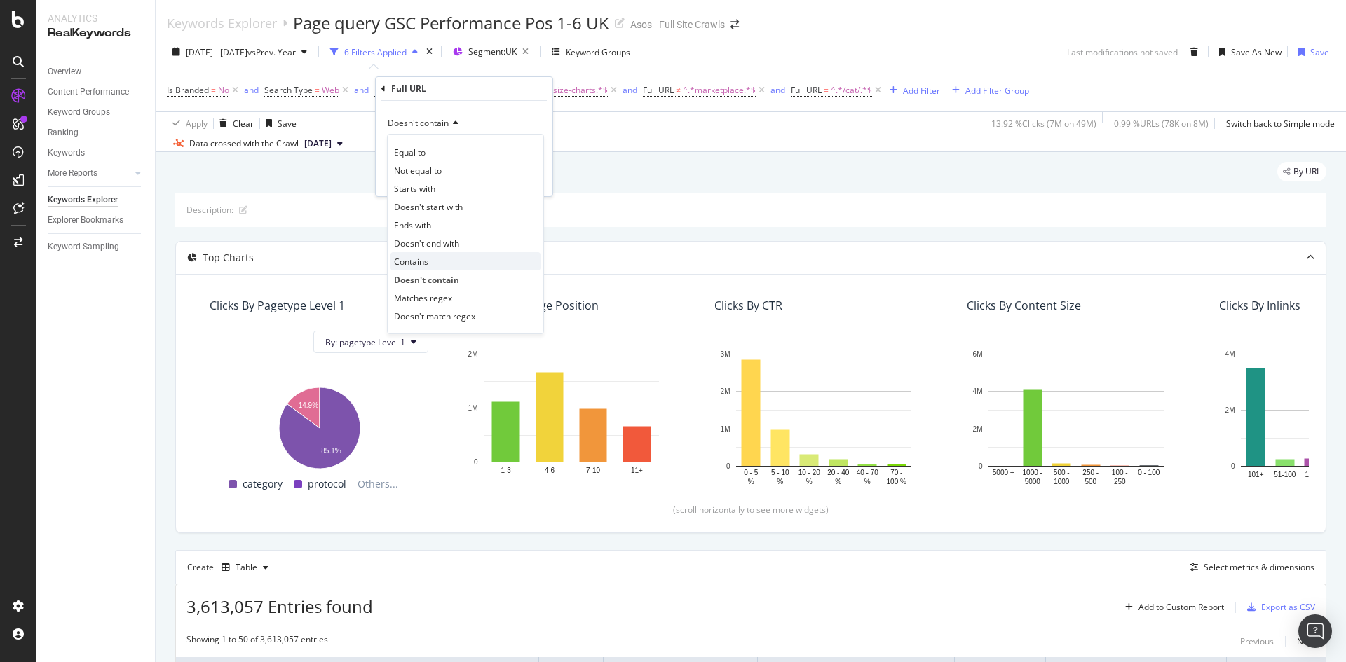
click at [452, 261] on div "Contains" at bounding box center [465, 261] width 150 height 18
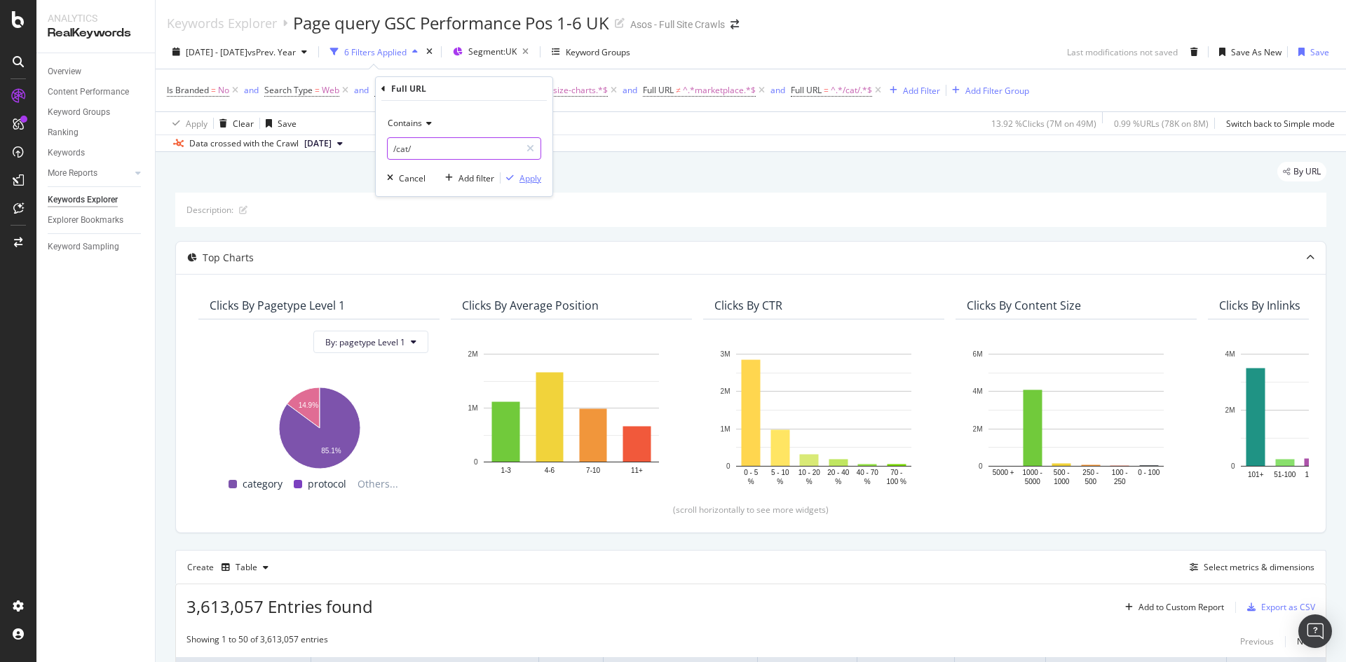
type input "/cat/"
click at [529, 182] on div "Apply" at bounding box center [530, 178] width 22 height 12
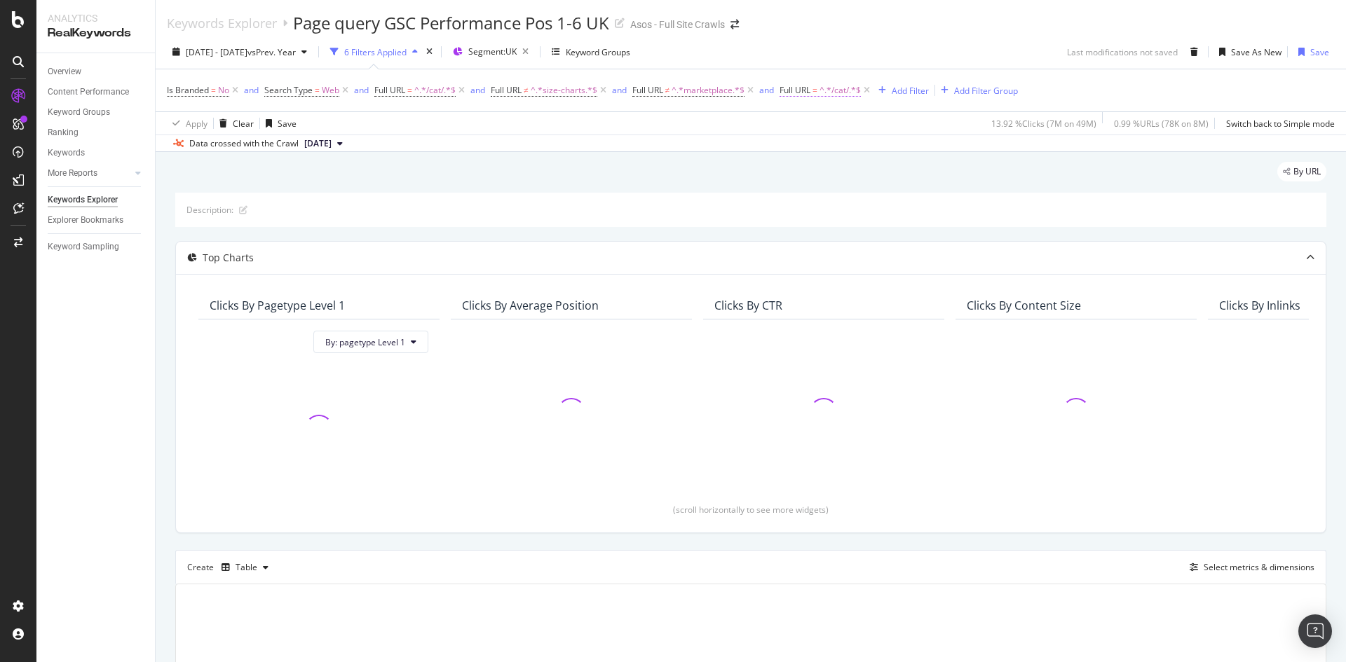
click at [791, 86] on span "Full URL" at bounding box center [794, 90] width 31 height 12
click at [810, 125] on span "Contains" at bounding box center [811, 123] width 34 height 12
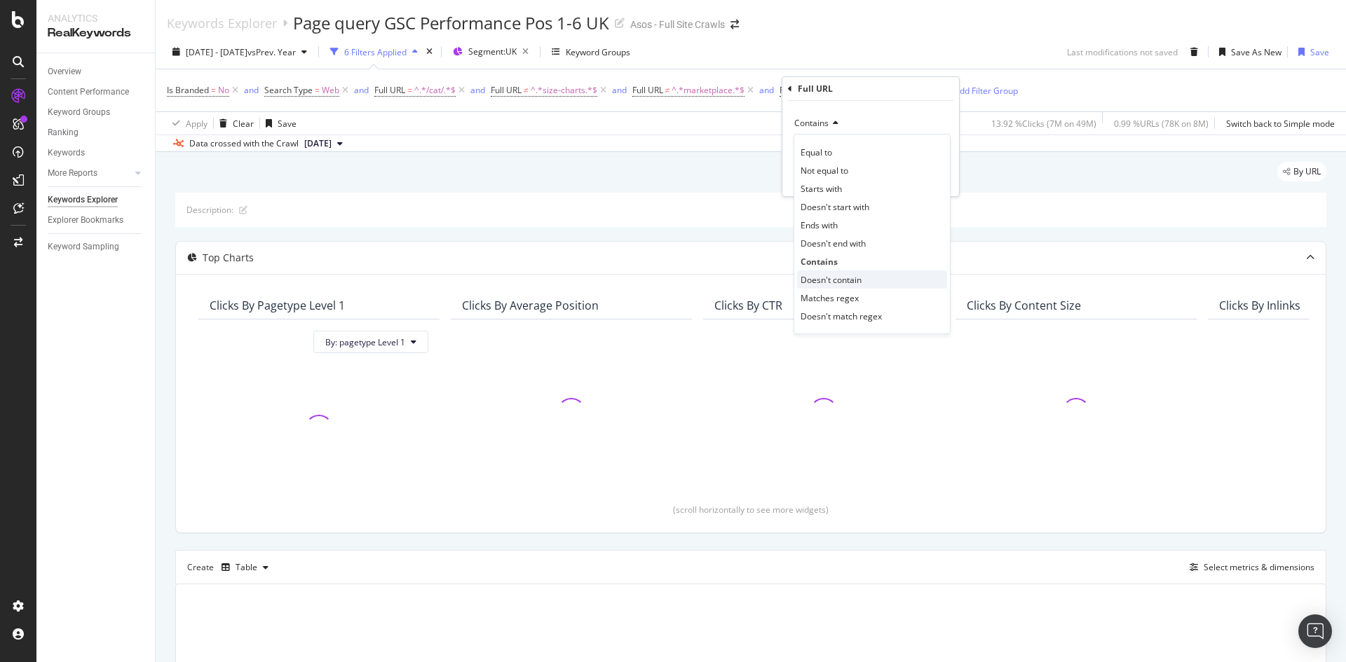
click at [859, 284] on span "Doesn't contain" at bounding box center [831, 280] width 61 height 12
type input "/re"
click at [837, 156] on input "/ref" at bounding box center [860, 148] width 132 height 22
type input "/refine/"
click at [937, 185] on button "Apply" at bounding box center [927, 178] width 41 height 14
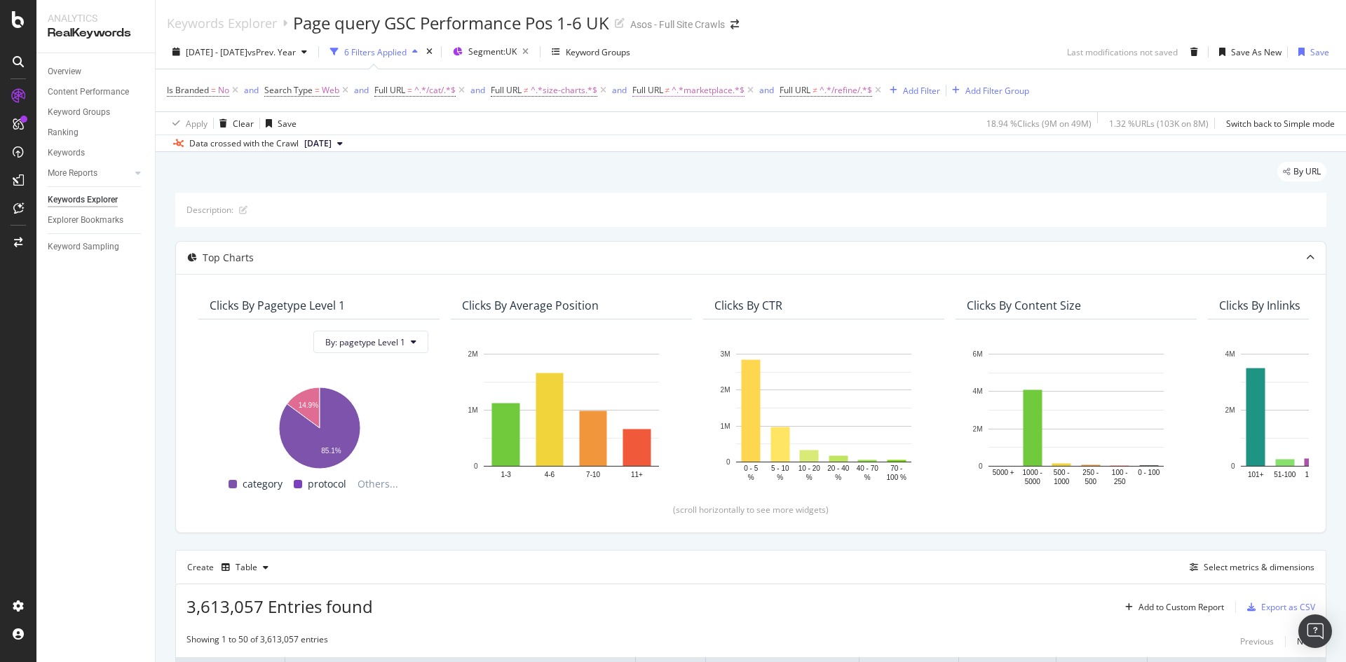
drag, startPoint x: 603, startPoint y: 90, endPoint x: 653, endPoint y: 92, distance: 49.8
click at [603, 90] on icon at bounding box center [603, 90] width 12 height 14
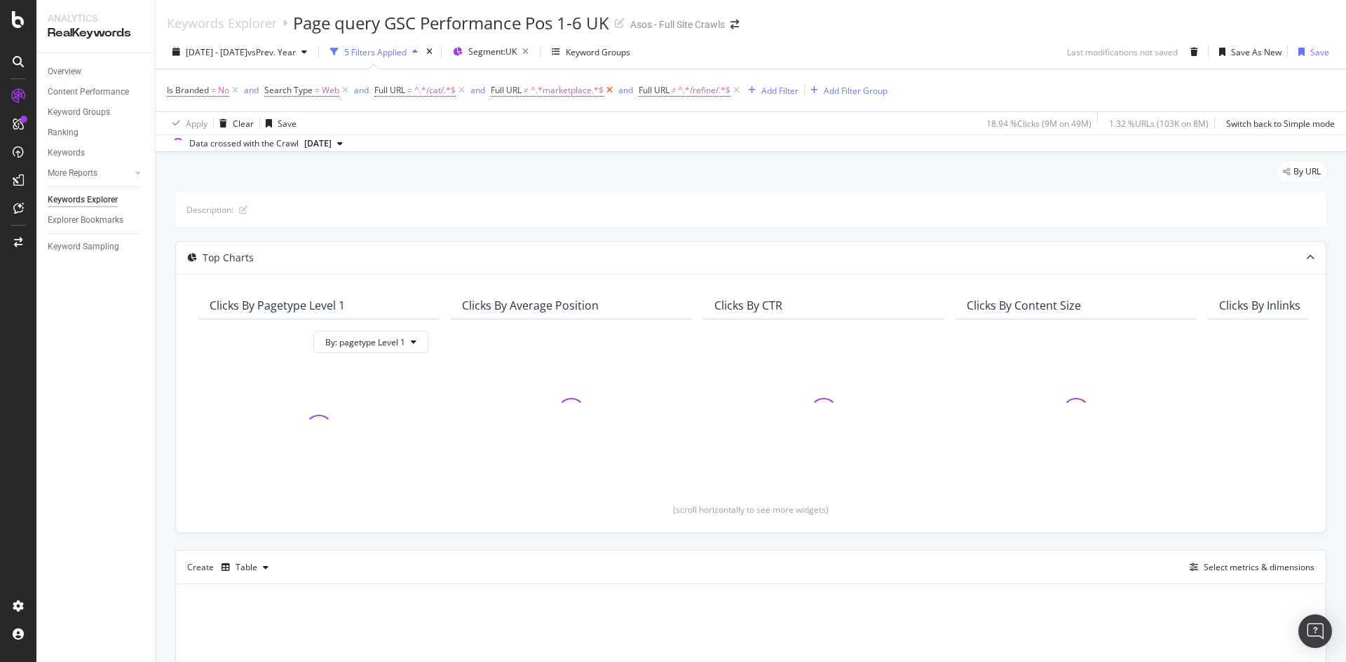
click at [611, 89] on icon at bounding box center [610, 90] width 12 height 14
